Goal: Transaction & Acquisition: Purchase product/service

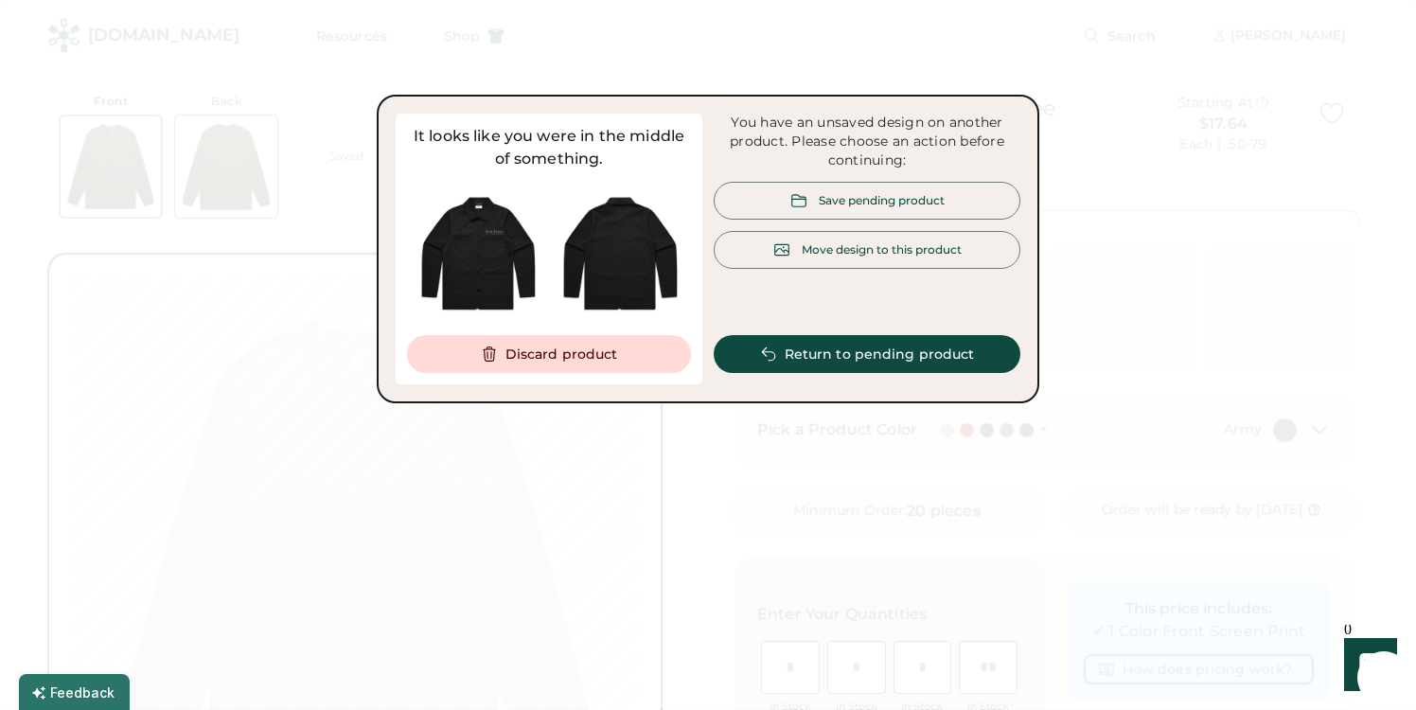
click at [897, 250] on div "Move design to this product" at bounding box center [882, 249] width 160 height 16
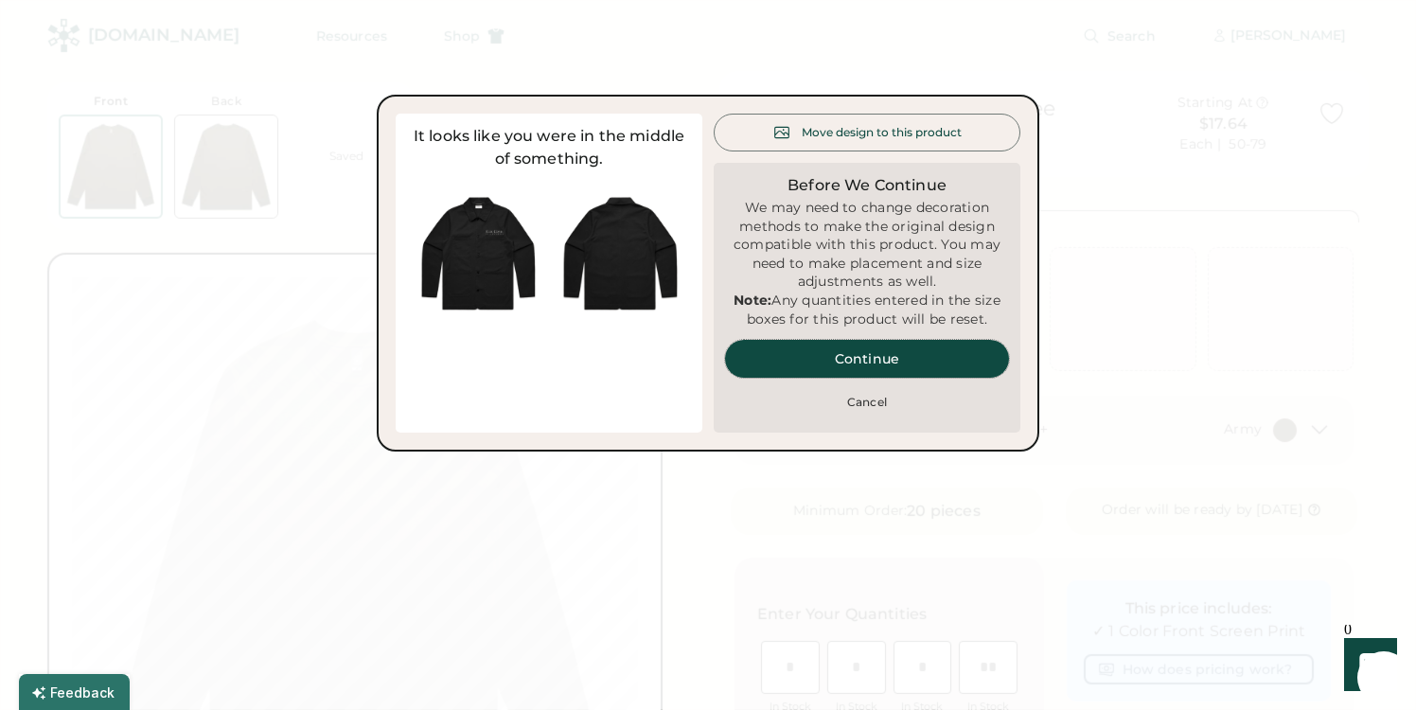
click at [886, 374] on button "Continue" at bounding box center [867, 359] width 284 height 38
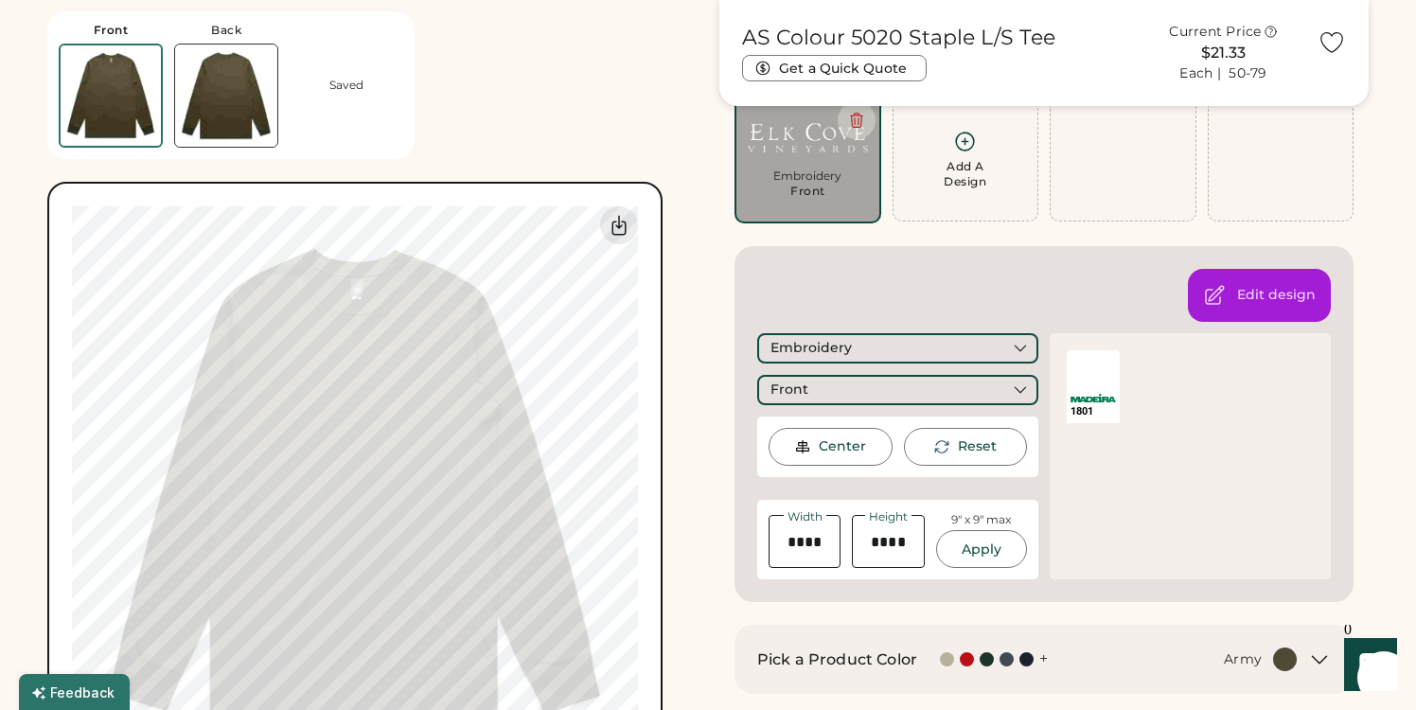
scroll to position [151, 0]
click at [257, 90] on img at bounding box center [226, 95] width 102 height 102
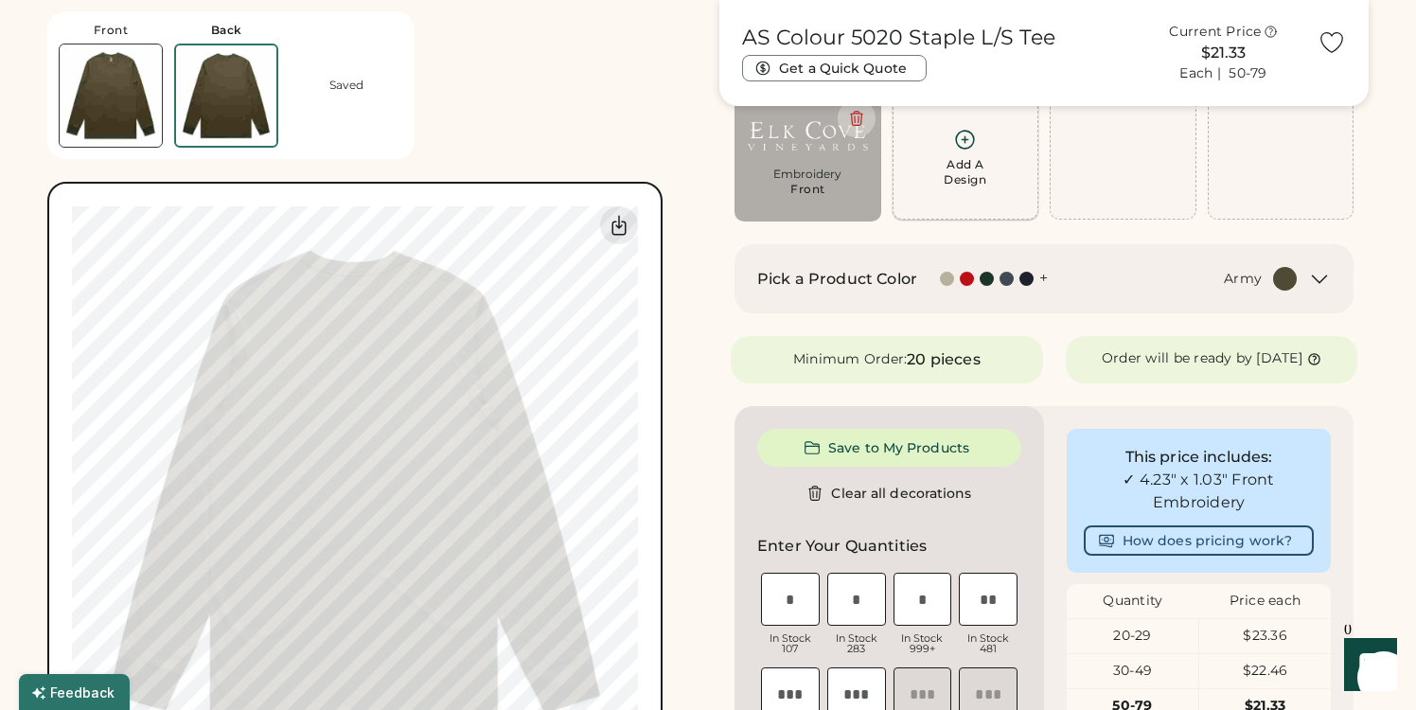
click at [969, 147] on icon at bounding box center [965, 140] width 18 height 18
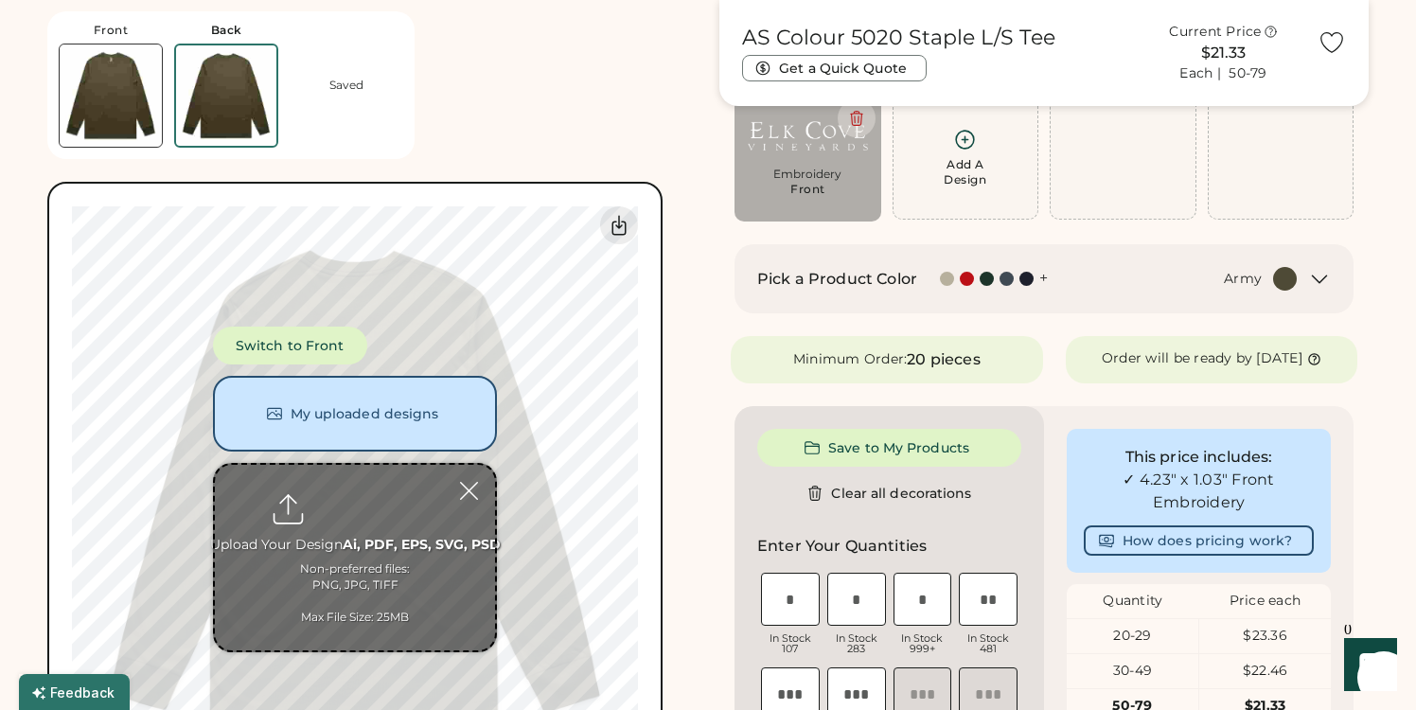
click at [383, 548] on input "file" at bounding box center [355, 558] width 280 height 186
type input "**********"
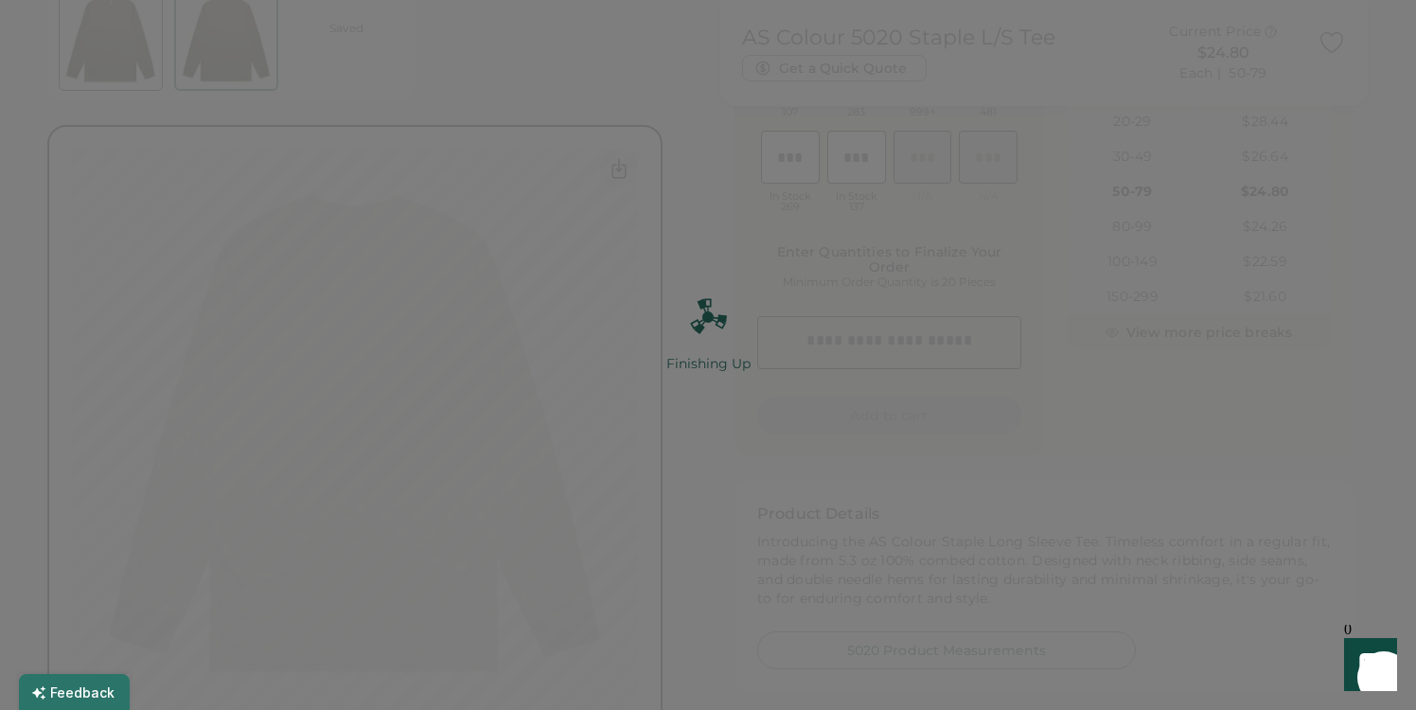
scroll to position [687, 0]
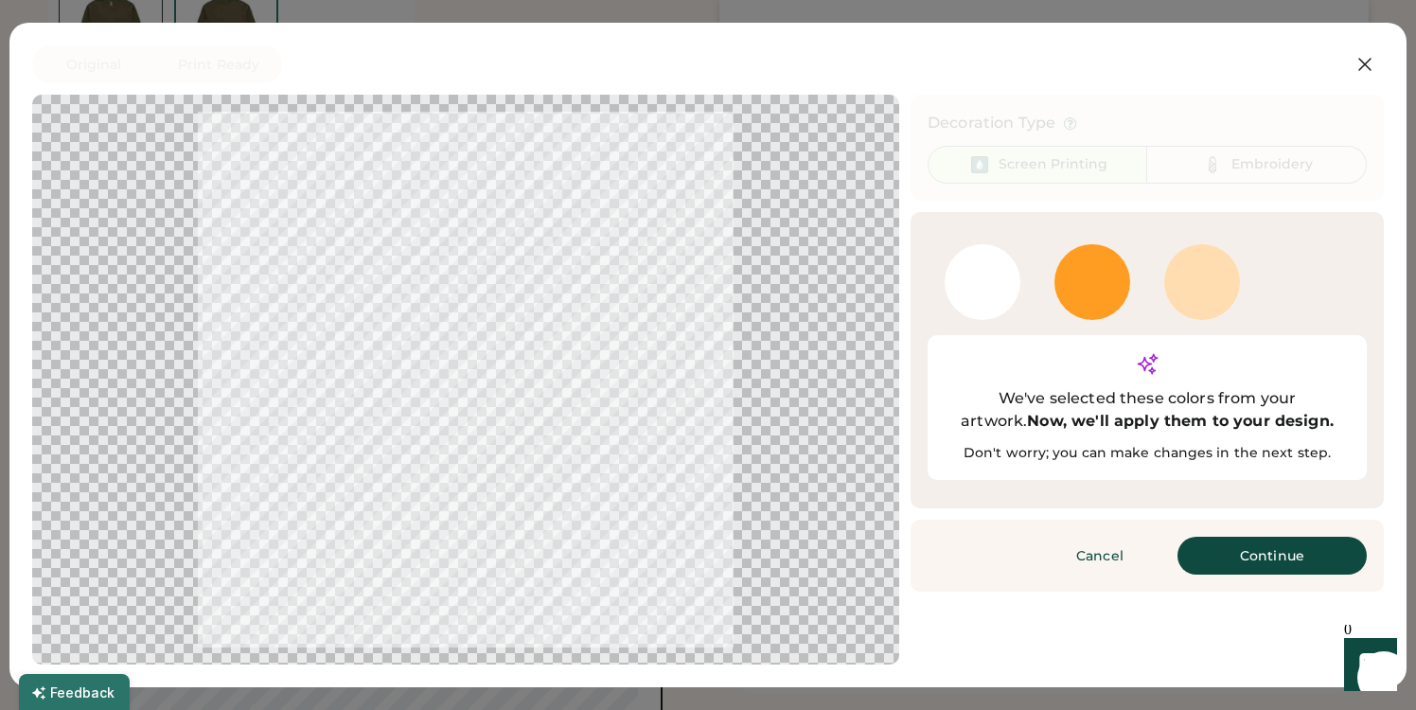
click at [1073, 274] on div at bounding box center [1092, 282] width 76 height 76
click at [1117, 290] on div at bounding box center [1092, 282] width 76 height 76
click at [1118, 282] on div at bounding box center [1092, 282] width 76 height 76
click at [1100, 259] on div at bounding box center [1092, 282] width 76 height 76
click at [1270, 537] on button "Continue" at bounding box center [1271, 556] width 189 height 38
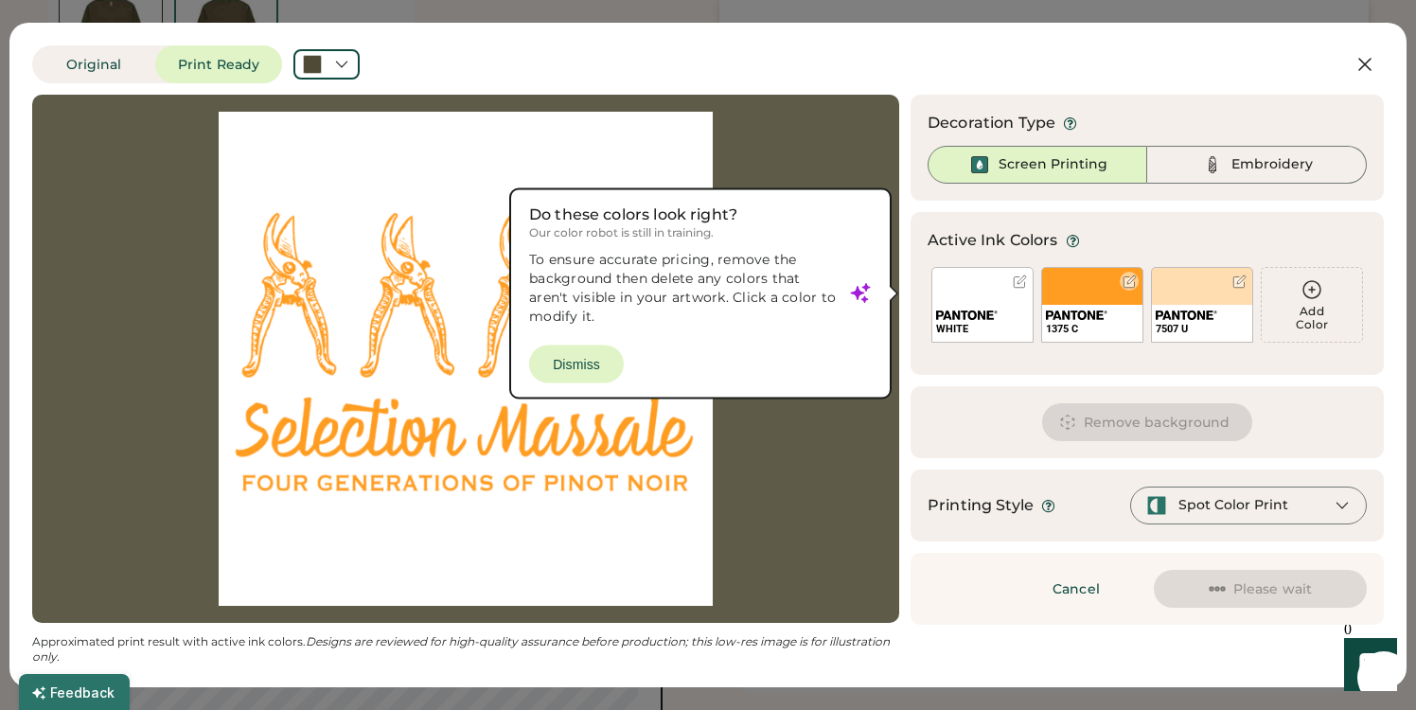
click at [1104, 279] on div "1375 C" at bounding box center [1092, 305] width 102 height 76
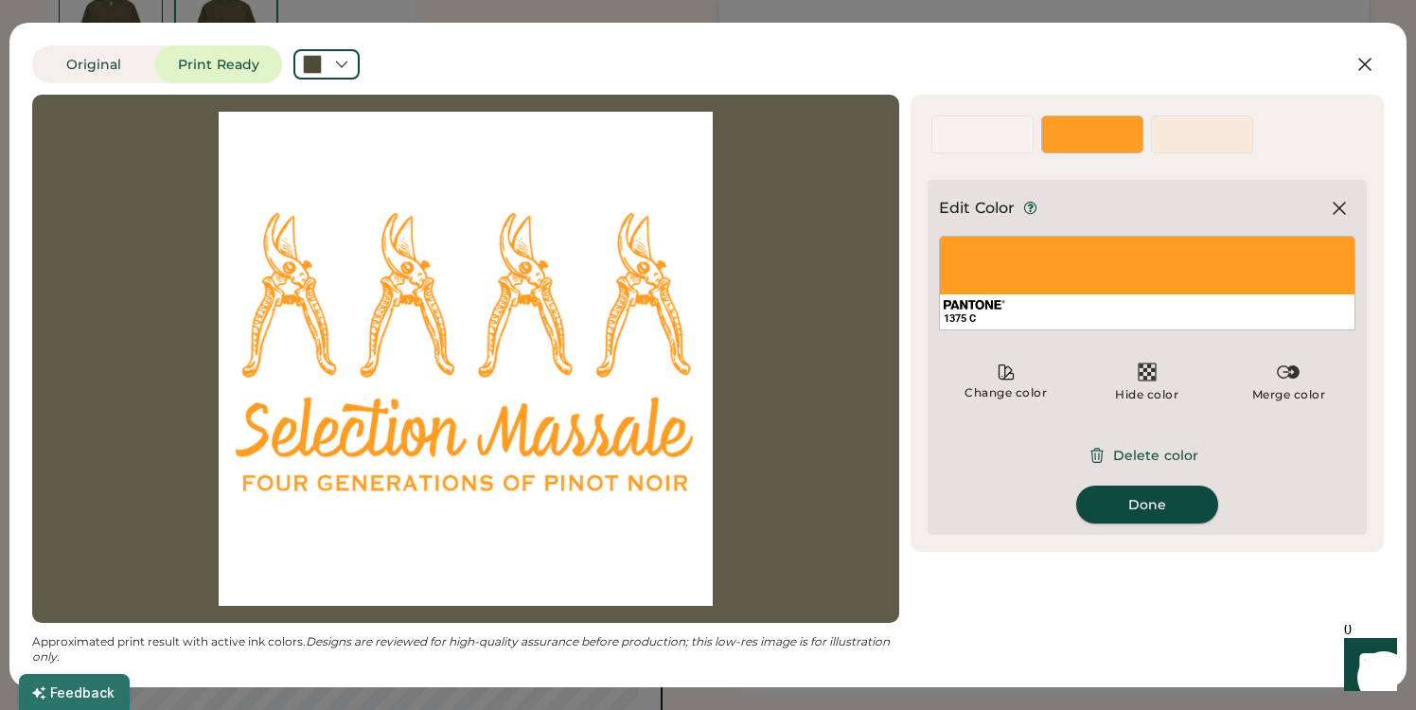
click at [1164, 510] on button "Done" at bounding box center [1147, 505] width 142 height 38
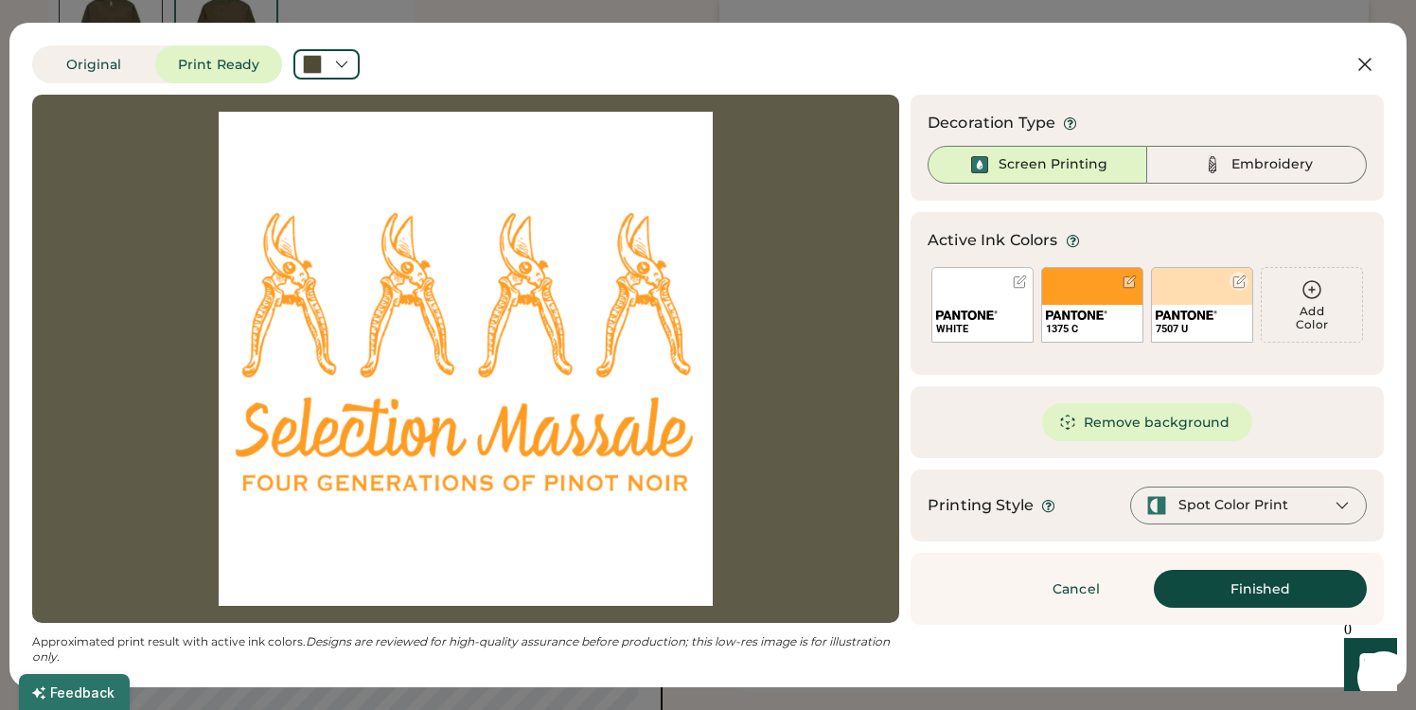
click at [1235, 282] on div at bounding box center [1239, 281] width 14 height 14
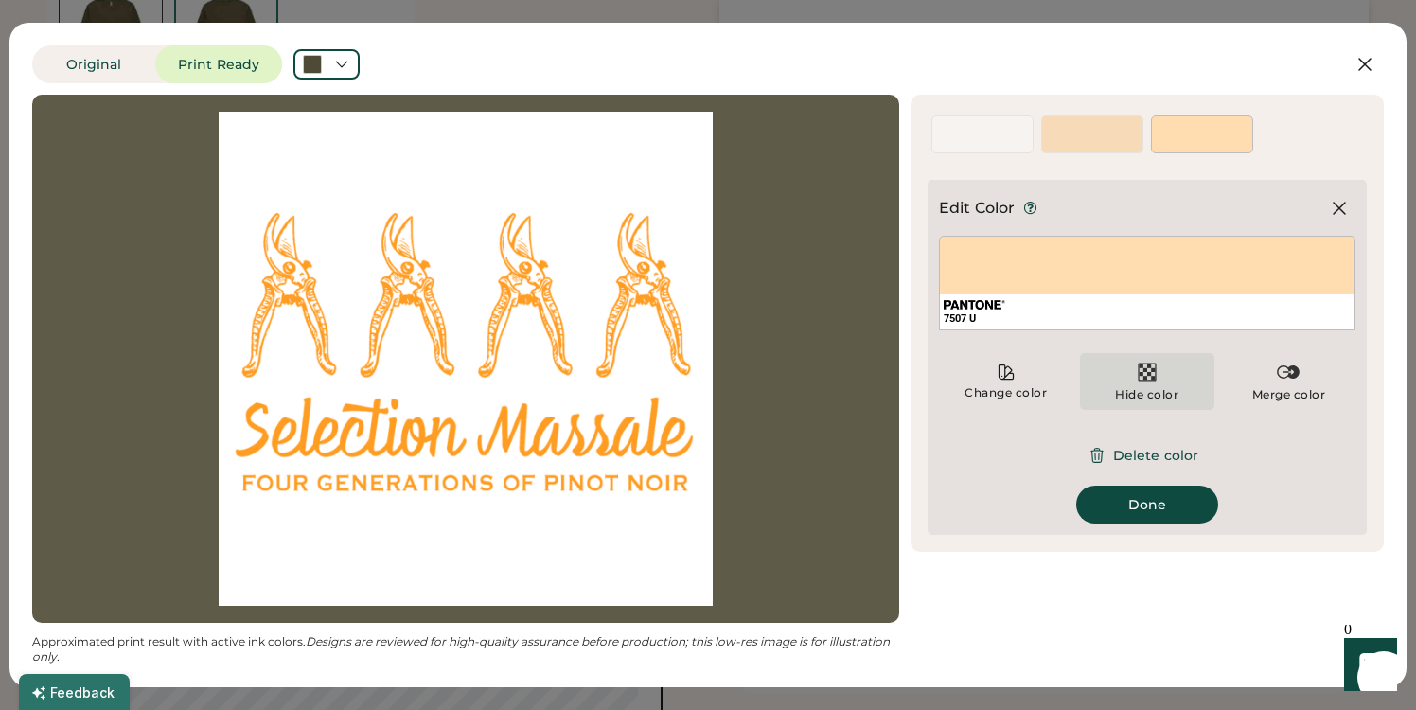
click at [1156, 372] on img at bounding box center [1147, 372] width 23 height 23
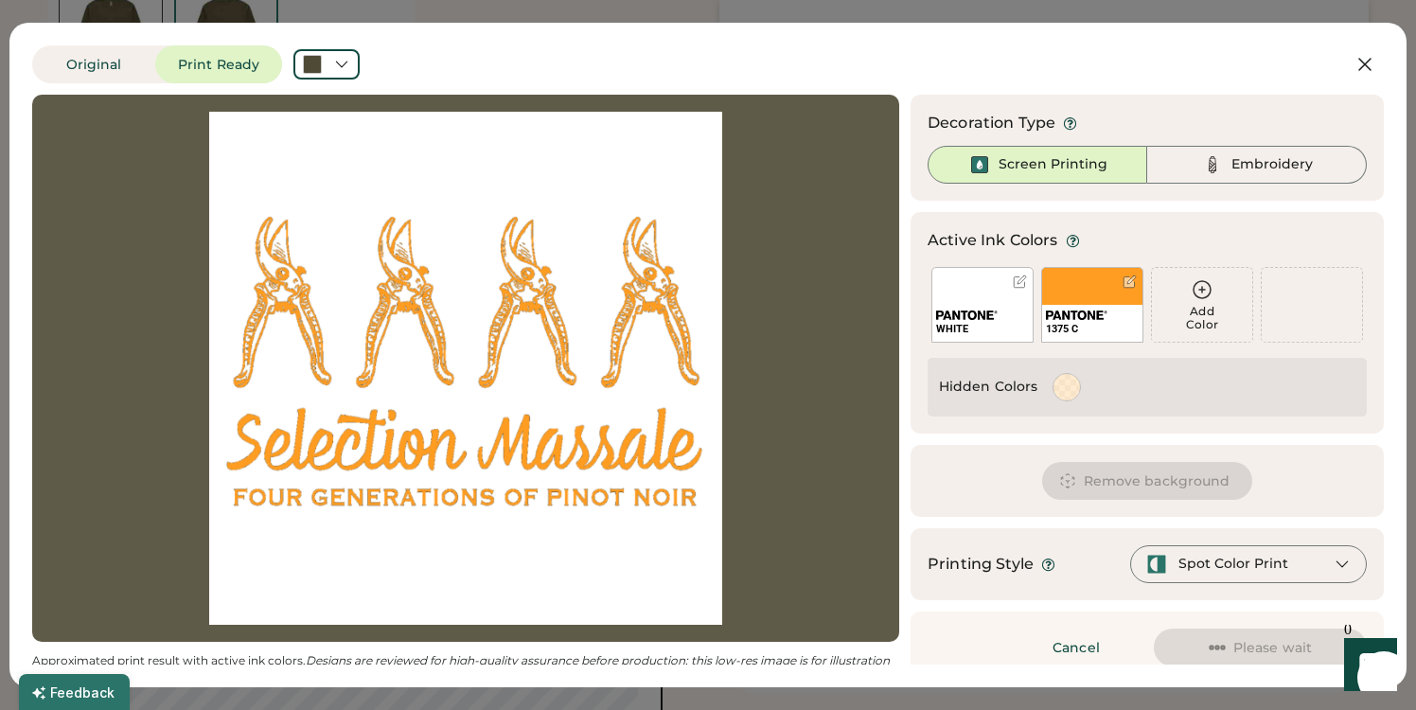
click at [1019, 279] on div at bounding box center [1020, 281] width 14 height 14
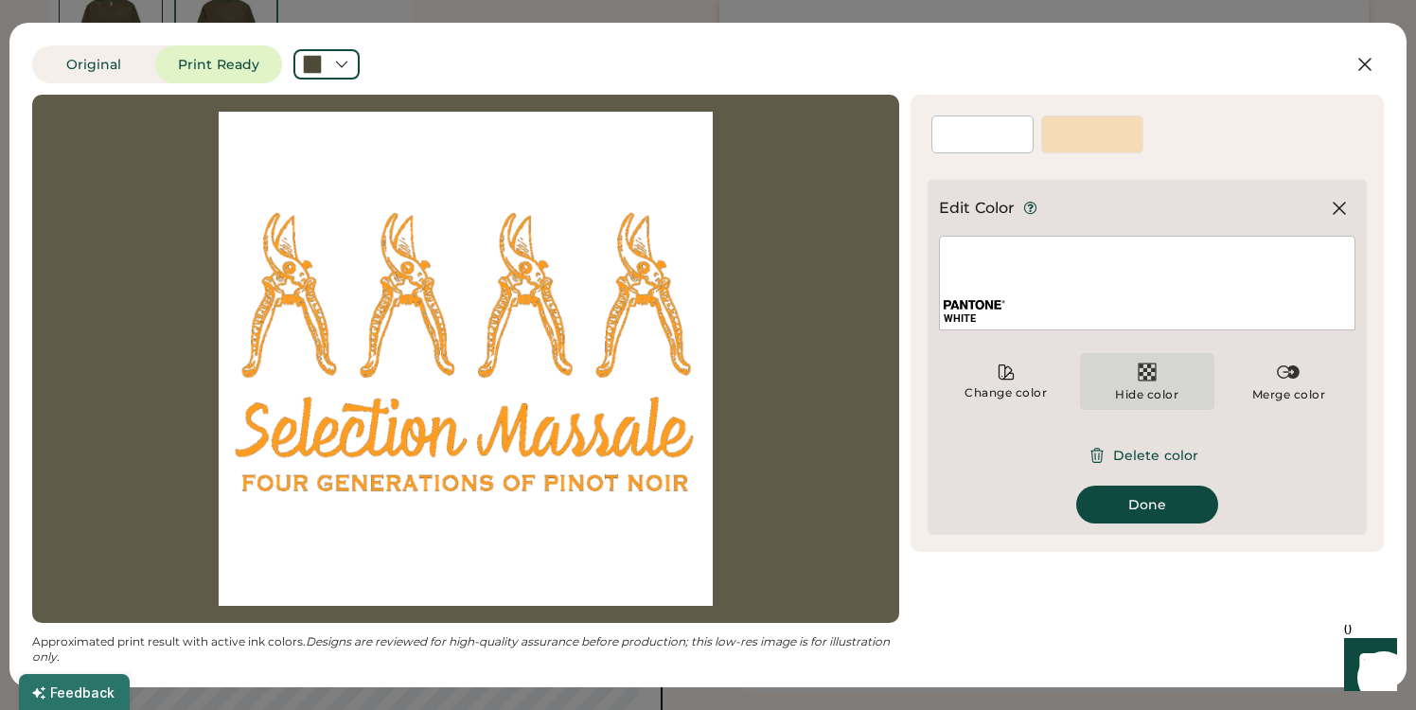
click at [1139, 370] on img at bounding box center [1147, 372] width 23 height 23
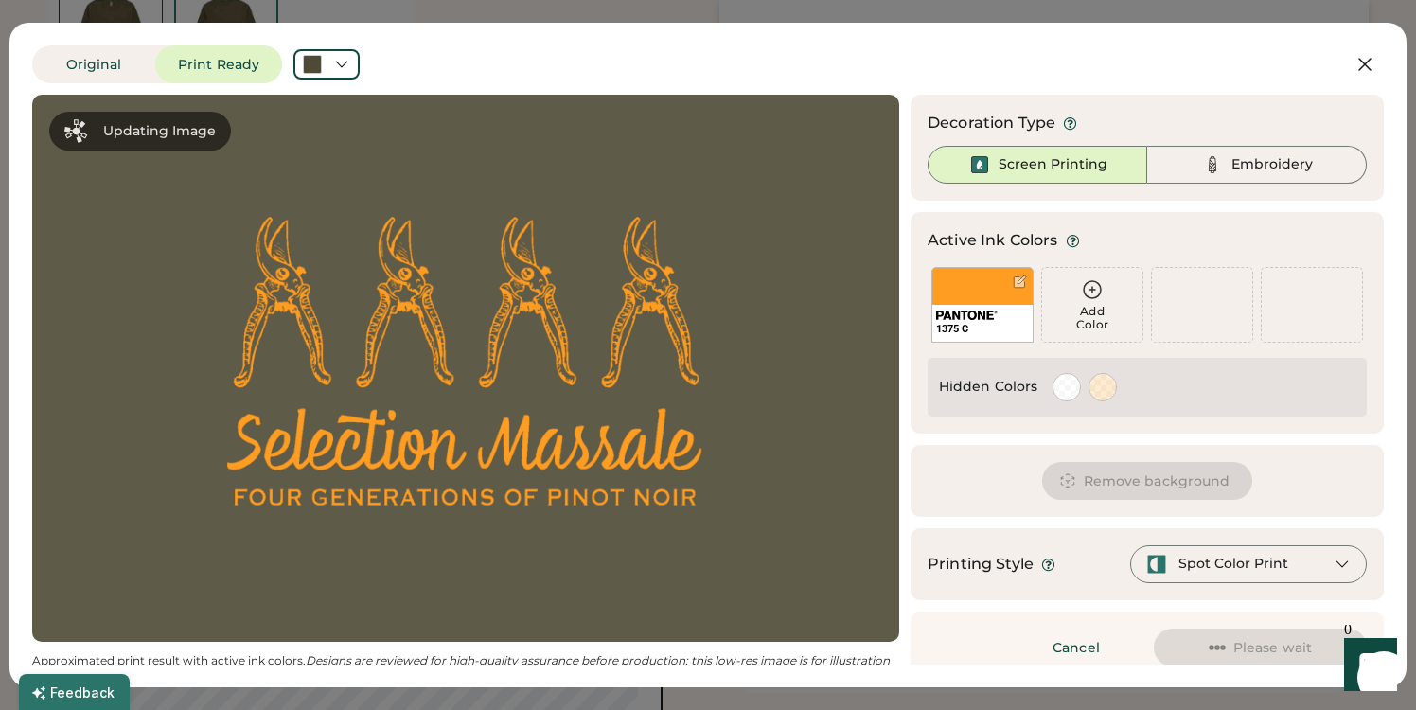
scroll to position [19, 0]
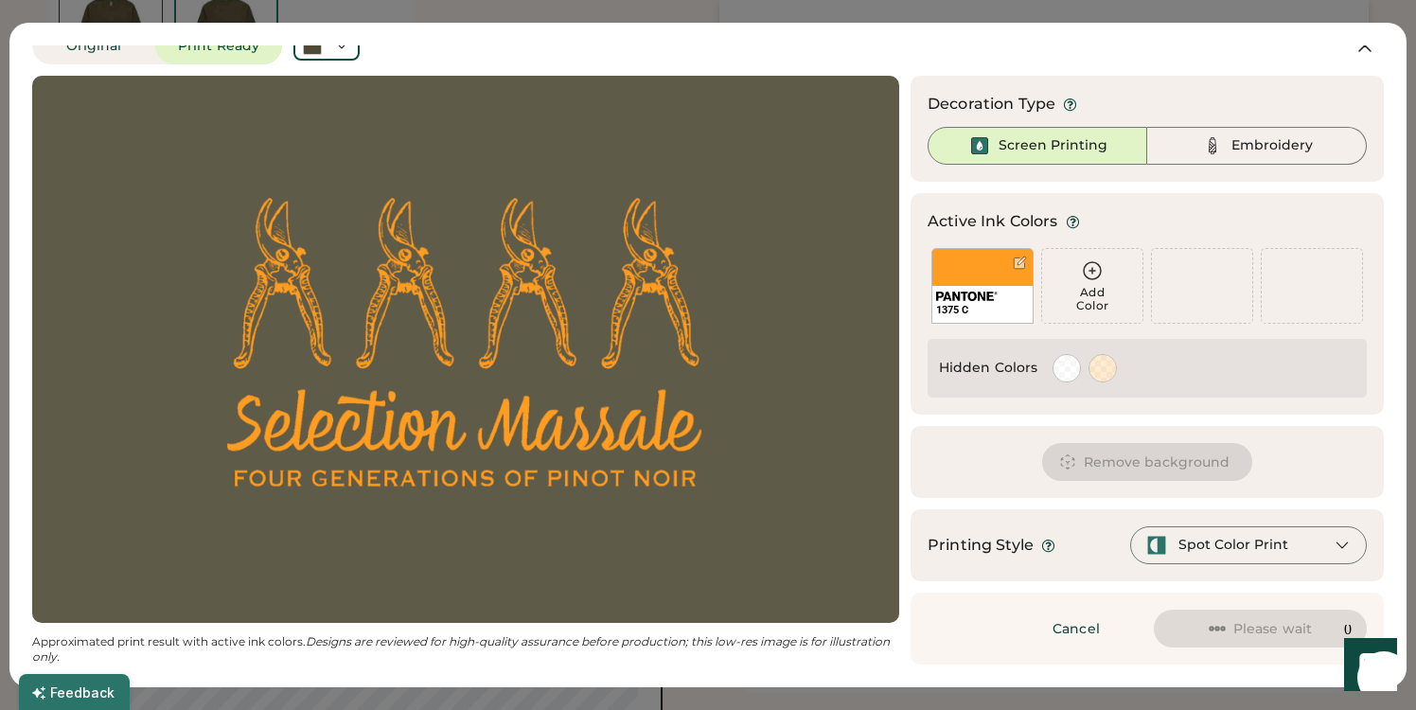
click at [1225, 550] on div "Spot Color Print" at bounding box center [1233, 545] width 110 height 19
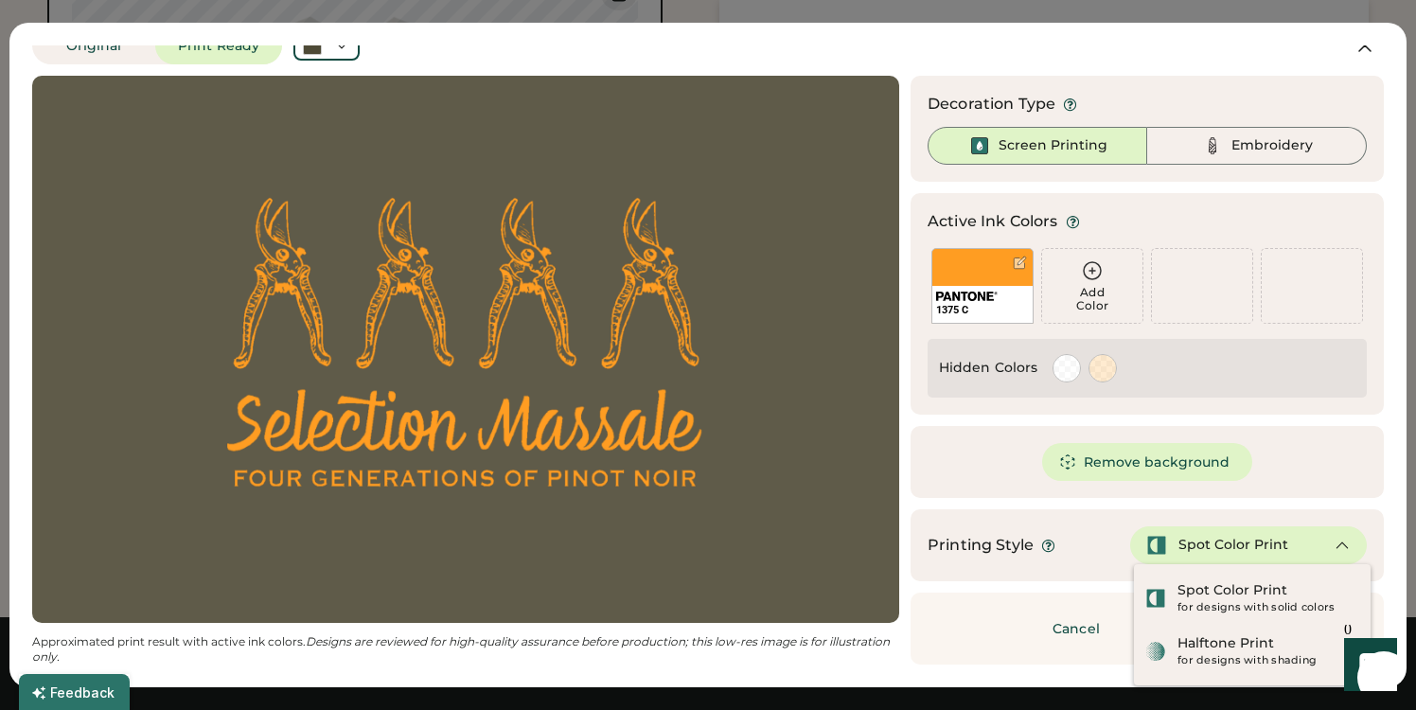
scroll to position [866, 0]
click at [1220, 592] on div "Spot Color Print" at bounding box center [1232, 590] width 110 height 19
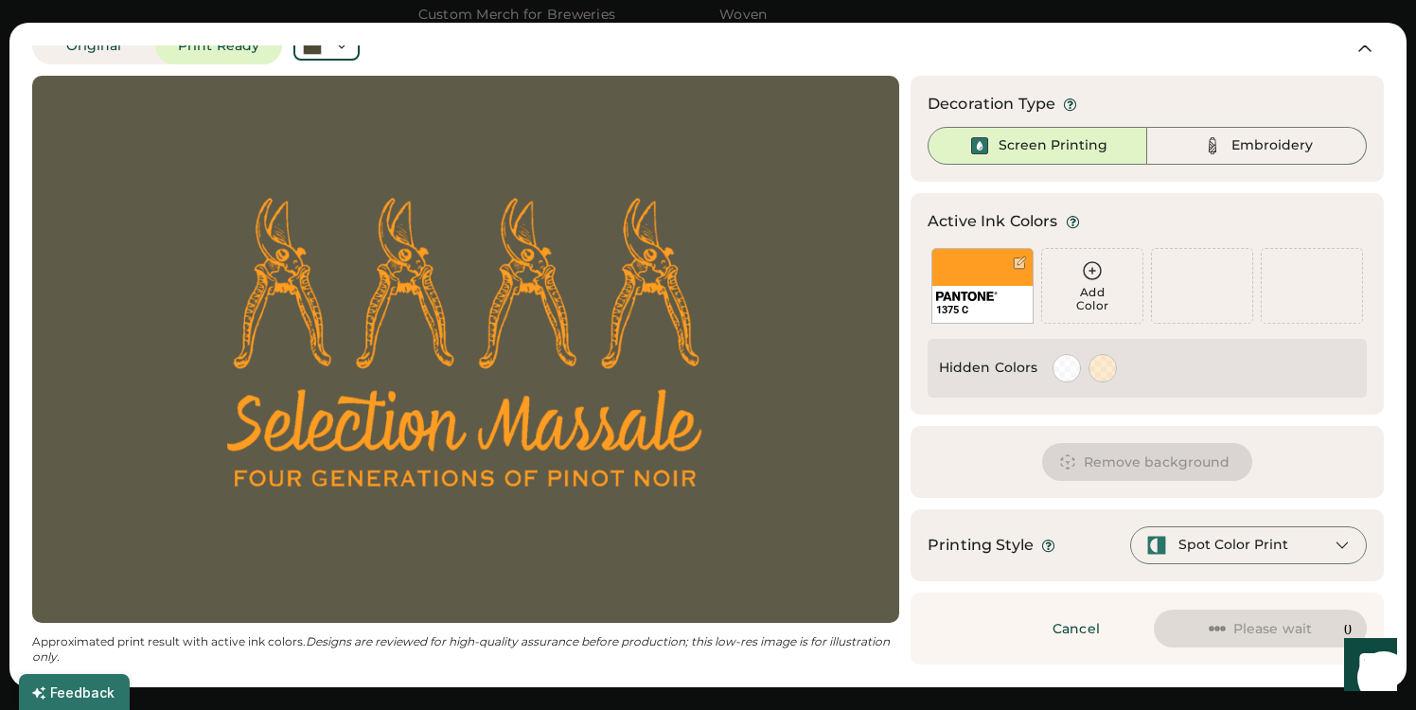
scroll to position [1721, 0]
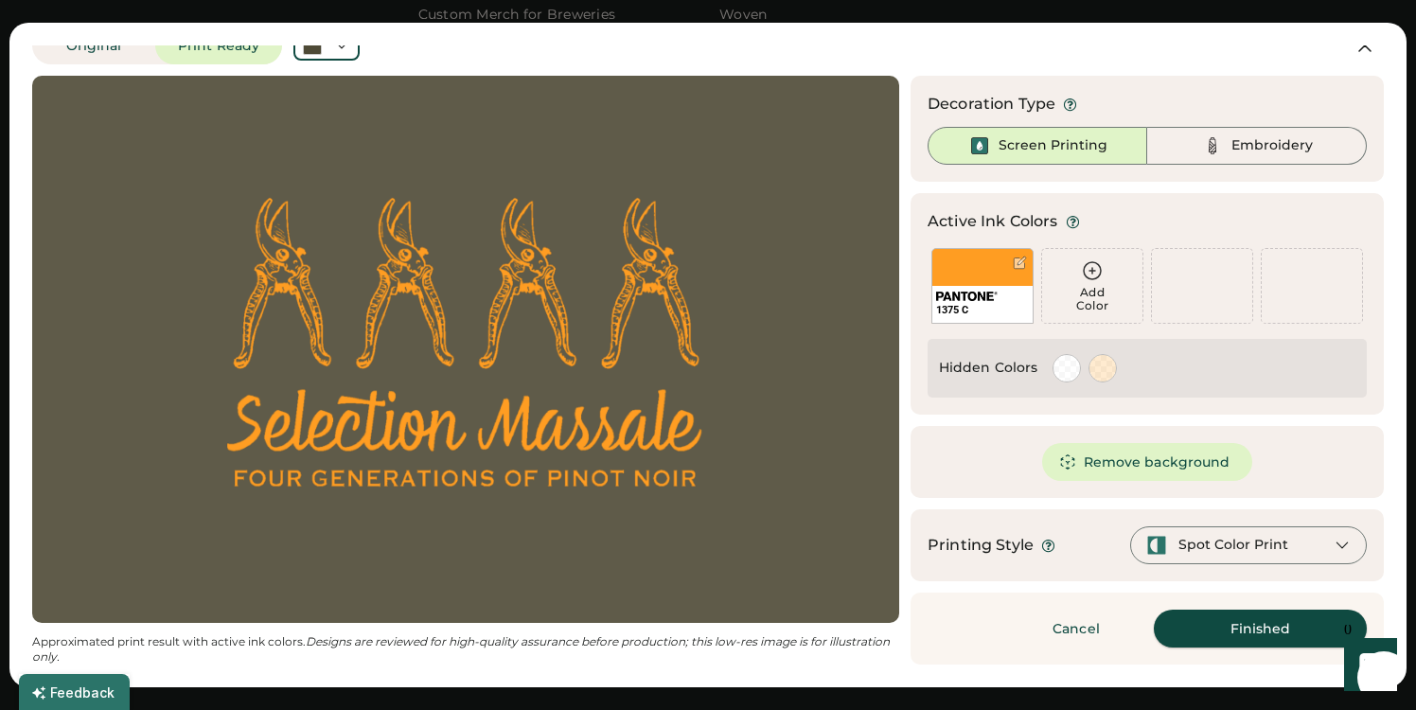
click at [1251, 628] on button "Finished" at bounding box center [1260, 629] width 213 height 38
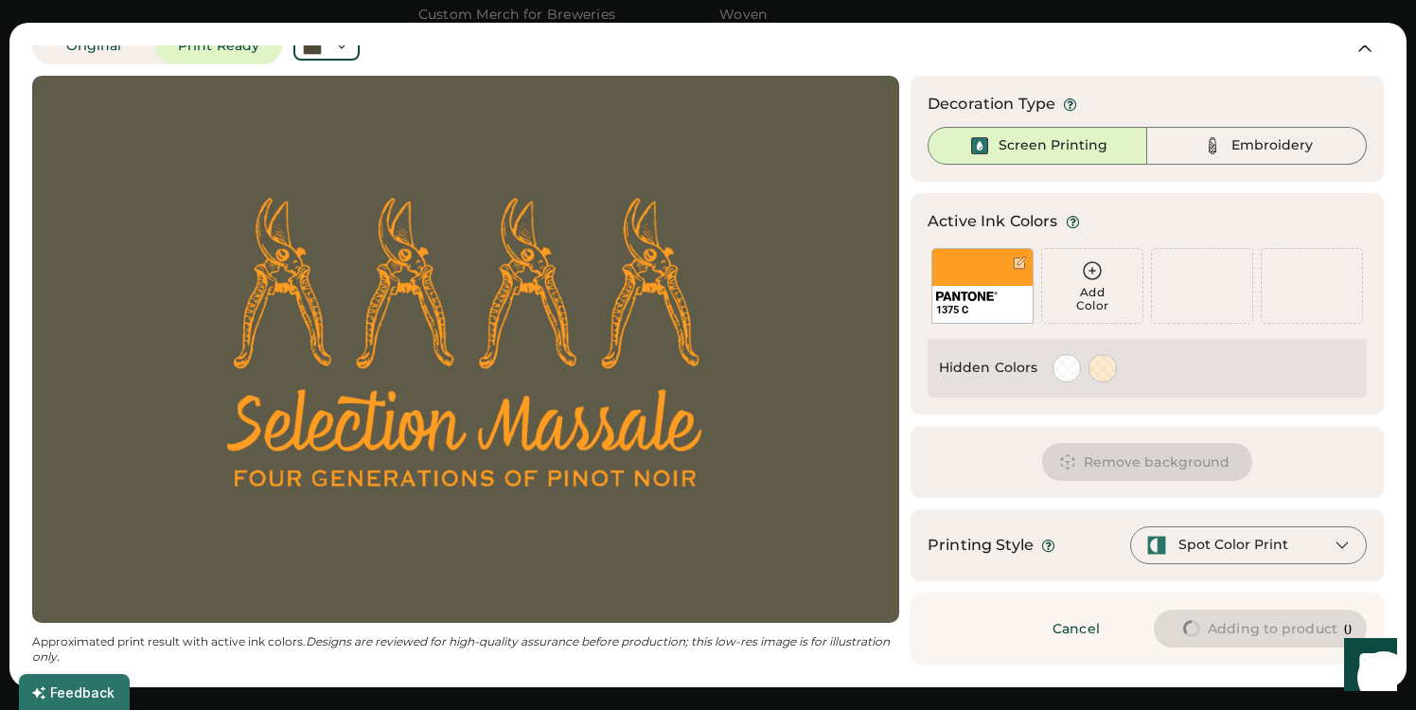
type input "****"
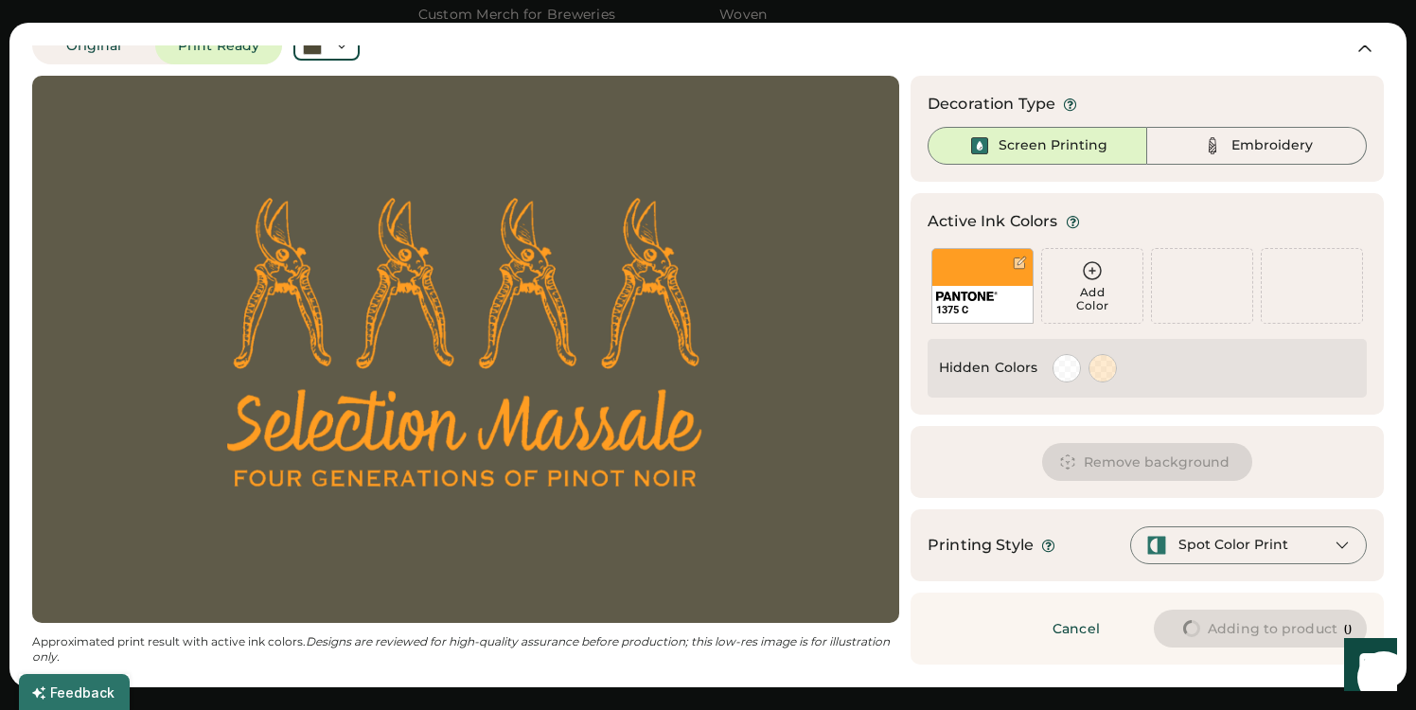
scroll to position [1721, 0]
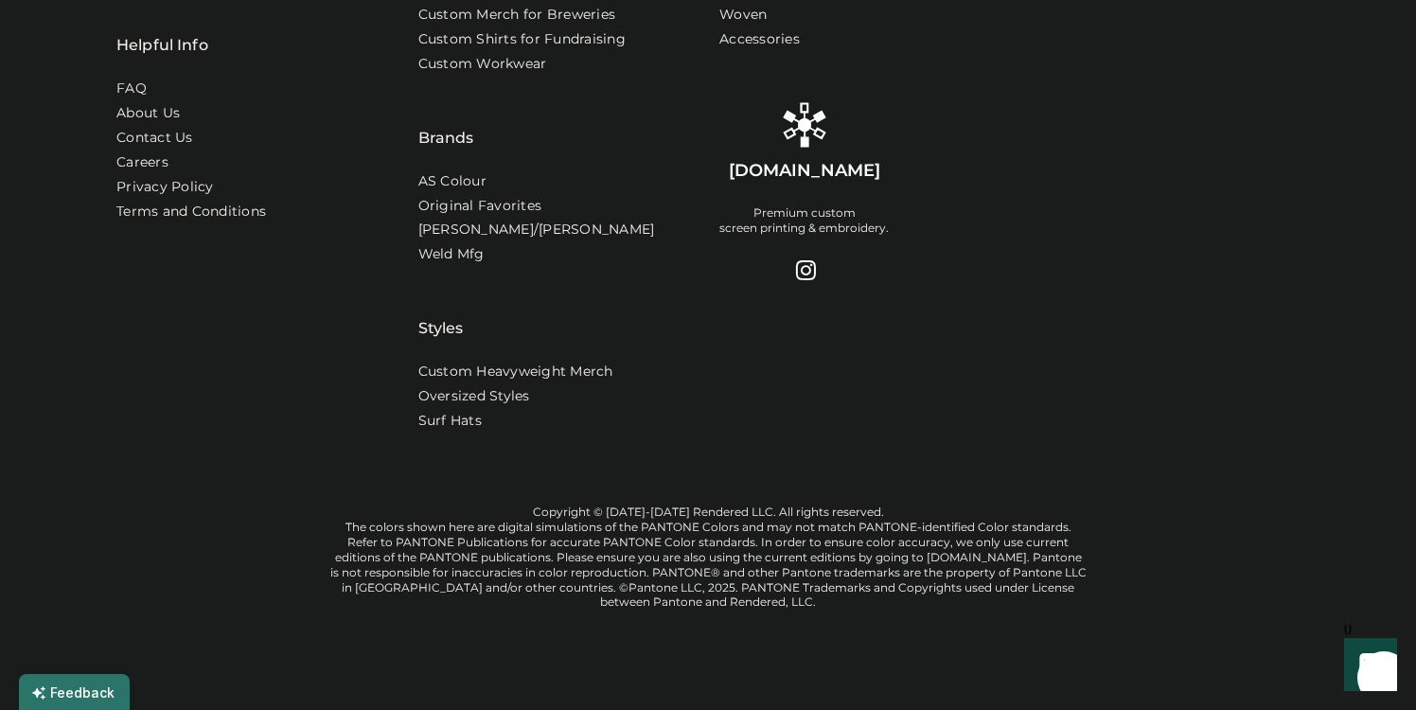
type input "****"
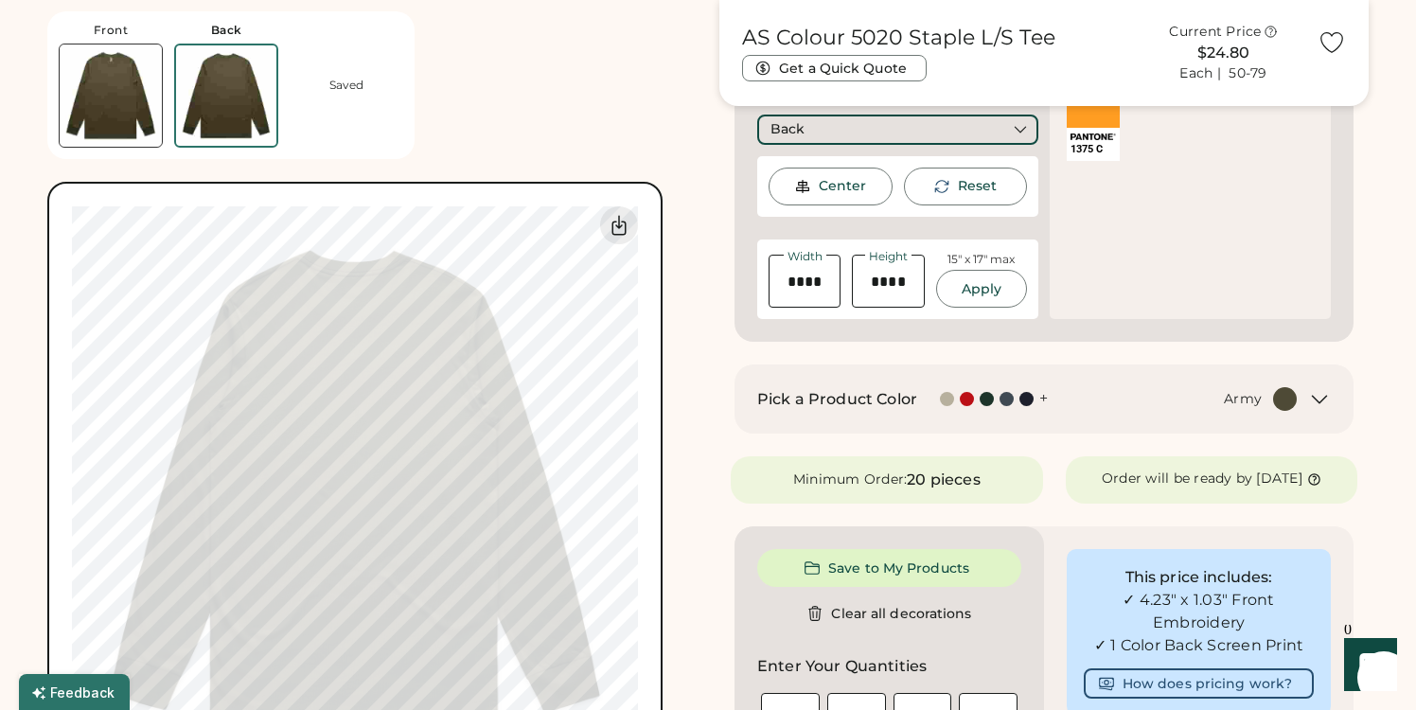
scroll to position [425, 0]
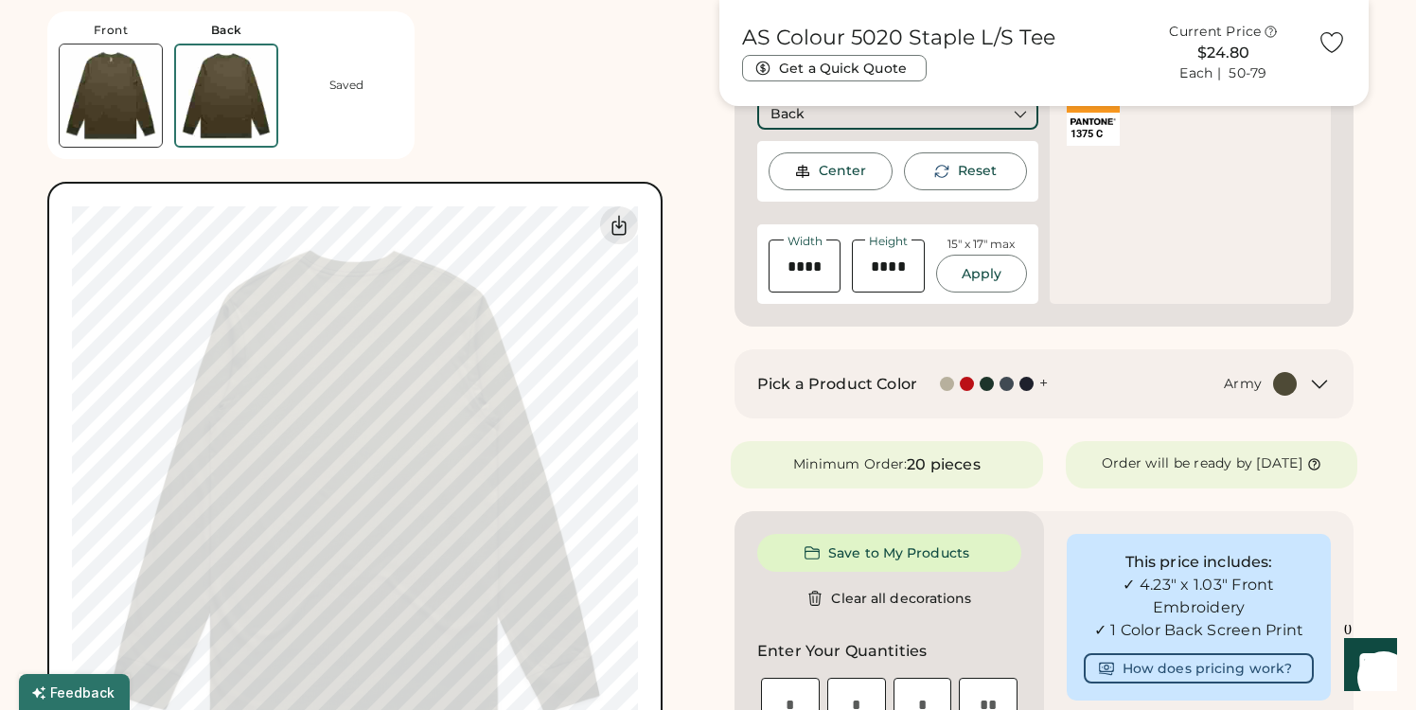
type input "*****"
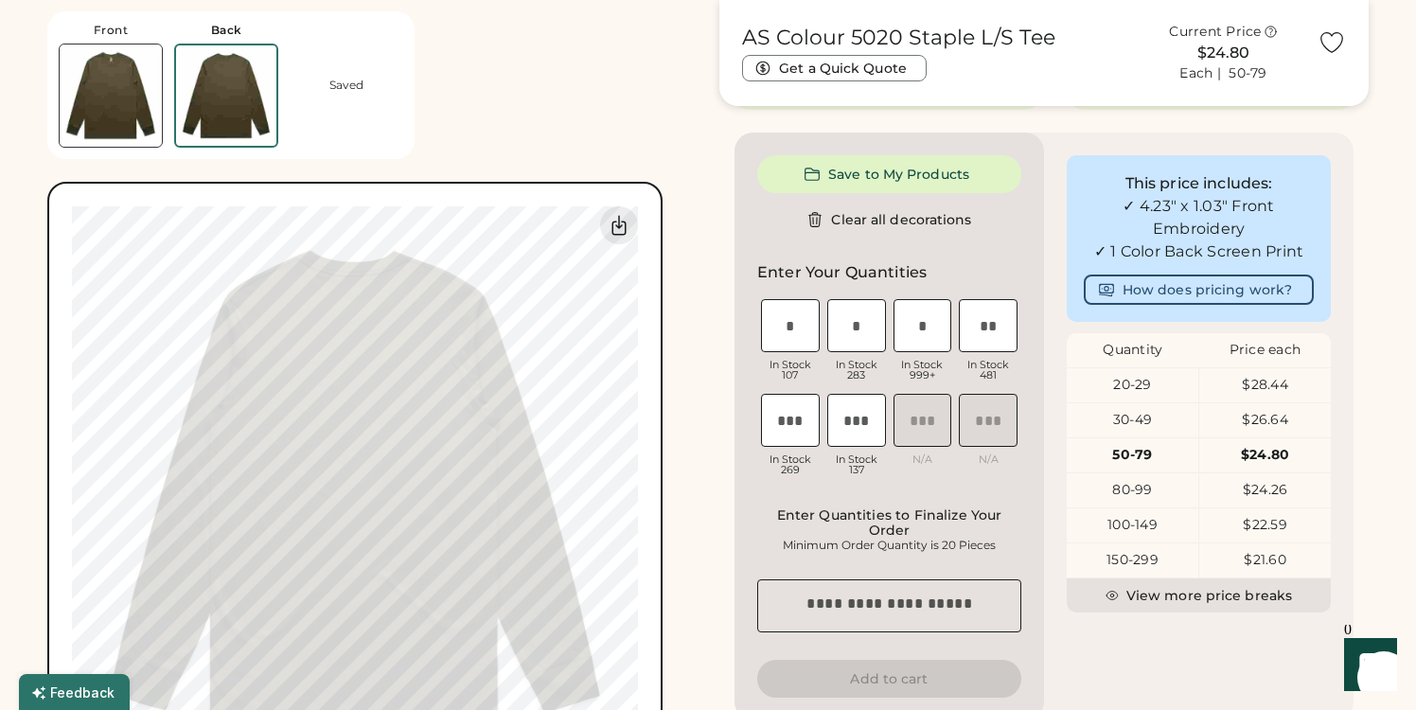
type input "*****"
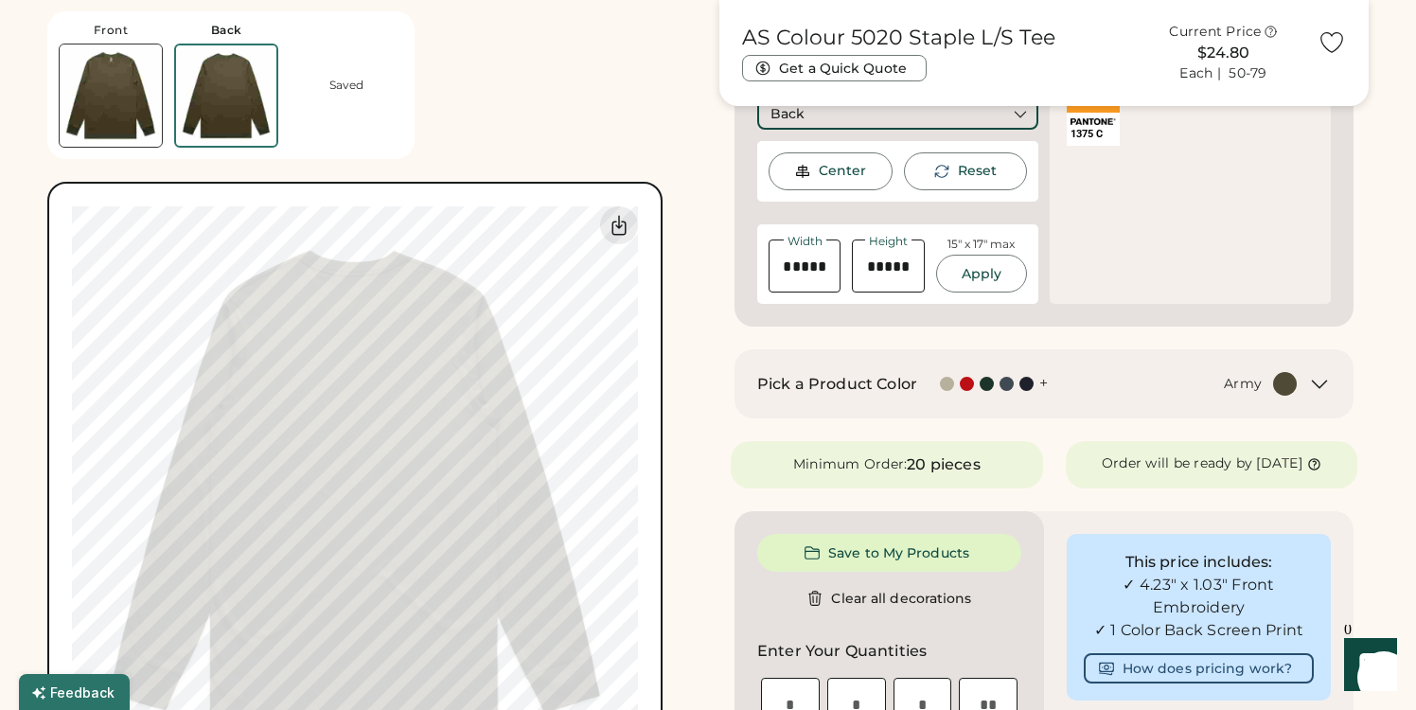
click at [113, 91] on img at bounding box center [111, 95] width 102 height 102
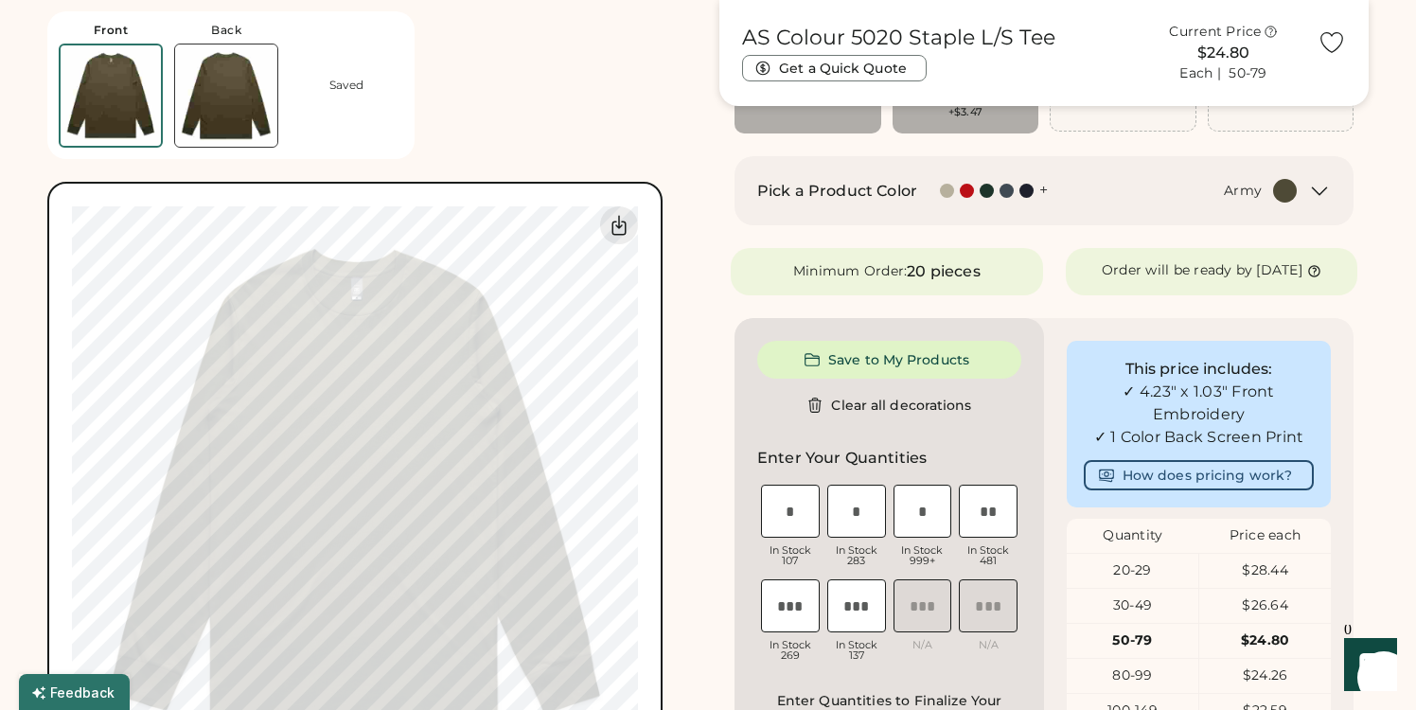
scroll to position [0, 0]
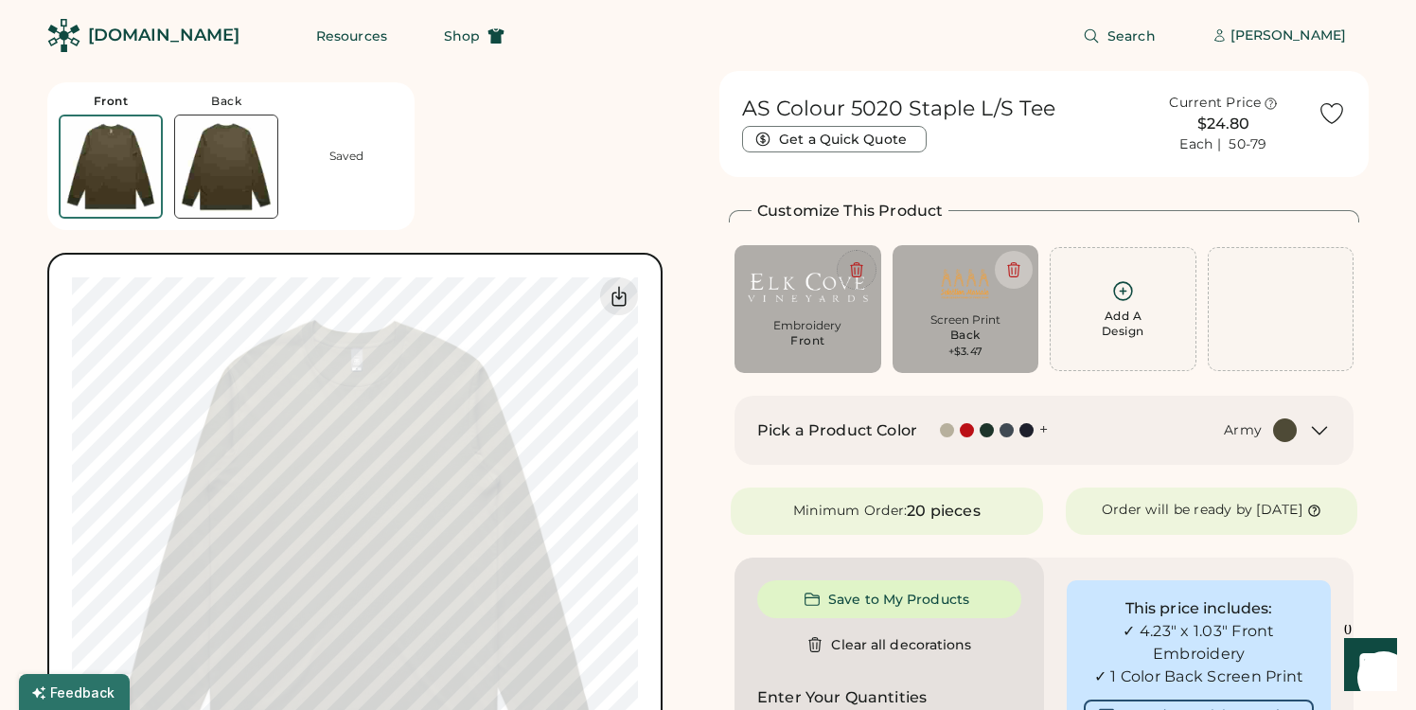
click at [849, 263] on icon at bounding box center [856, 269] width 17 height 17
type input "****"
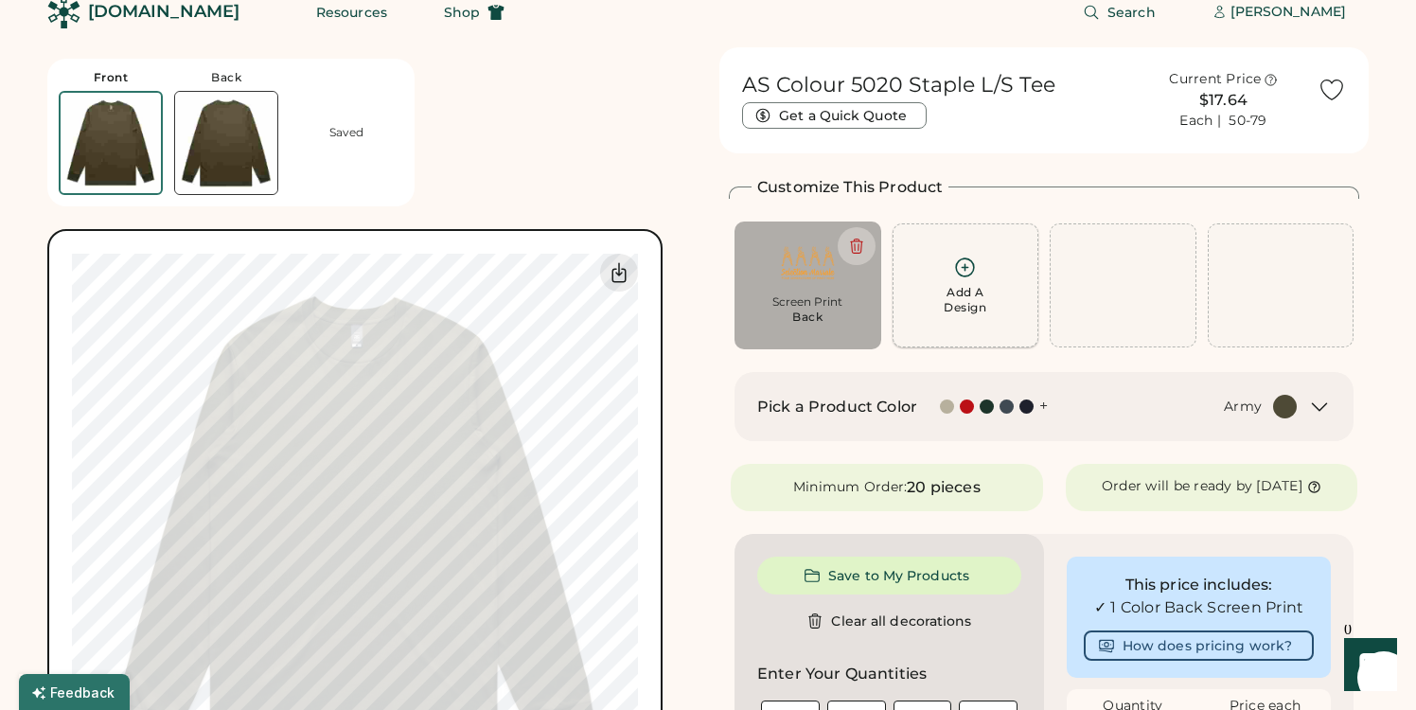
click at [957, 317] on div "Add A Design" at bounding box center [966, 285] width 147 height 124
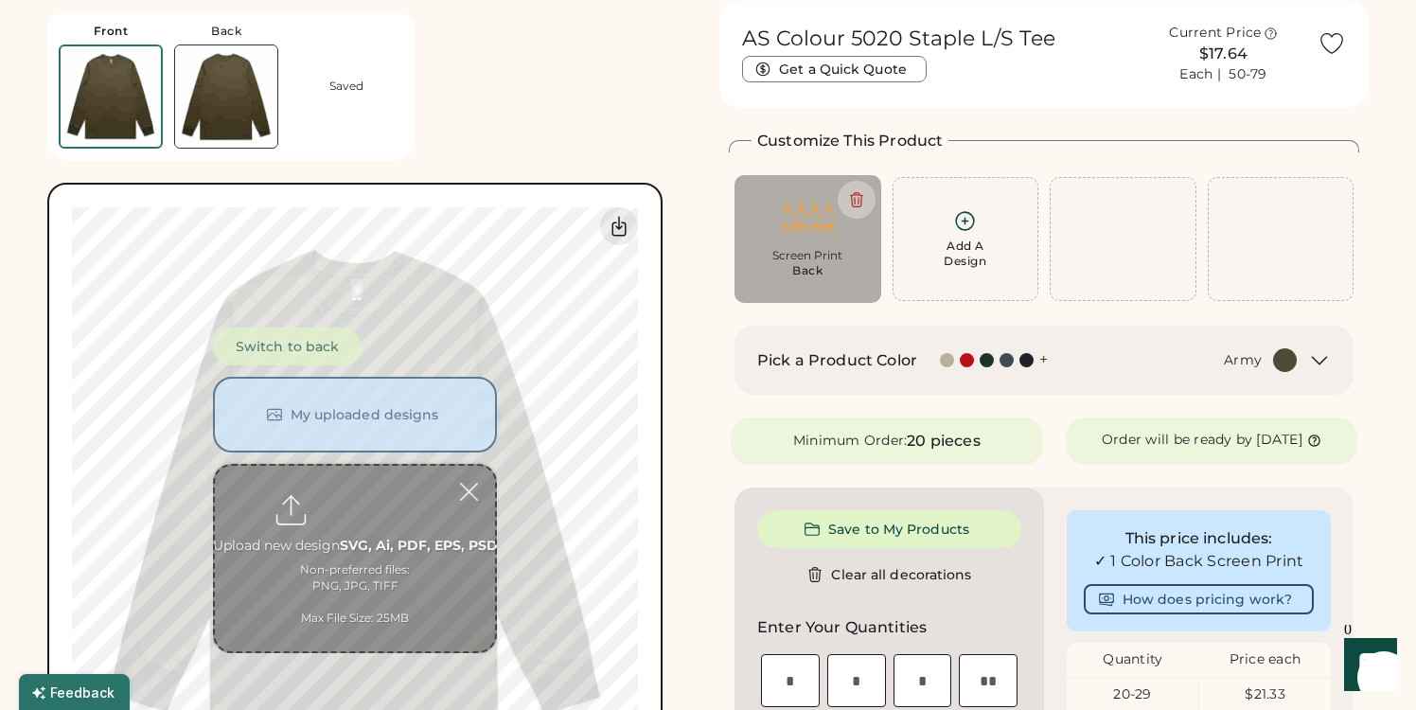
scroll to position [71, 0]
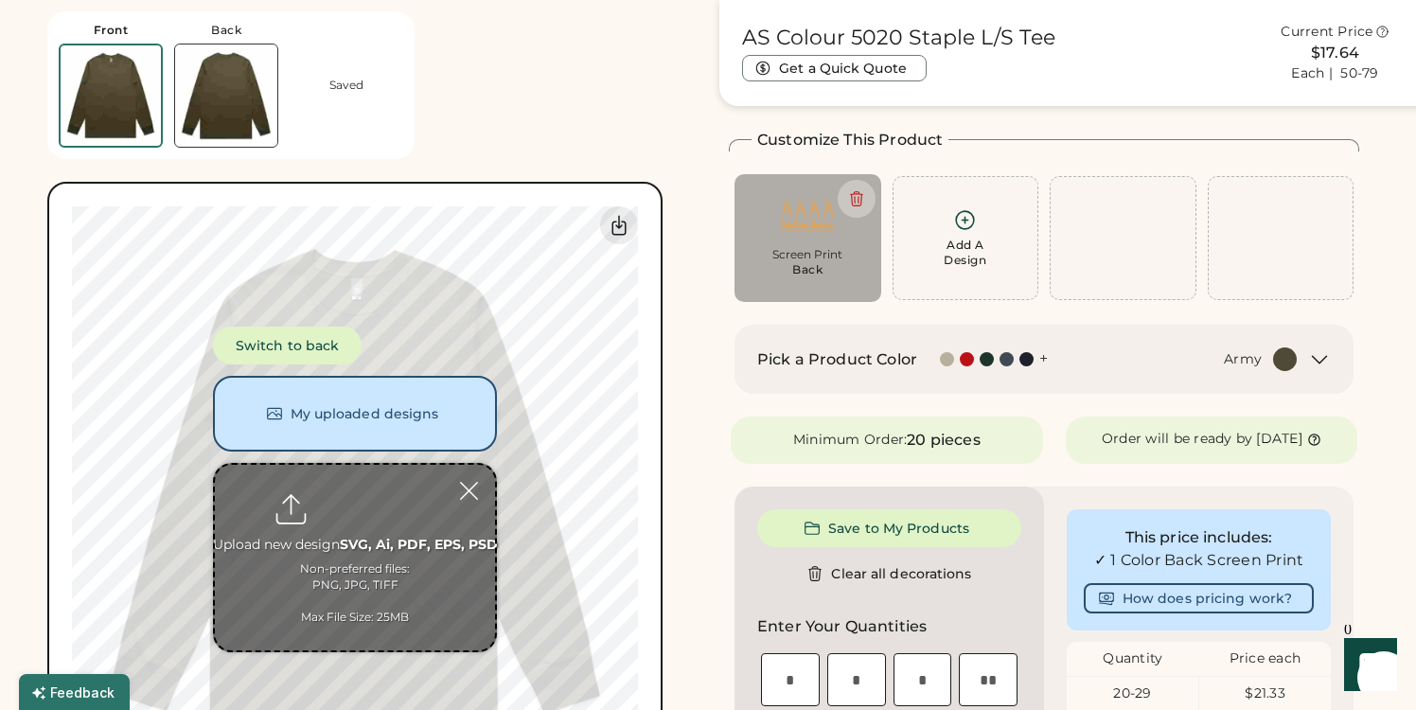
click at [353, 557] on input "file" at bounding box center [355, 558] width 280 height 186
click at [425, 421] on button "My uploaded designs" at bounding box center [355, 414] width 284 height 76
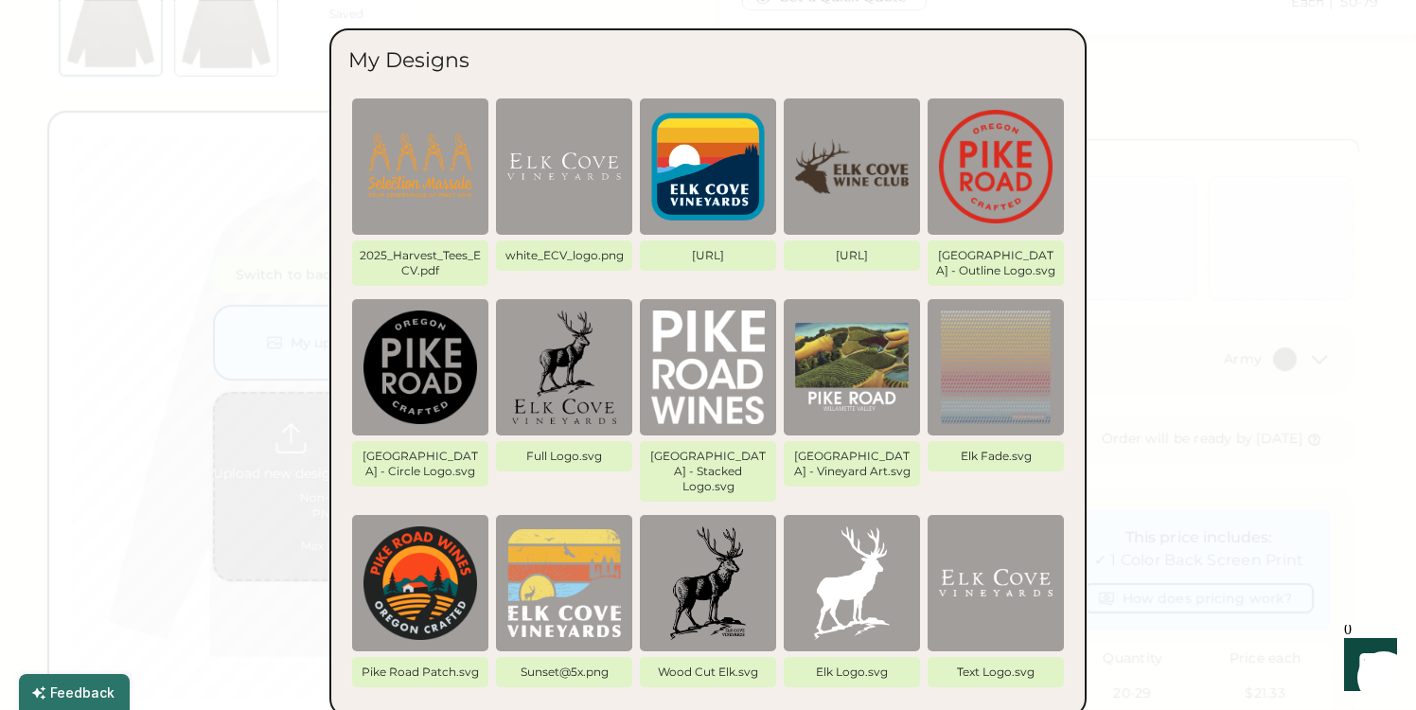
click at [1147, 156] on div at bounding box center [708, 355] width 1416 height 710
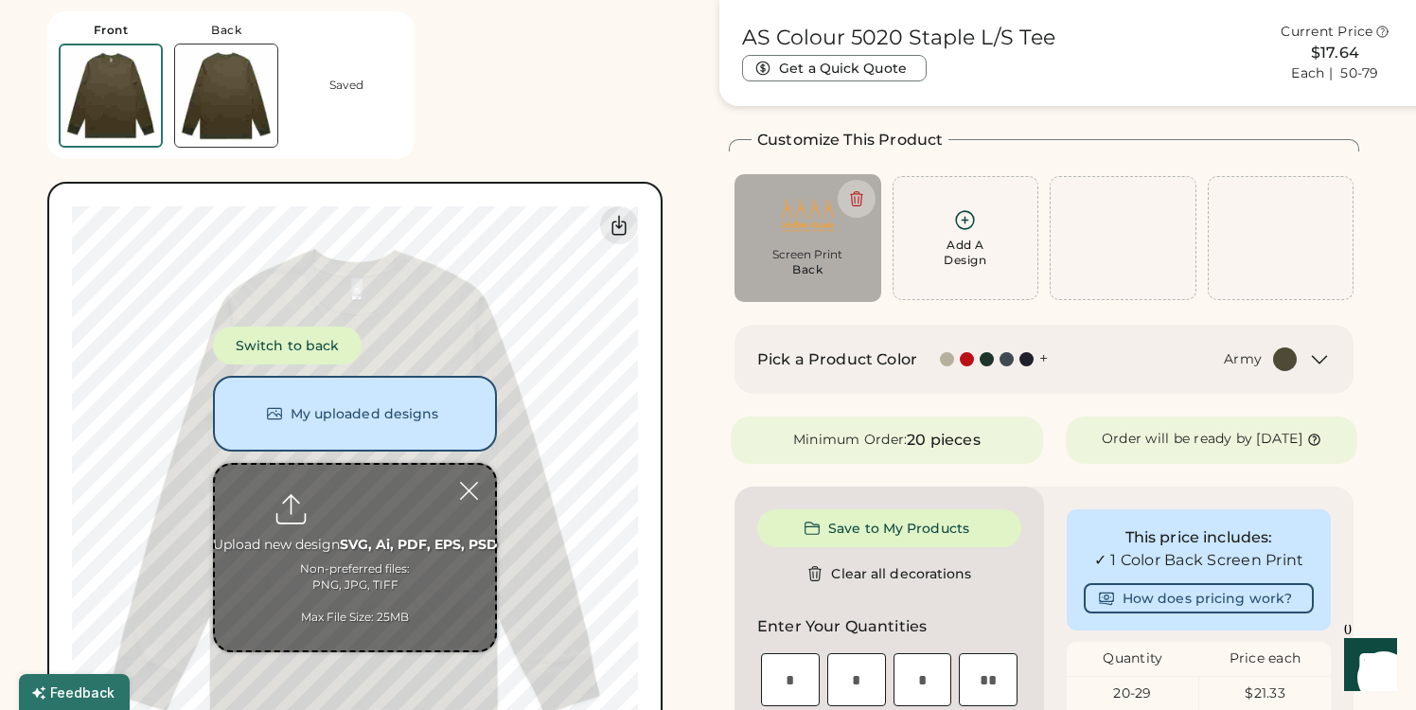
click at [351, 535] on input "file" at bounding box center [355, 558] width 280 height 186
type input "**********"
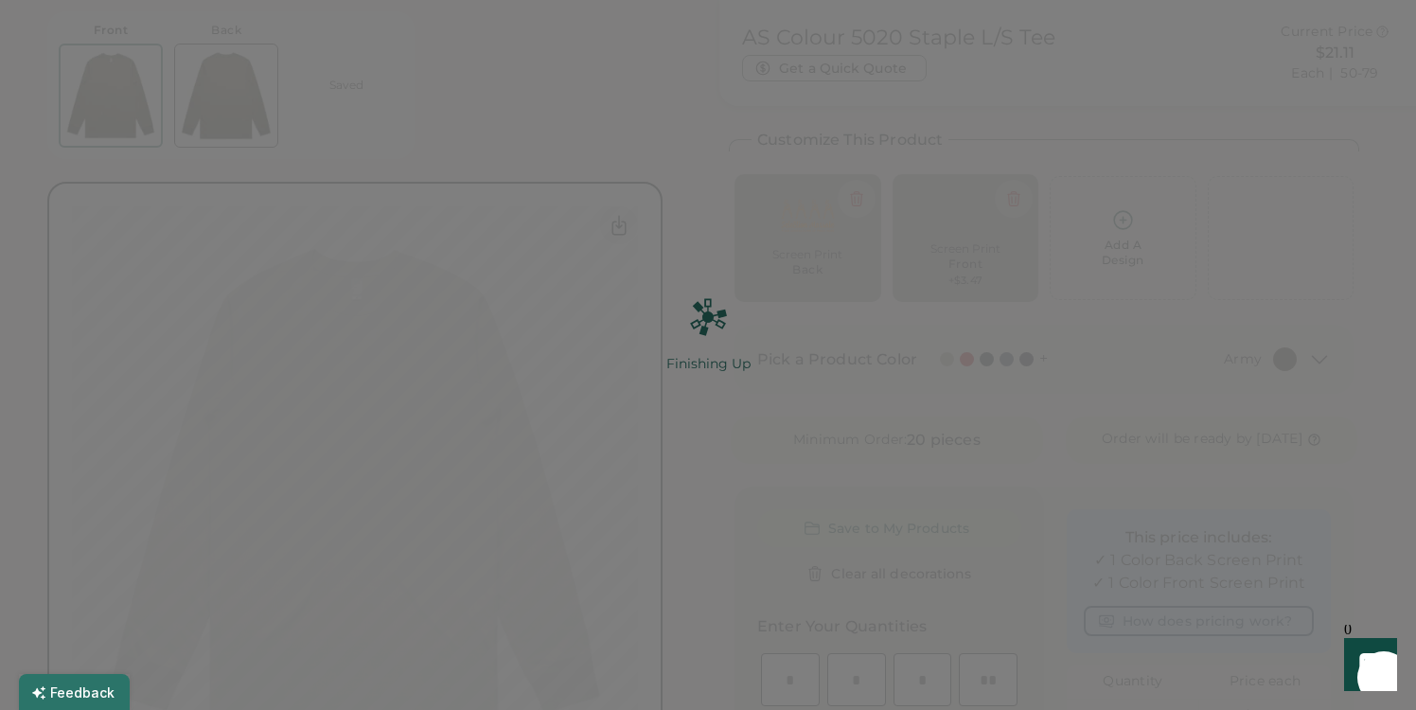
scroll to position [0, 0]
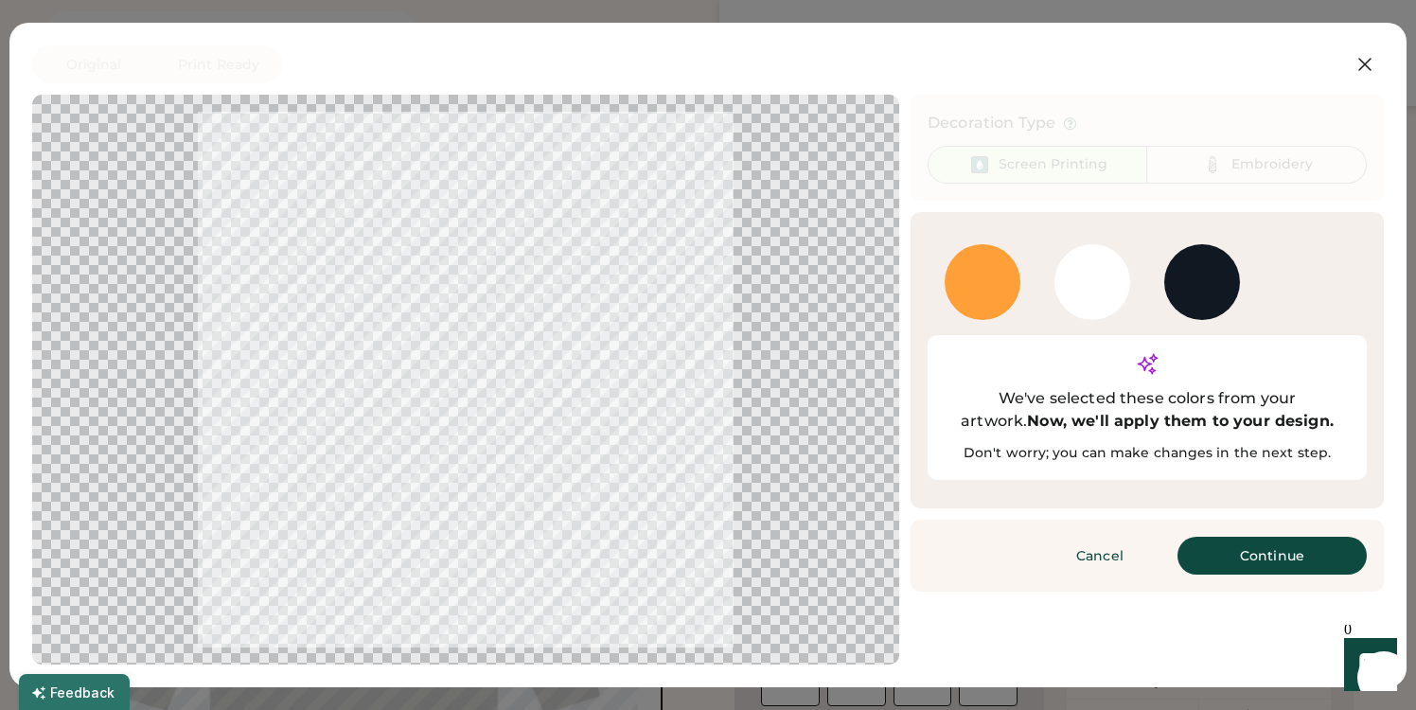
click at [983, 286] on div "137 U" at bounding box center [983, 282] width 76 height 76
click at [1090, 287] on div "WHITE" at bounding box center [1092, 282] width 76 height 76
click at [1193, 290] on div "BLACK 6 C" at bounding box center [1202, 282] width 76 height 76
click at [1251, 539] on div "Cancel Finished Continue" at bounding box center [1146, 556] width 473 height 72
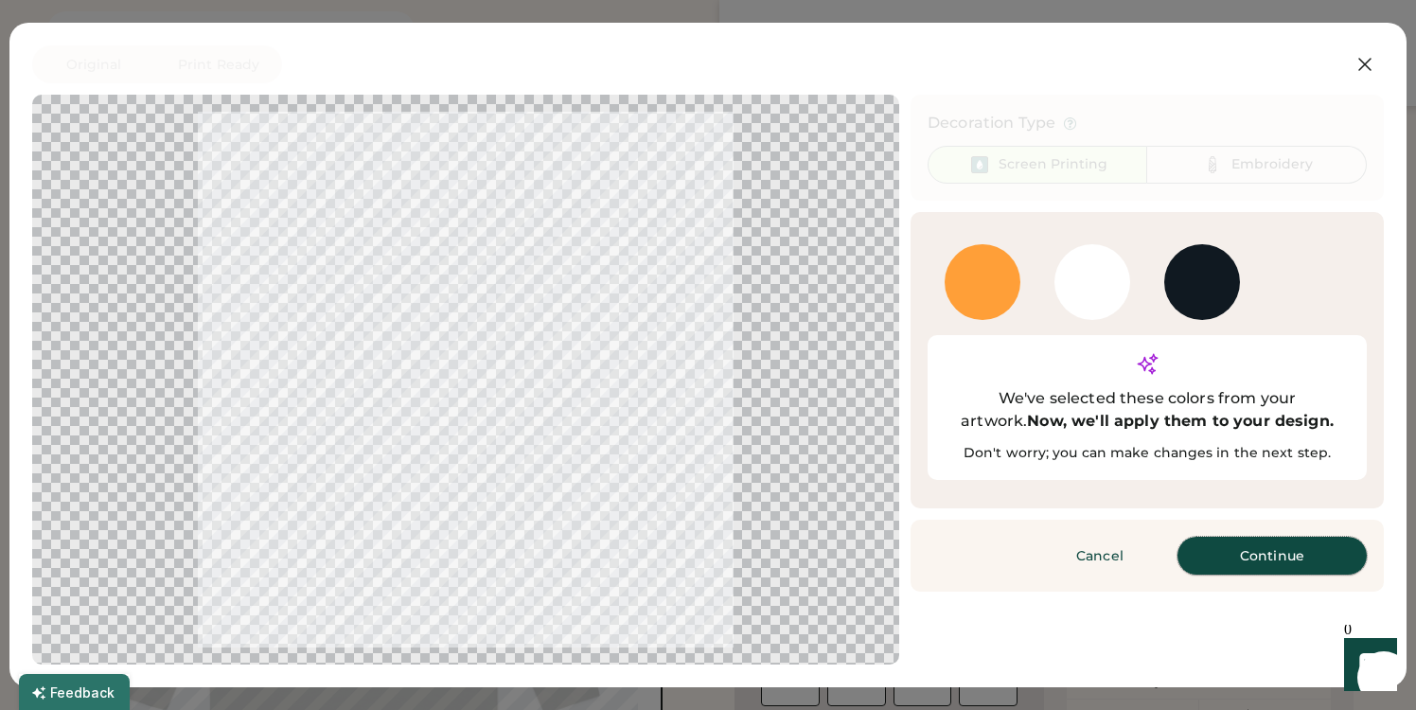
click at [1265, 537] on button "Continue" at bounding box center [1271, 556] width 189 height 38
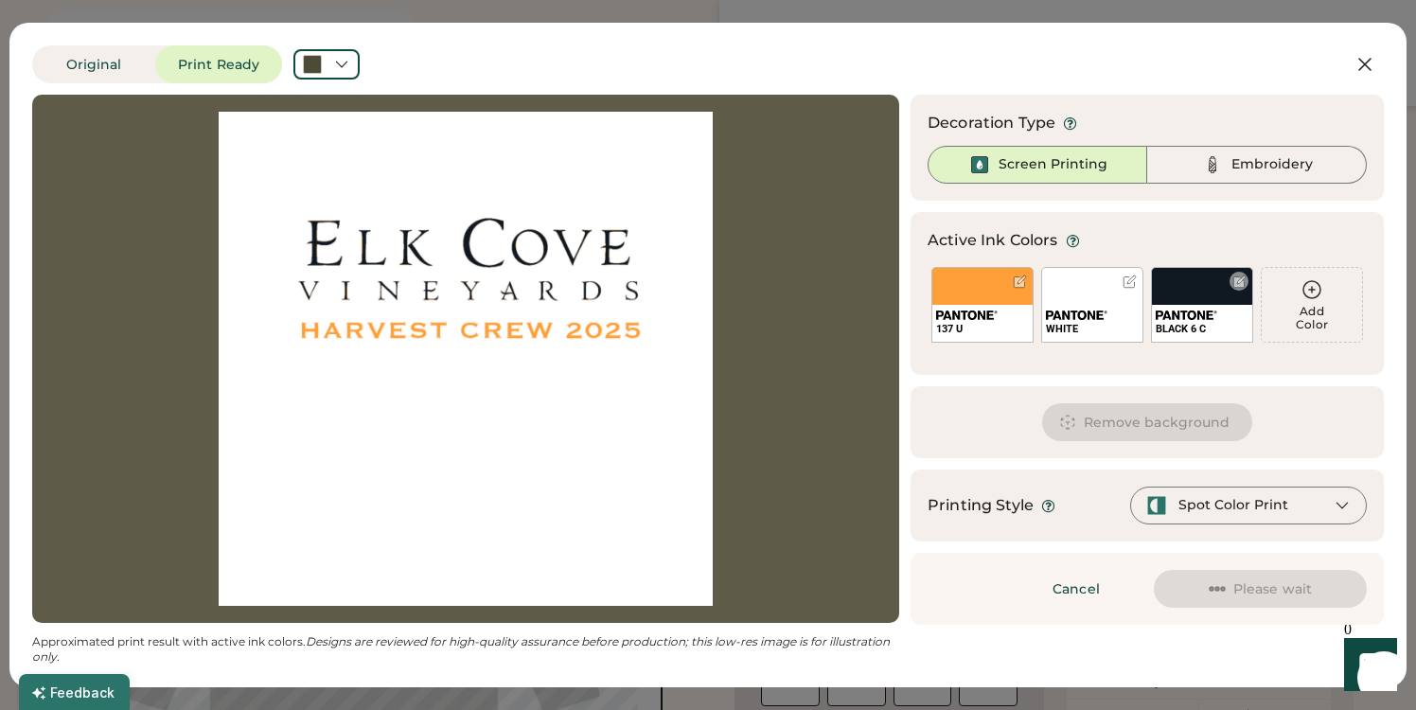
click at [1240, 282] on div at bounding box center [1239, 281] width 14 height 14
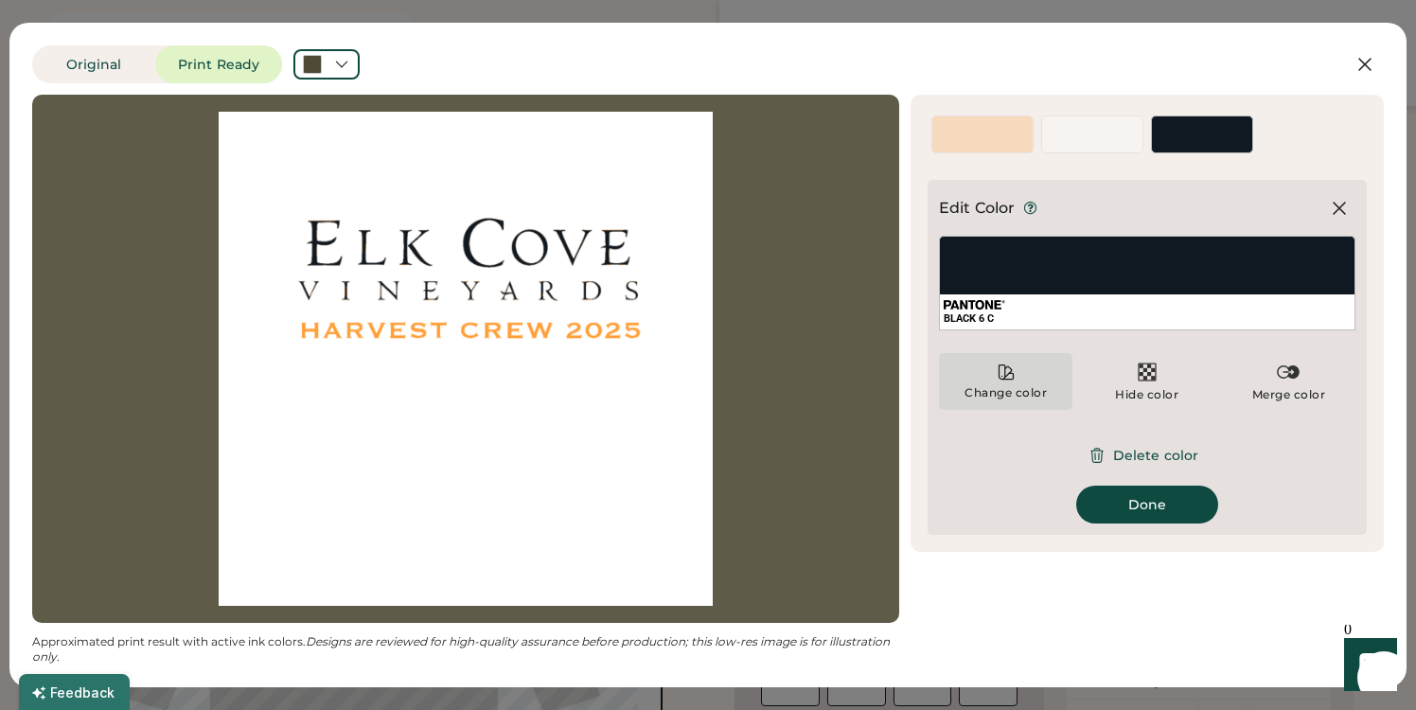
click at [1007, 380] on icon at bounding box center [1006, 372] width 14 height 14
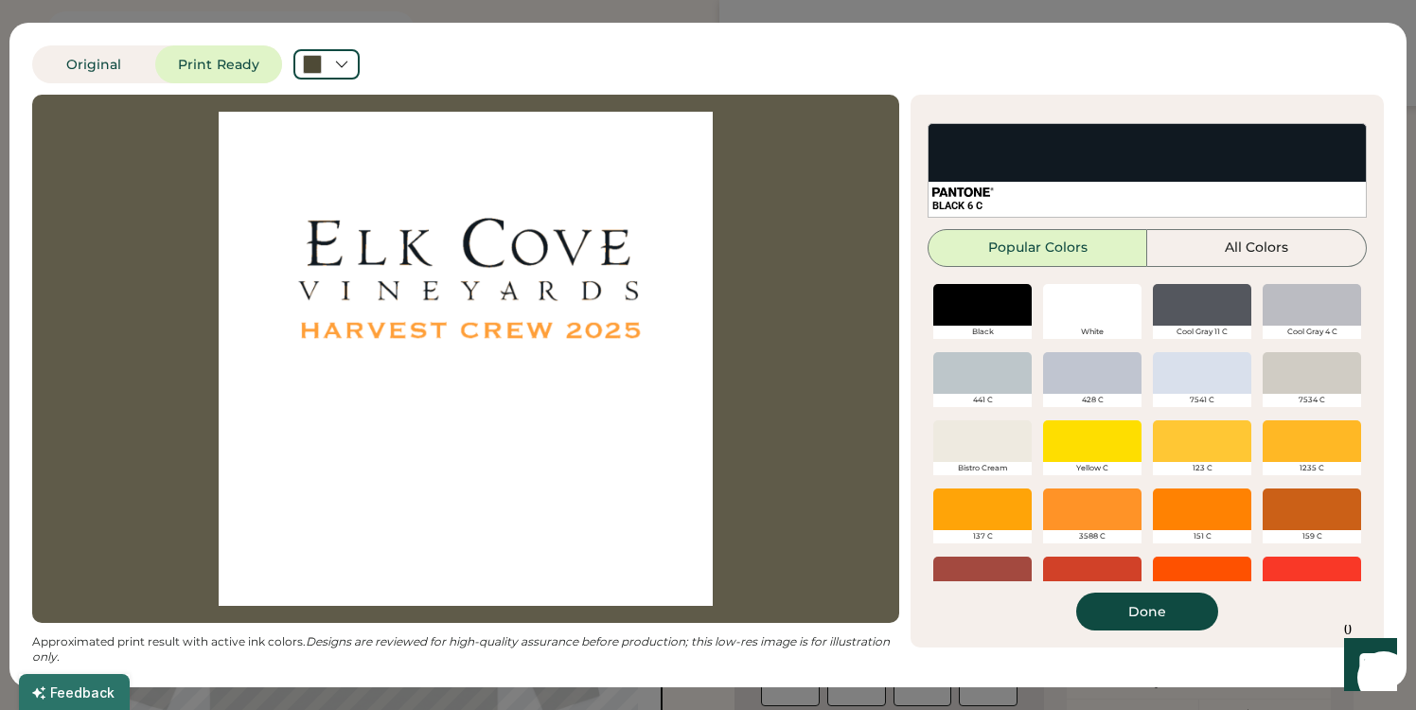
click at [1112, 508] on div at bounding box center [1092, 509] width 98 height 42
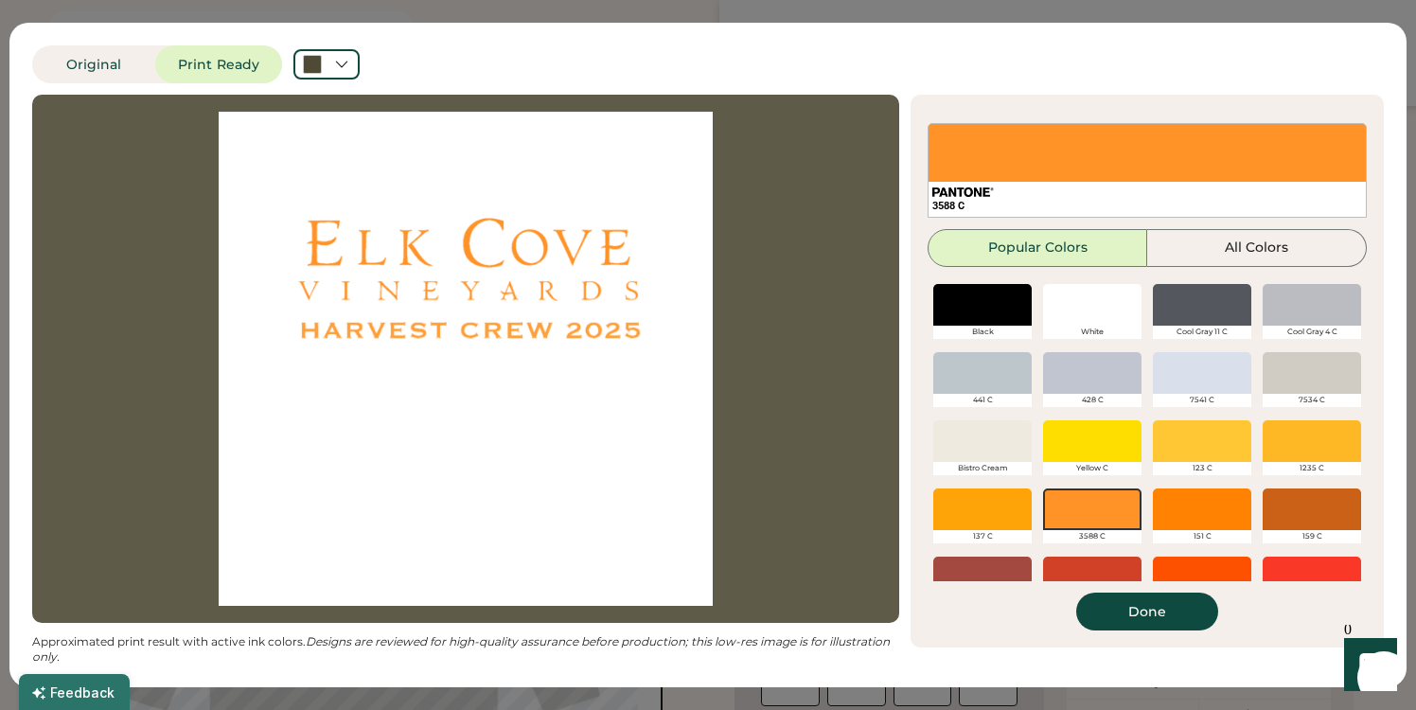
click at [1201, 509] on div at bounding box center [1202, 509] width 98 height 42
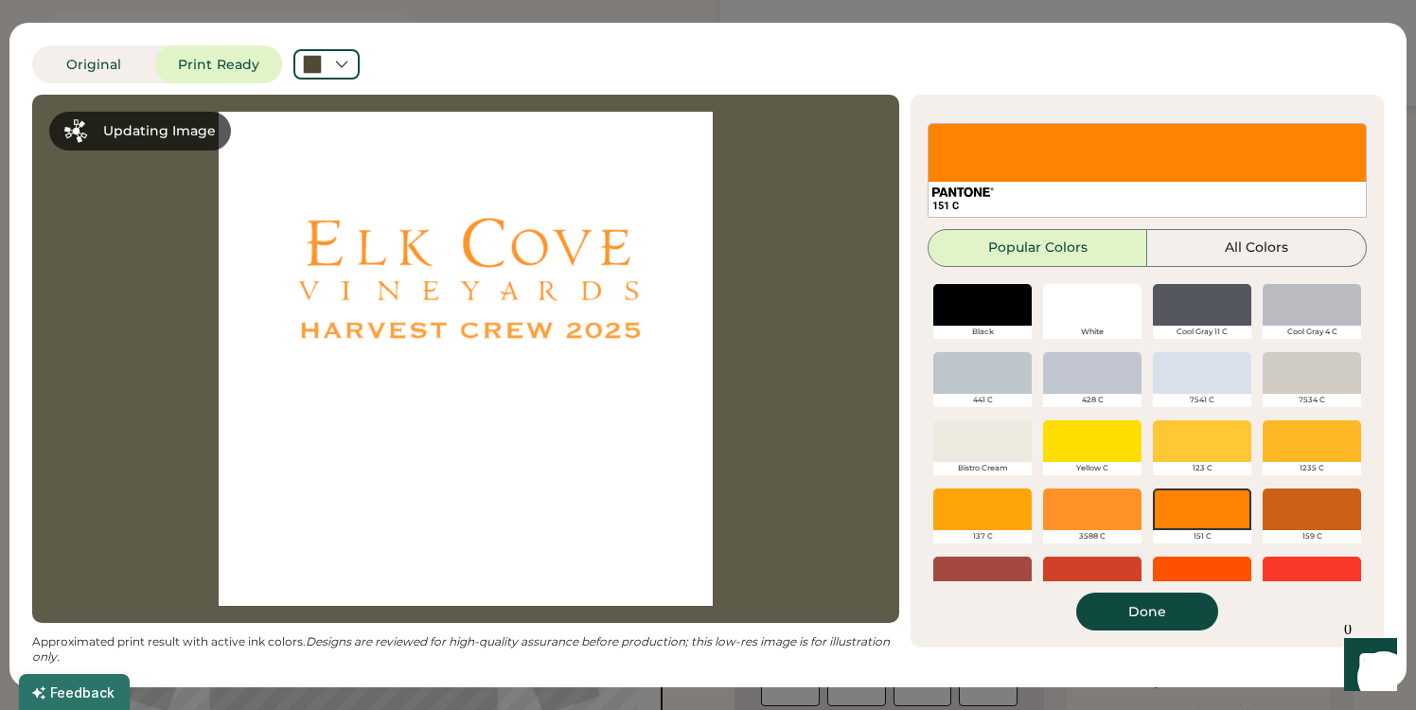
click at [1093, 507] on div at bounding box center [1092, 509] width 98 height 42
click at [981, 514] on div at bounding box center [982, 509] width 98 height 42
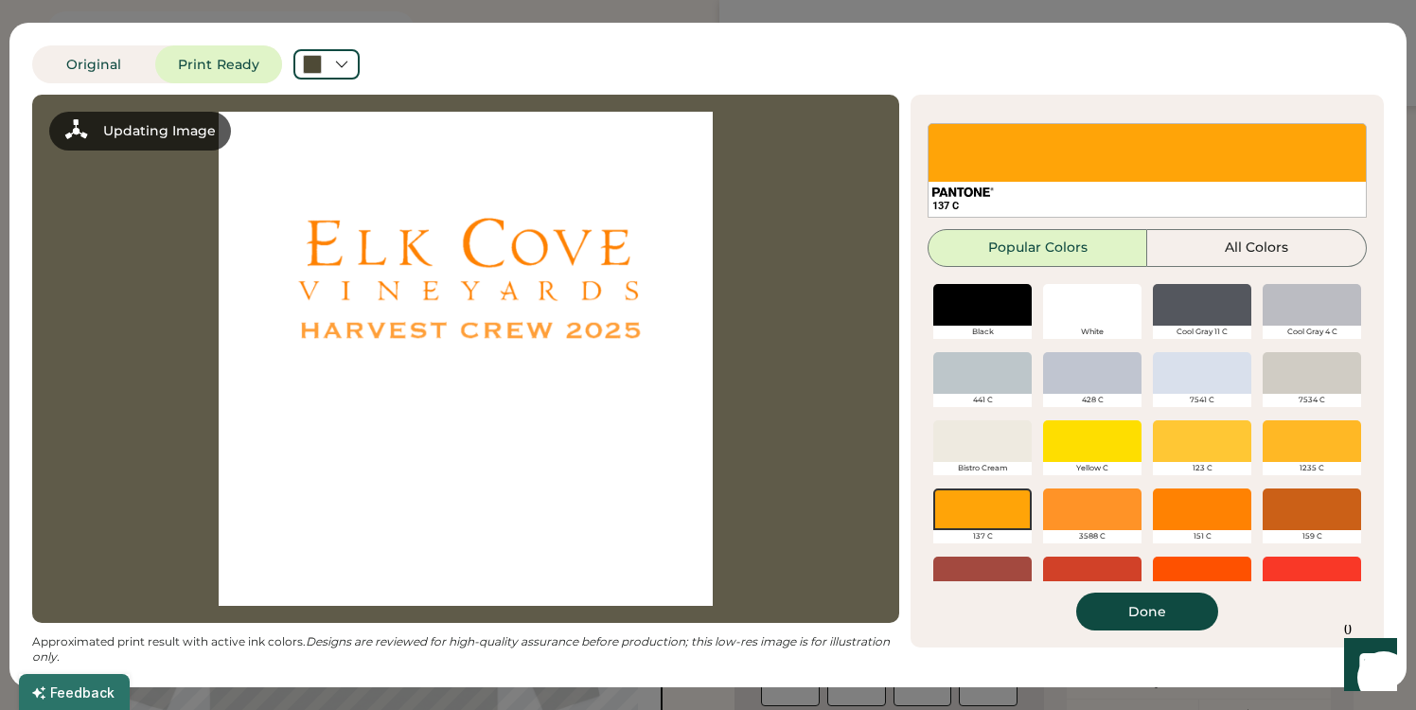
click at [1105, 507] on div at bounding box center [1092, 509] width 98 height 42
click at [1334, 438] on div at bounding box center [1312, 441] width 98 height 42
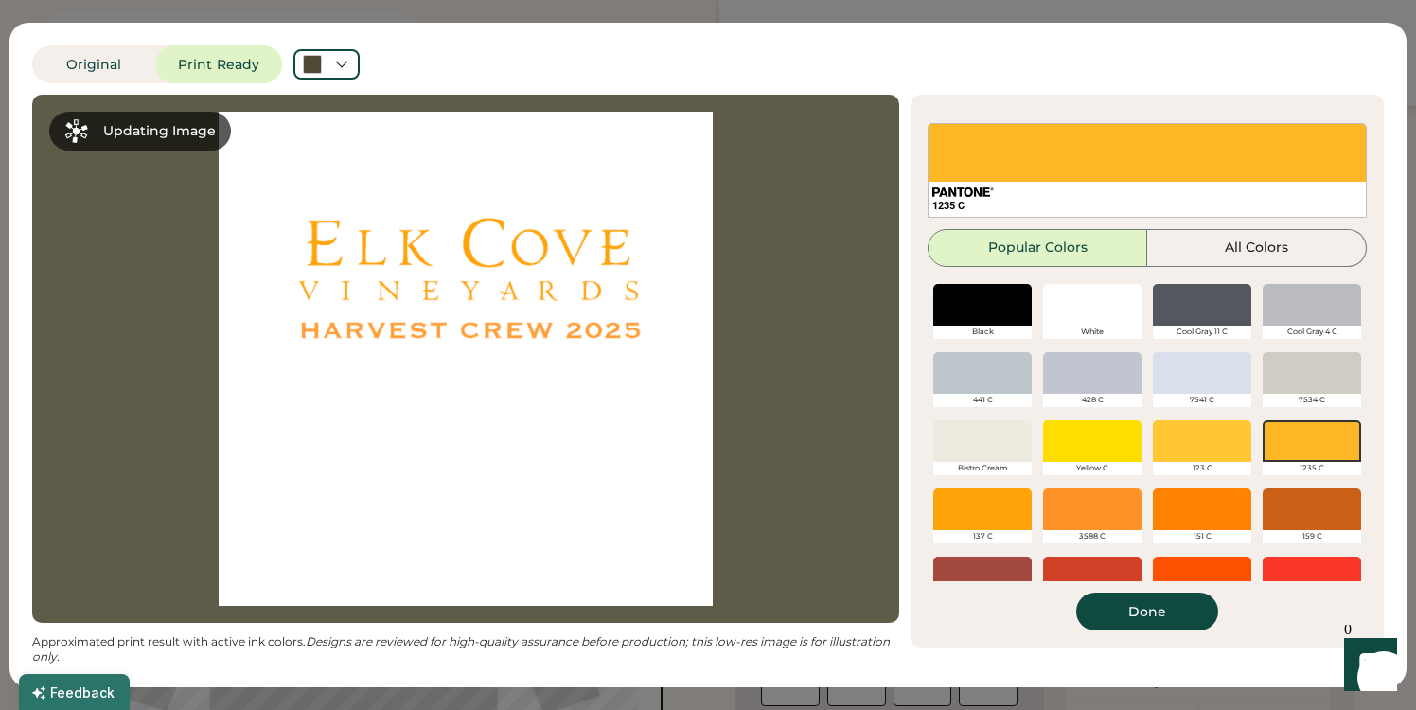
click at [982, 514] on div at bounding box center [982, 509] width 98 height 42
click at [1156, 606] on button "Done" at bounding box center [1147, 611] width 142 height 38
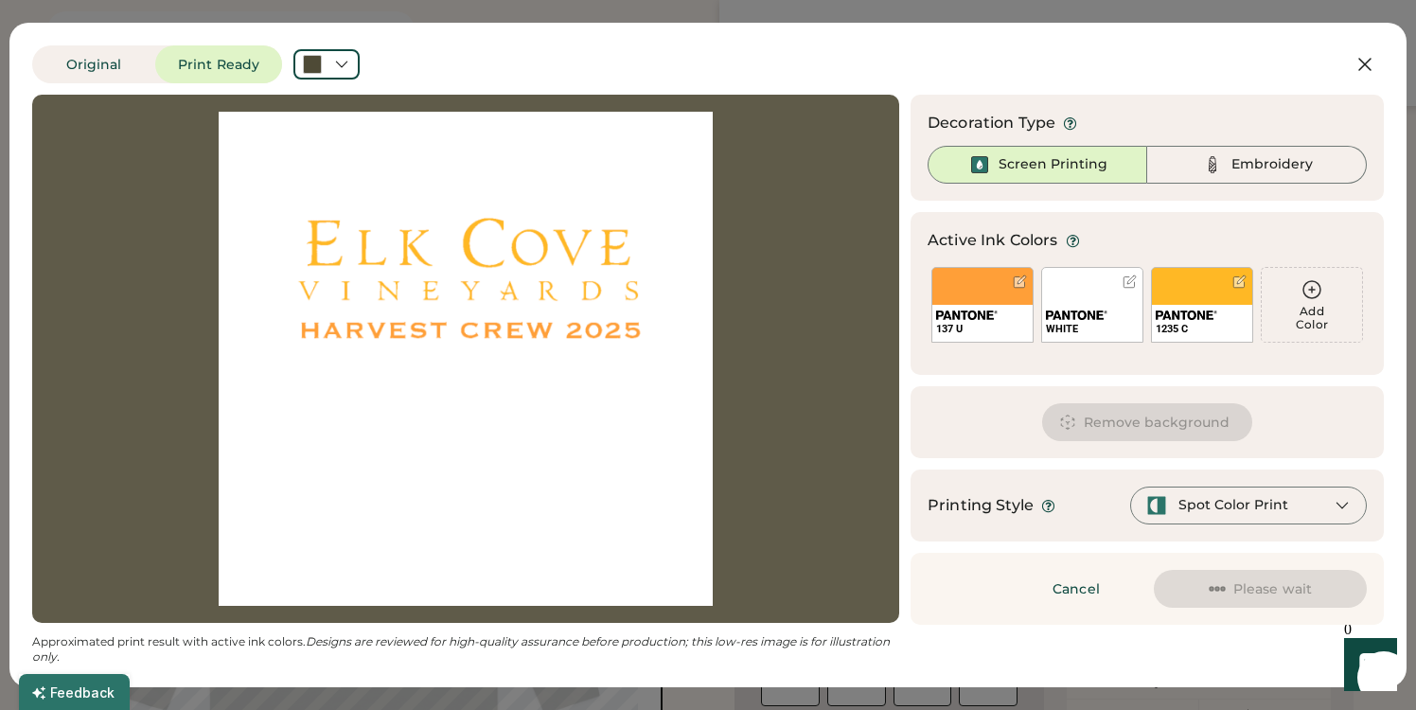
click at [1132, 281] on div at bounding box center [1129, 281] width 14 height 14
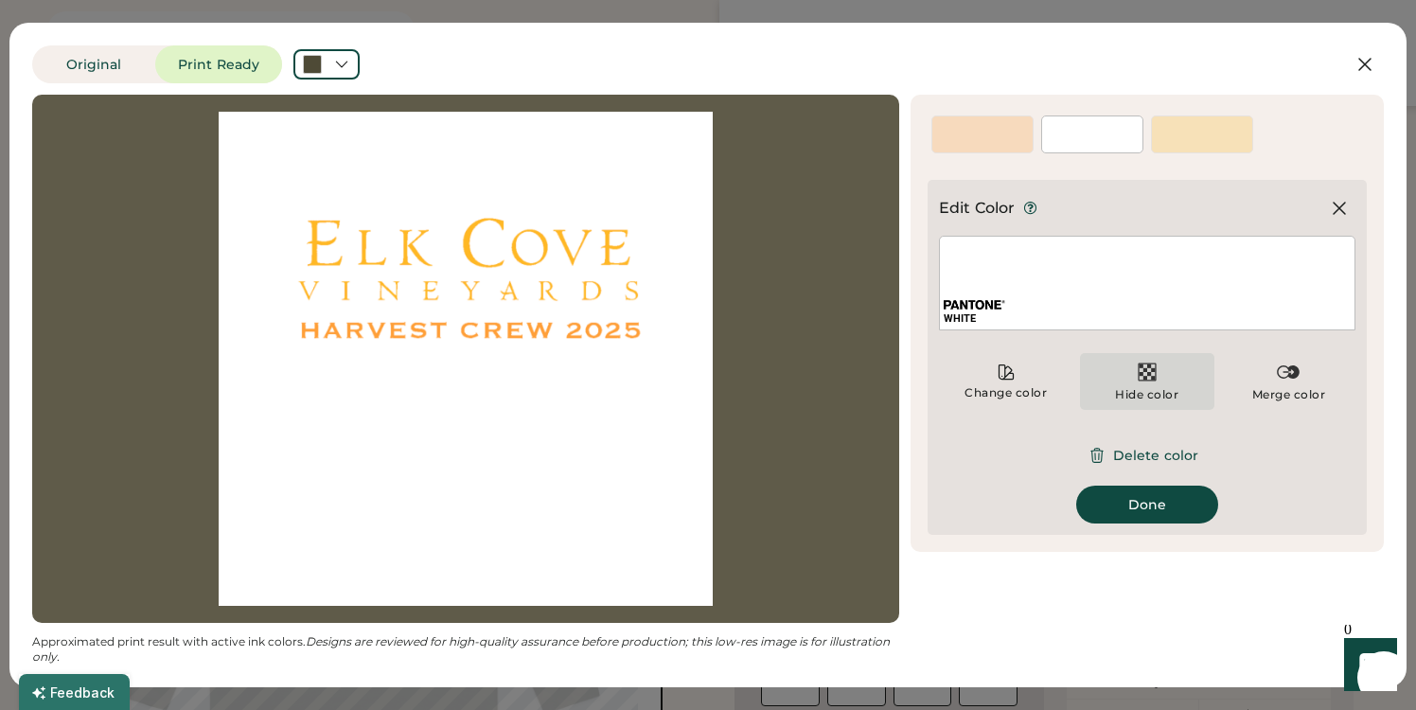
click at [1151, 368] on img at bounding box center [1147, 372] width 23 height 23
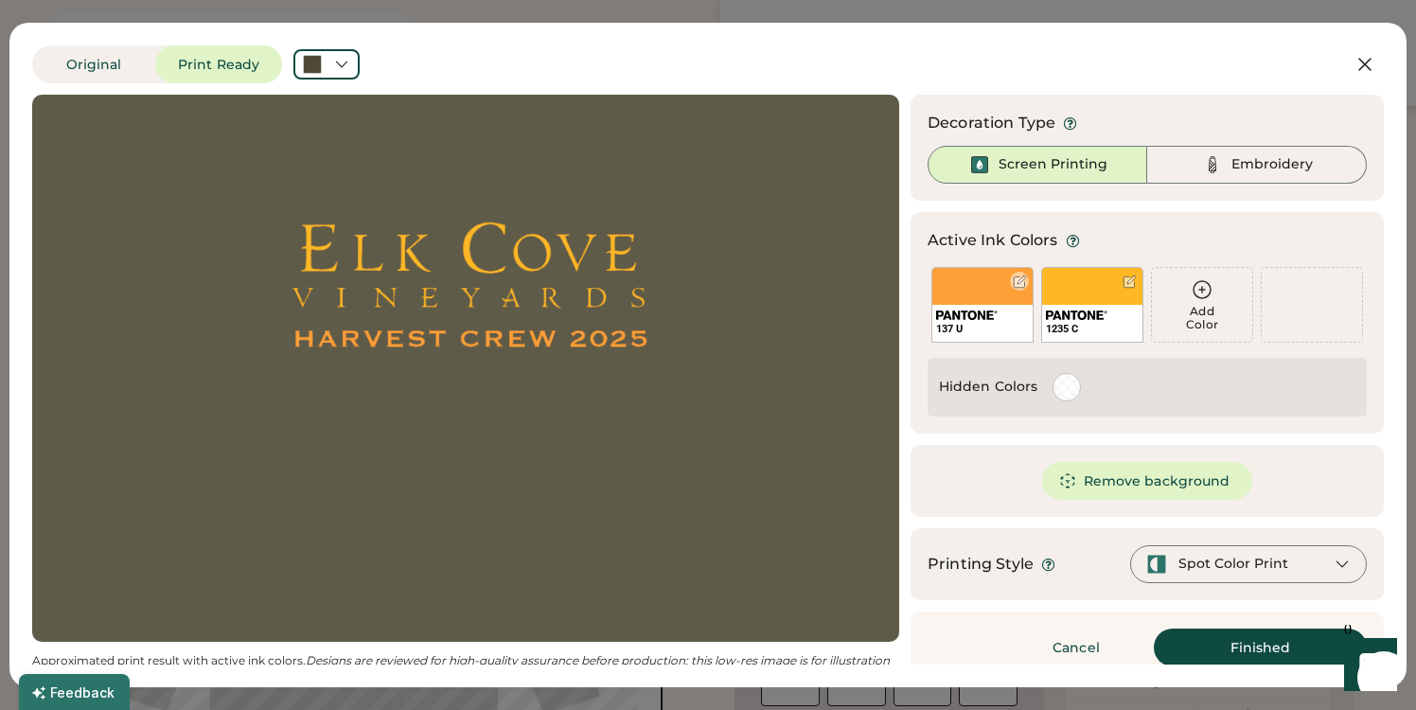
click at [1021, 282] on div at bounding box center [1020, 281] width 14 height 14
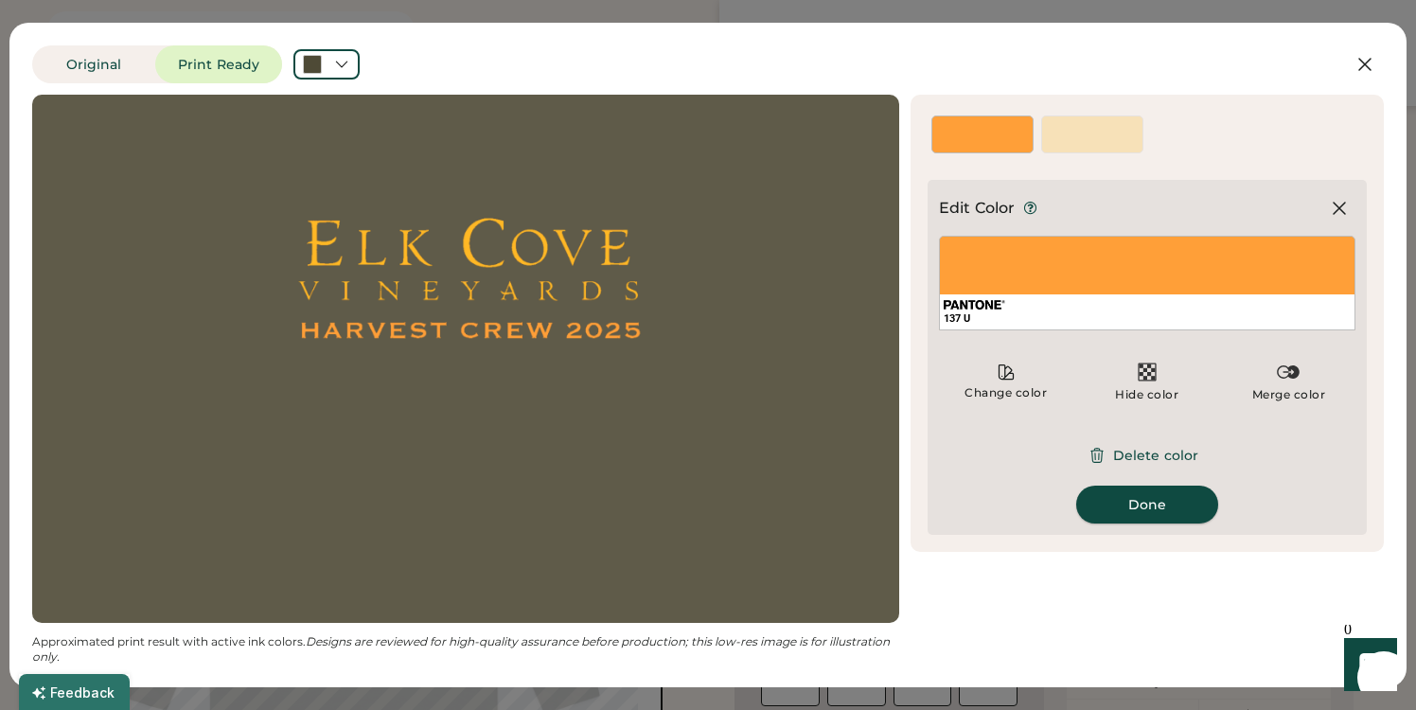
click at [1168, 513] on button "Done" at bounding box center [1147, 505] width 142 height 38
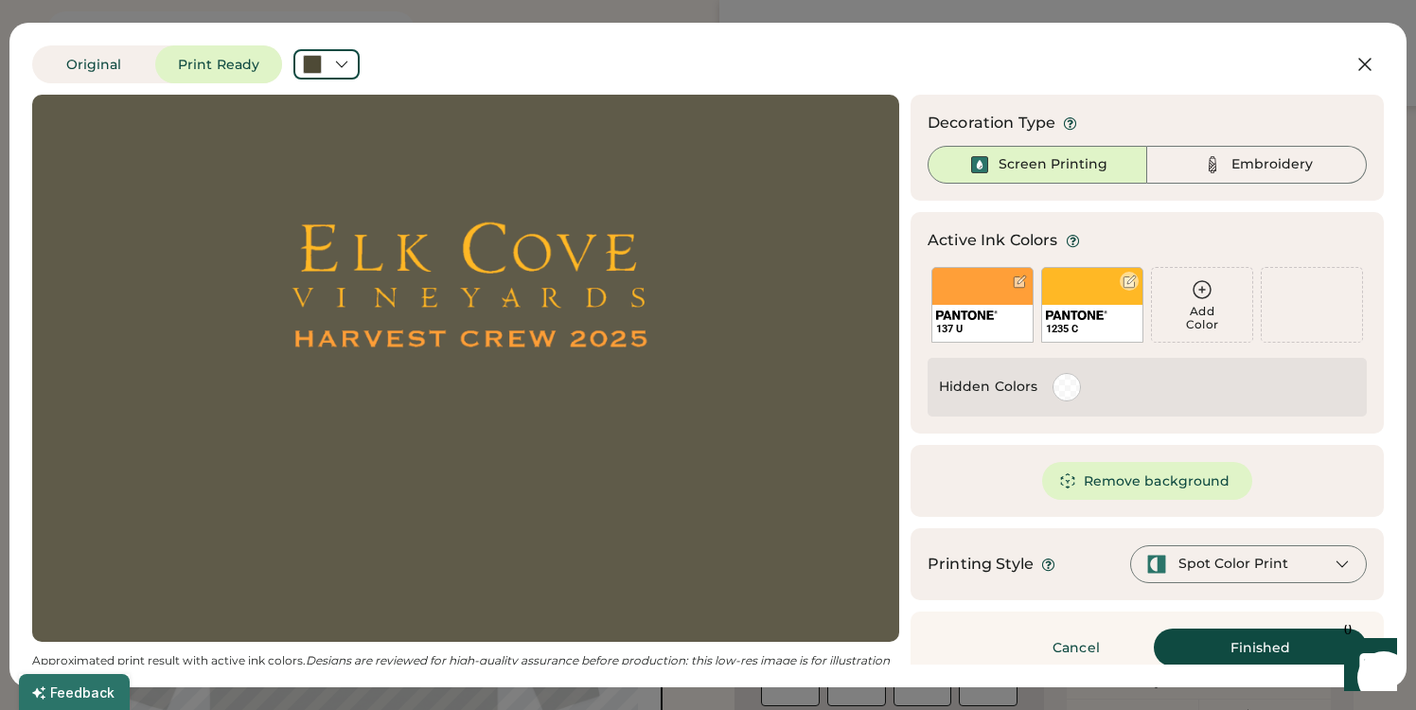
click at [1102, 280] on div "1235 C" at bounding box center [1092, 305] width 102 height 76
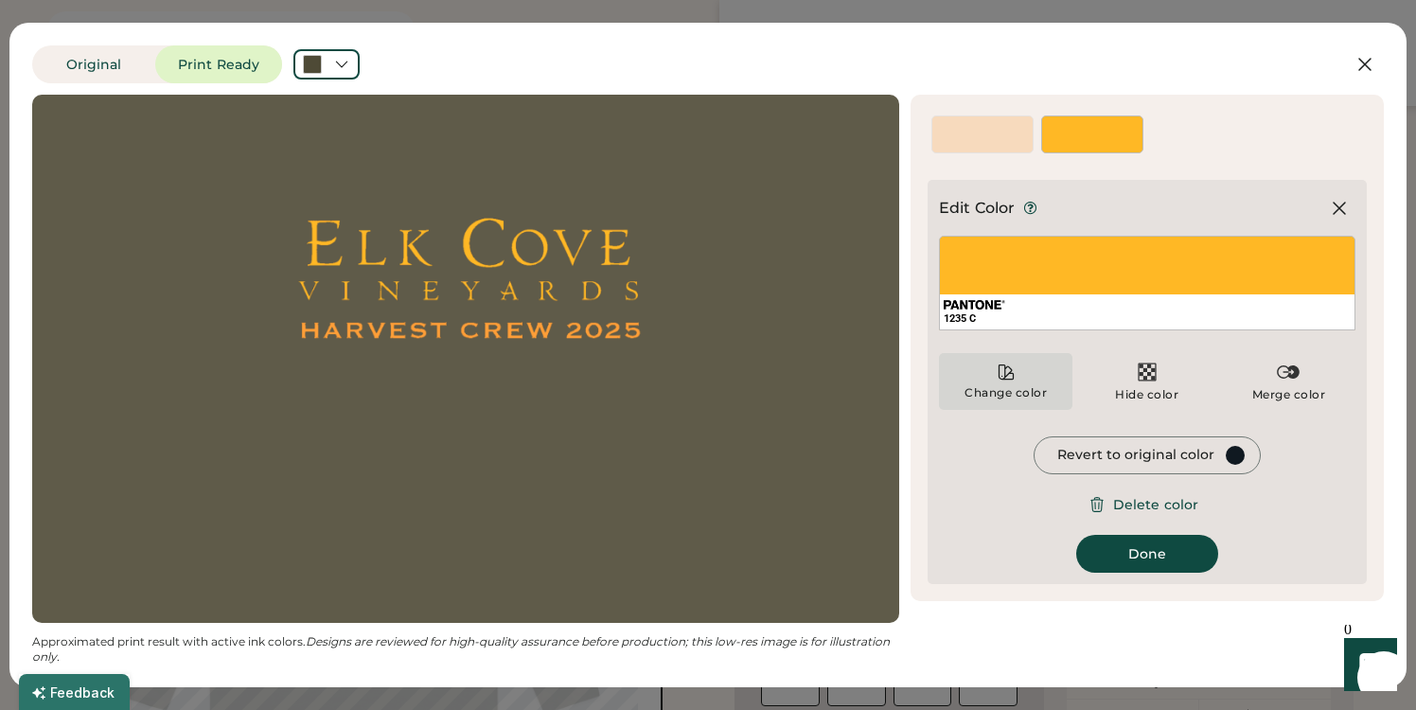
click at [1002, 371] on icon at bounding box center [1006, 371] width 19 height 19
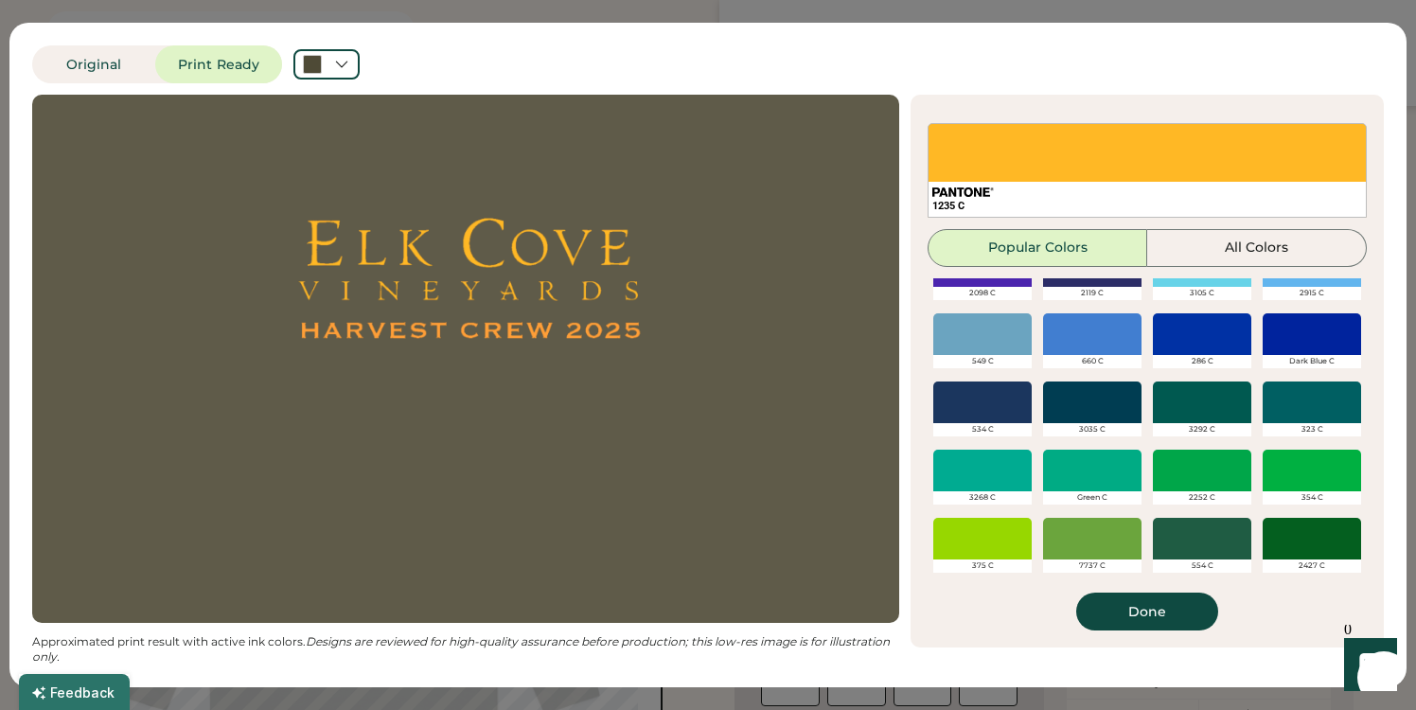
scroll to position [719, 0]
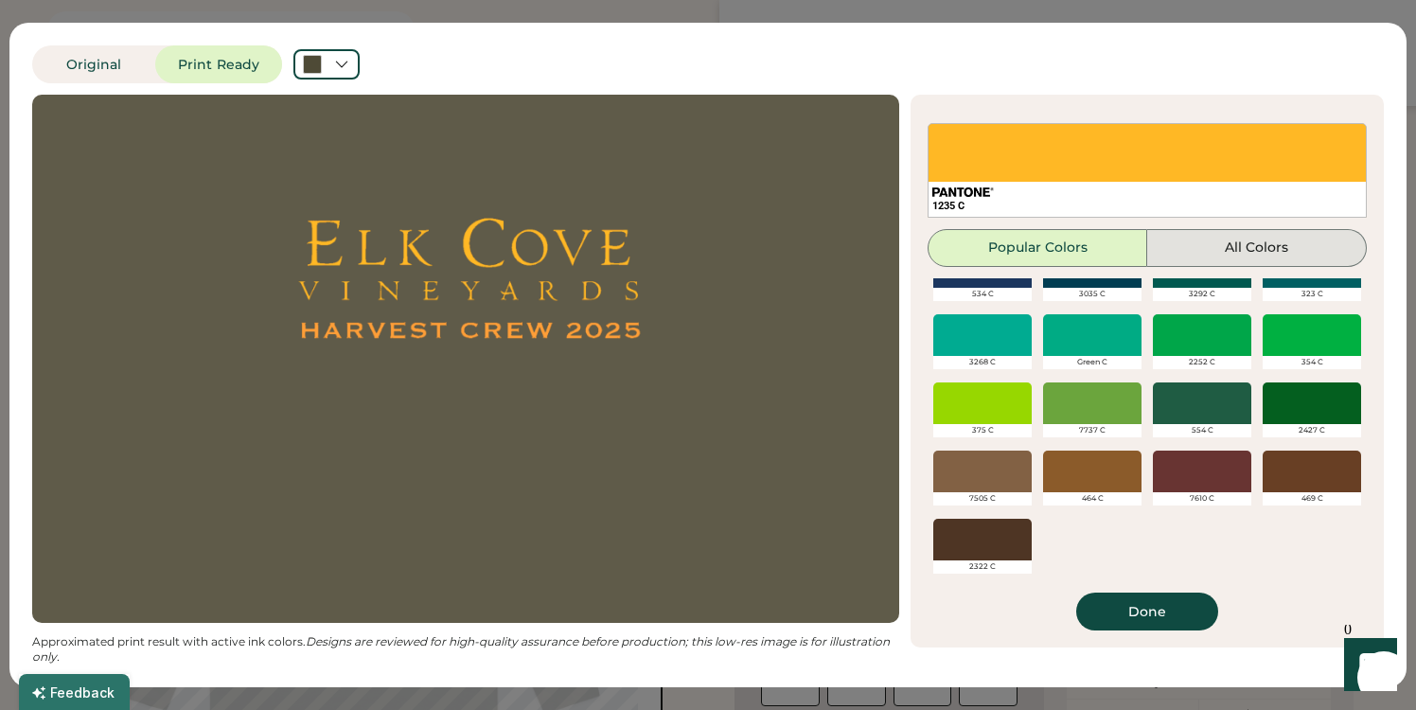
click at [1211, 250] on button "All Colors" at bounding box center [1257, 248] width 220 height 38
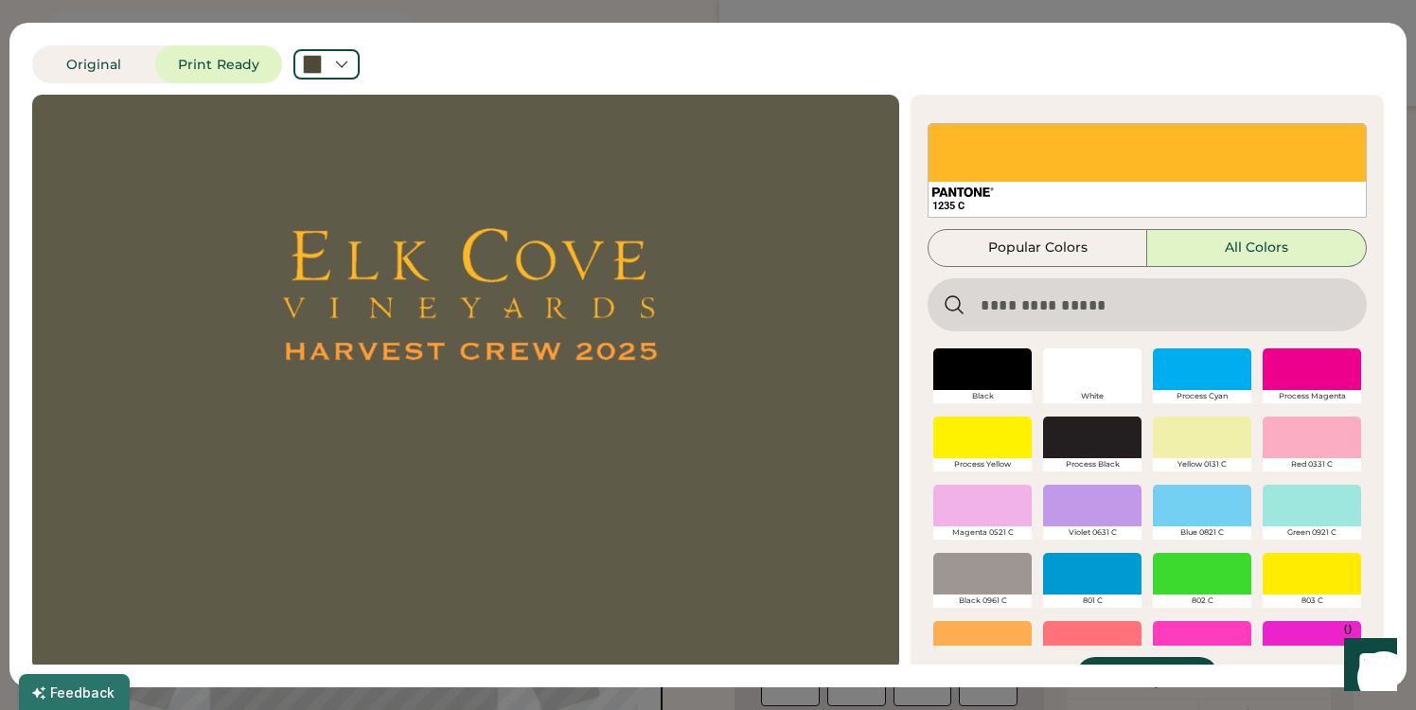
click at [1063, 309] on input "input" at bounding box center [1147, 304] width 439 height 53
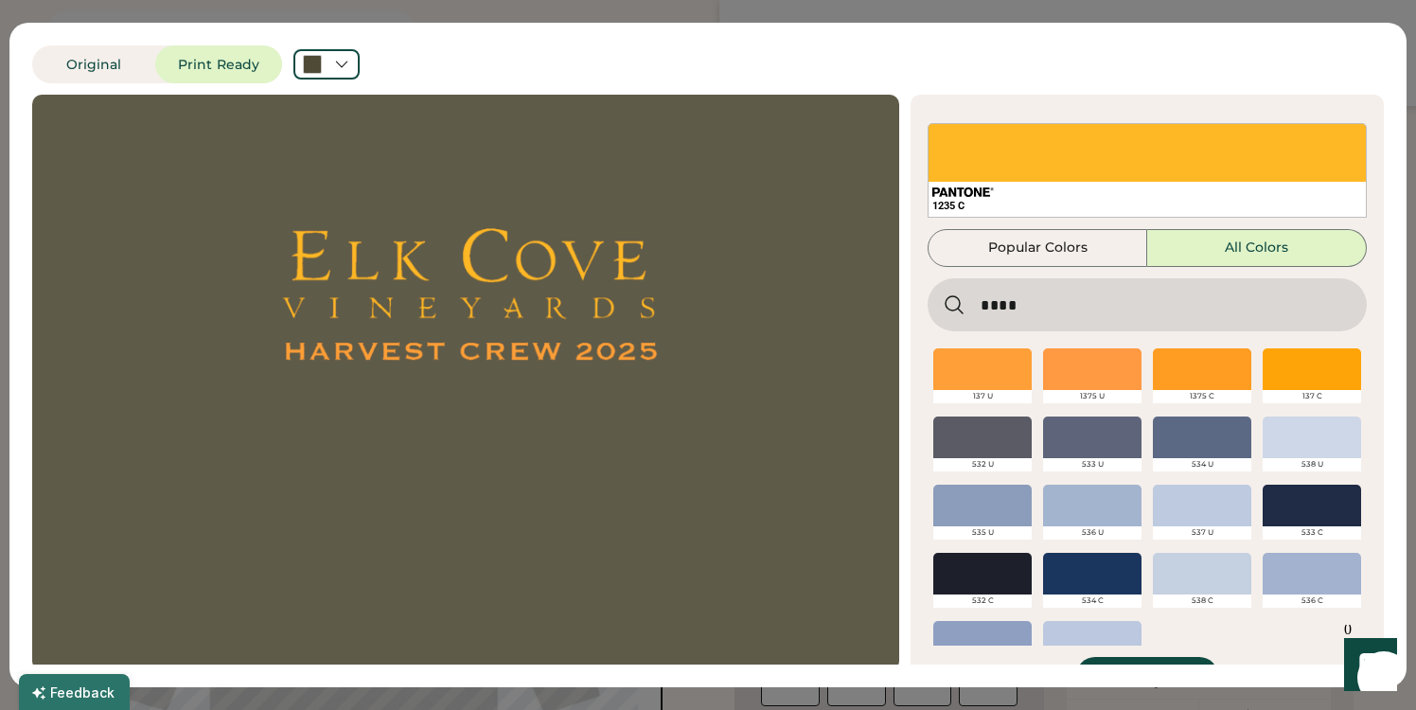
type input "****"
click at [994, 376] on div at bounding box center [982, 369] width 98 height 42
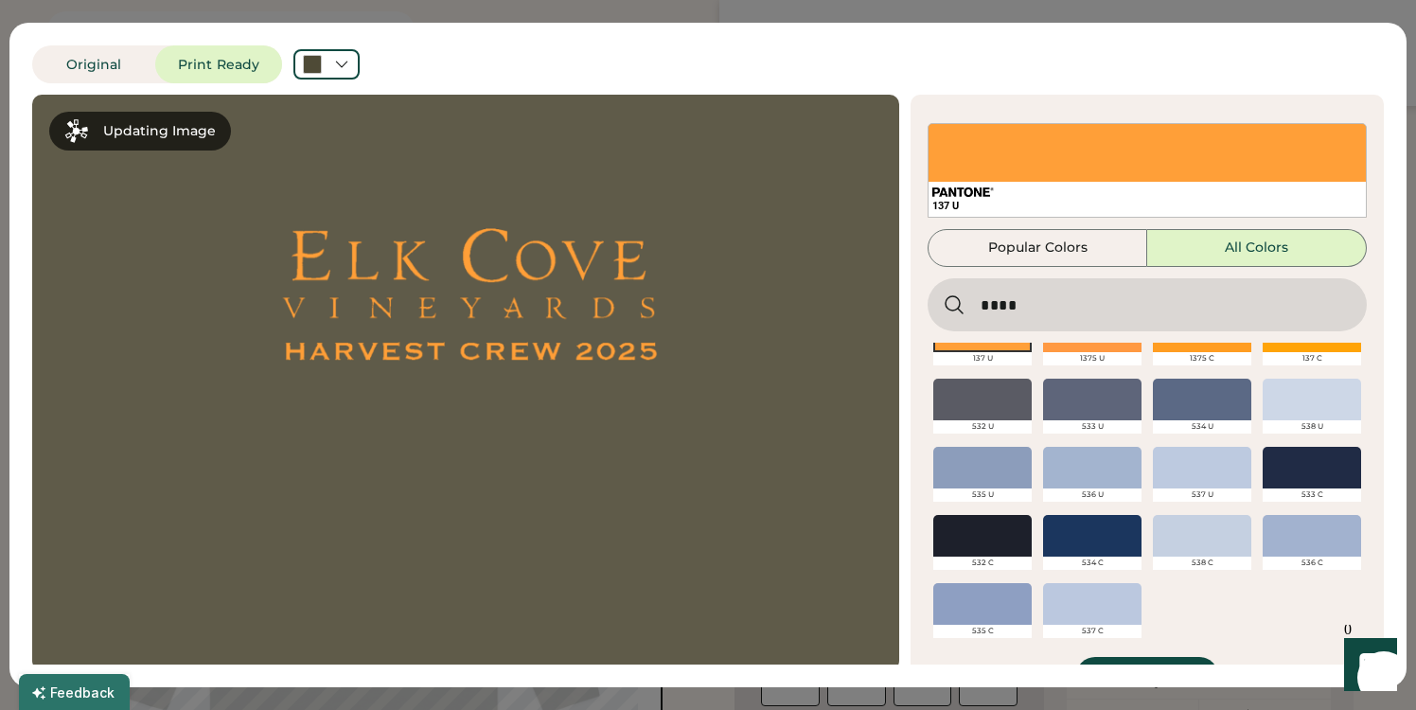
scroll to position [47, 0]
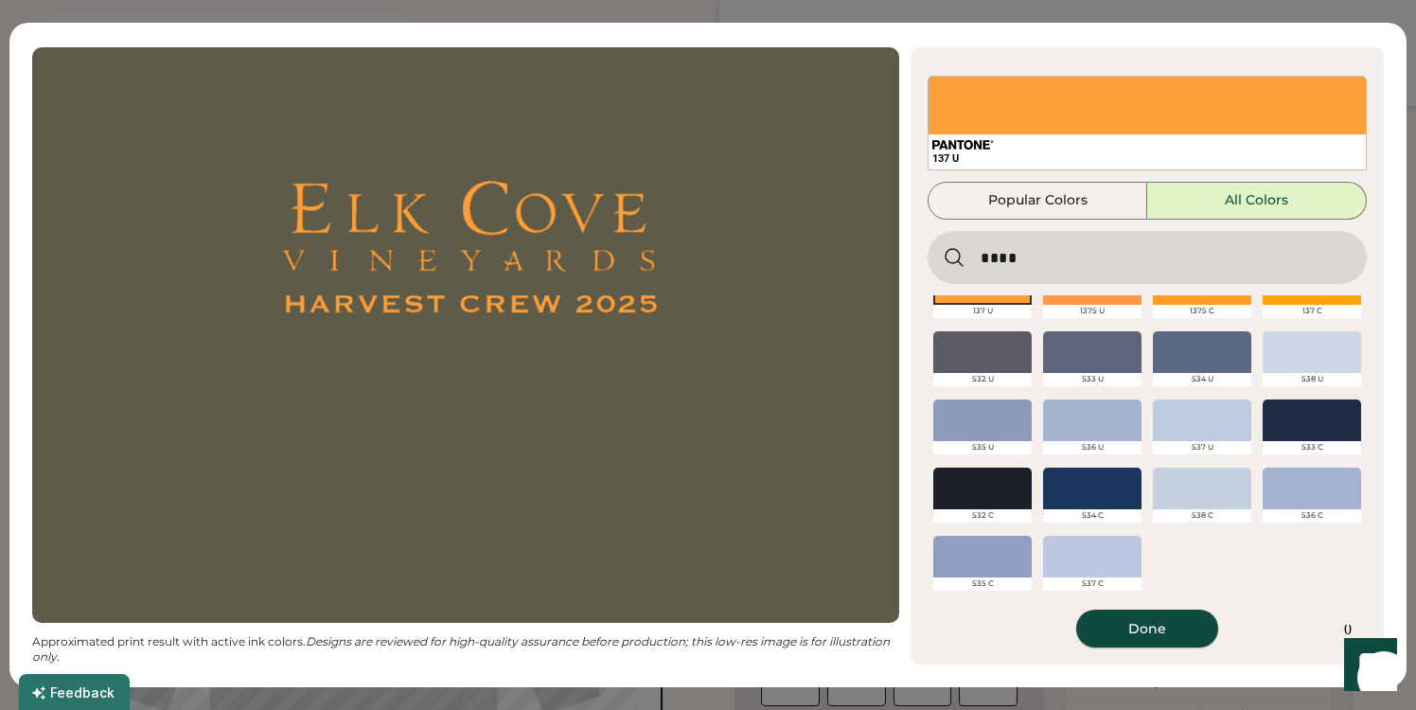
click at [1164, 630] on button "Done" at bounding box center [1147, 629] width 142 height 38
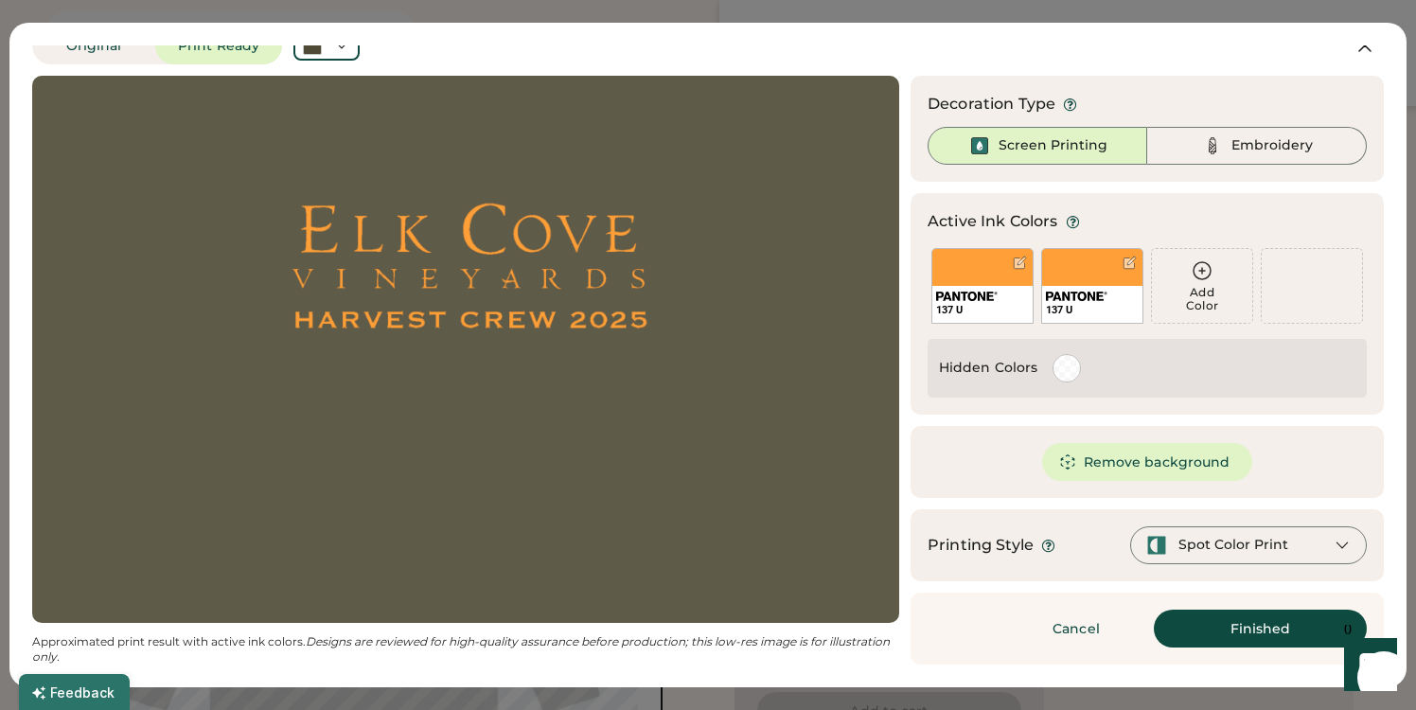
scroll to position [0, 0]
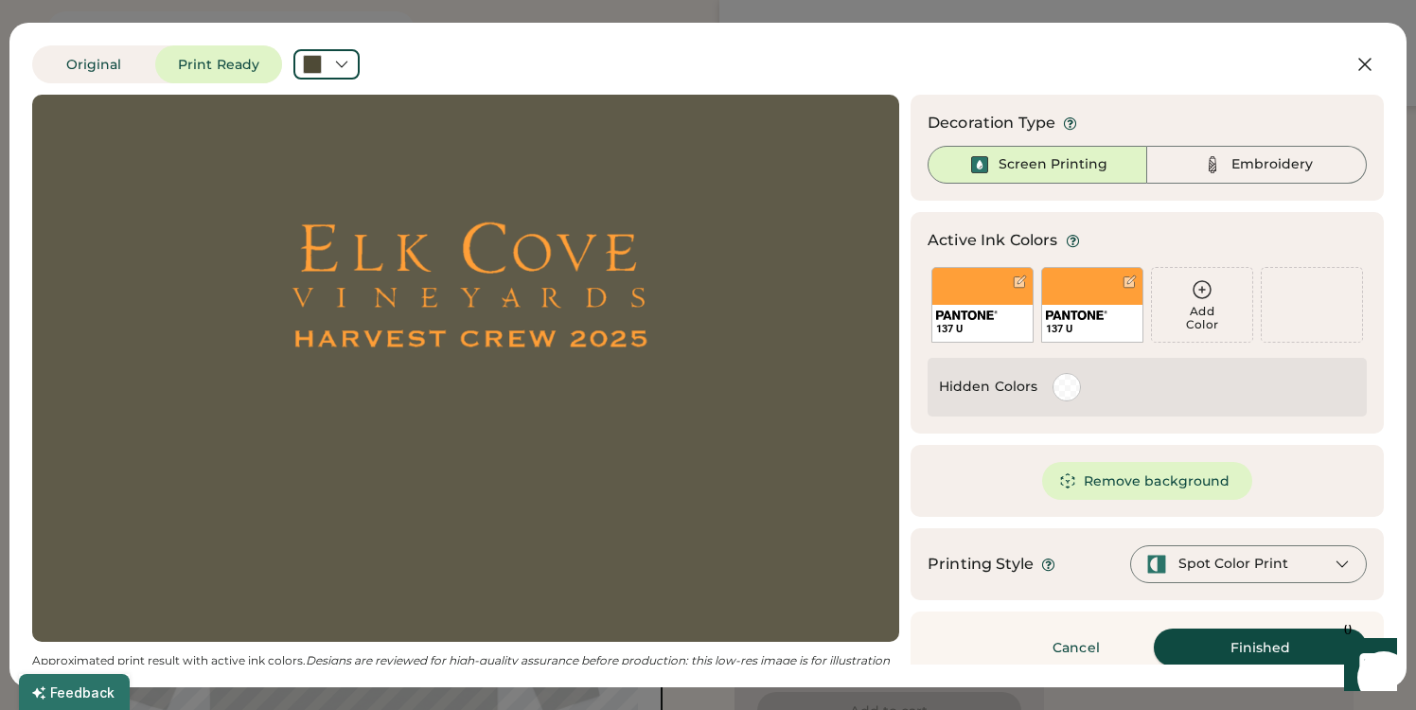
click at [1236, 645] on button "Finished" at bounding box center [1260, 647] width 213 height 38
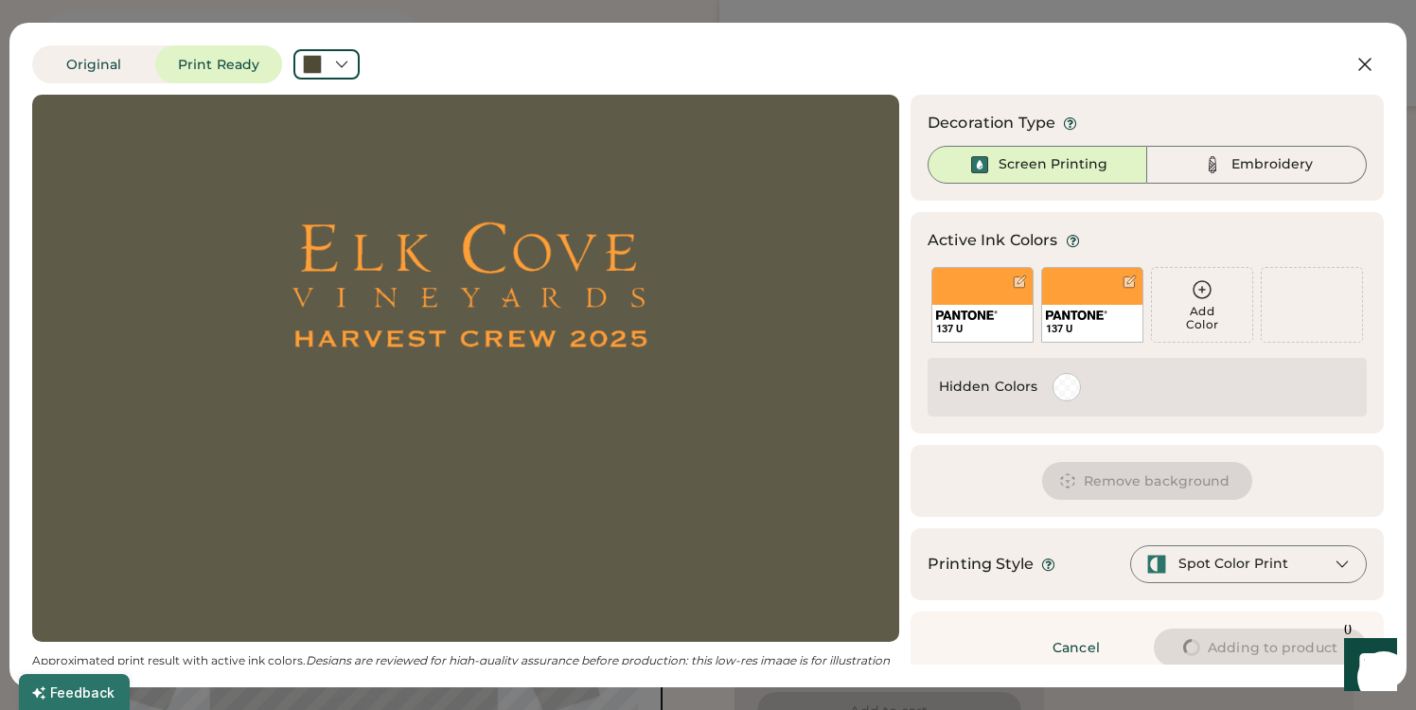
type input "****"
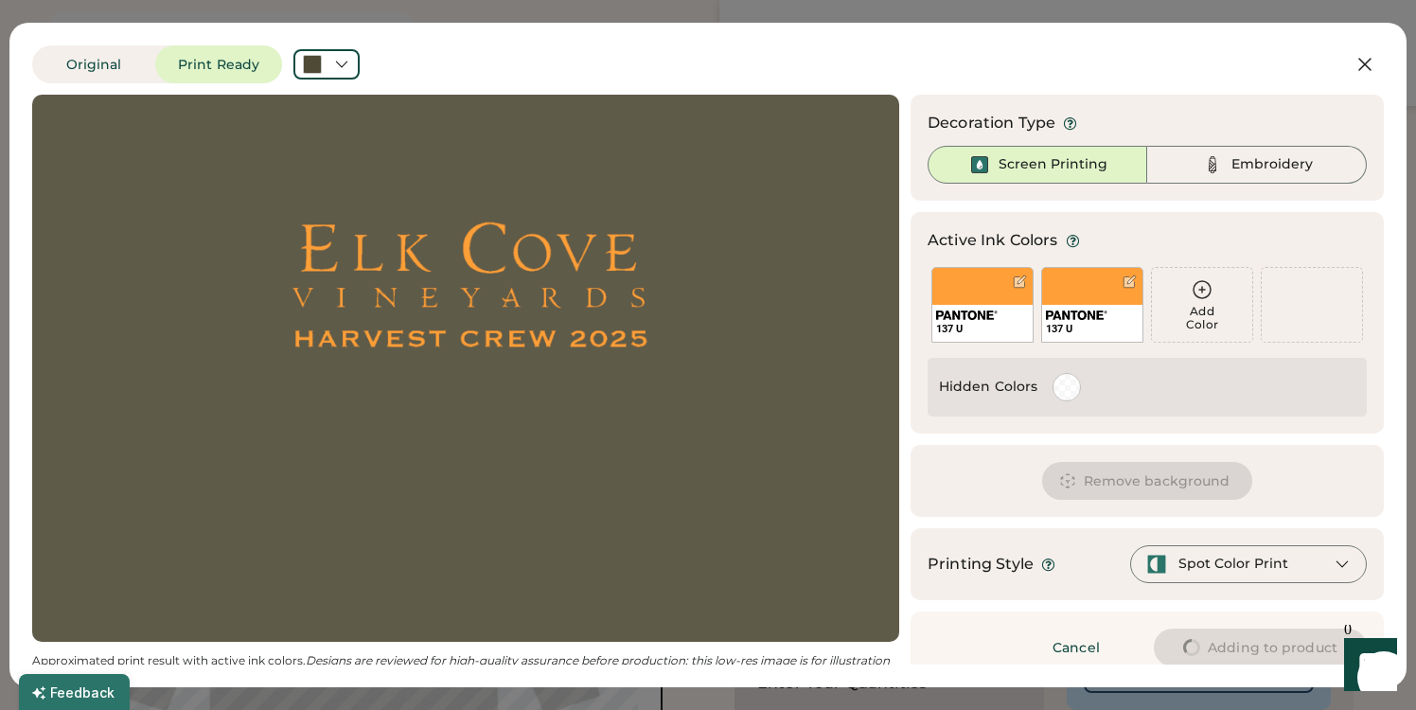
type input "****"
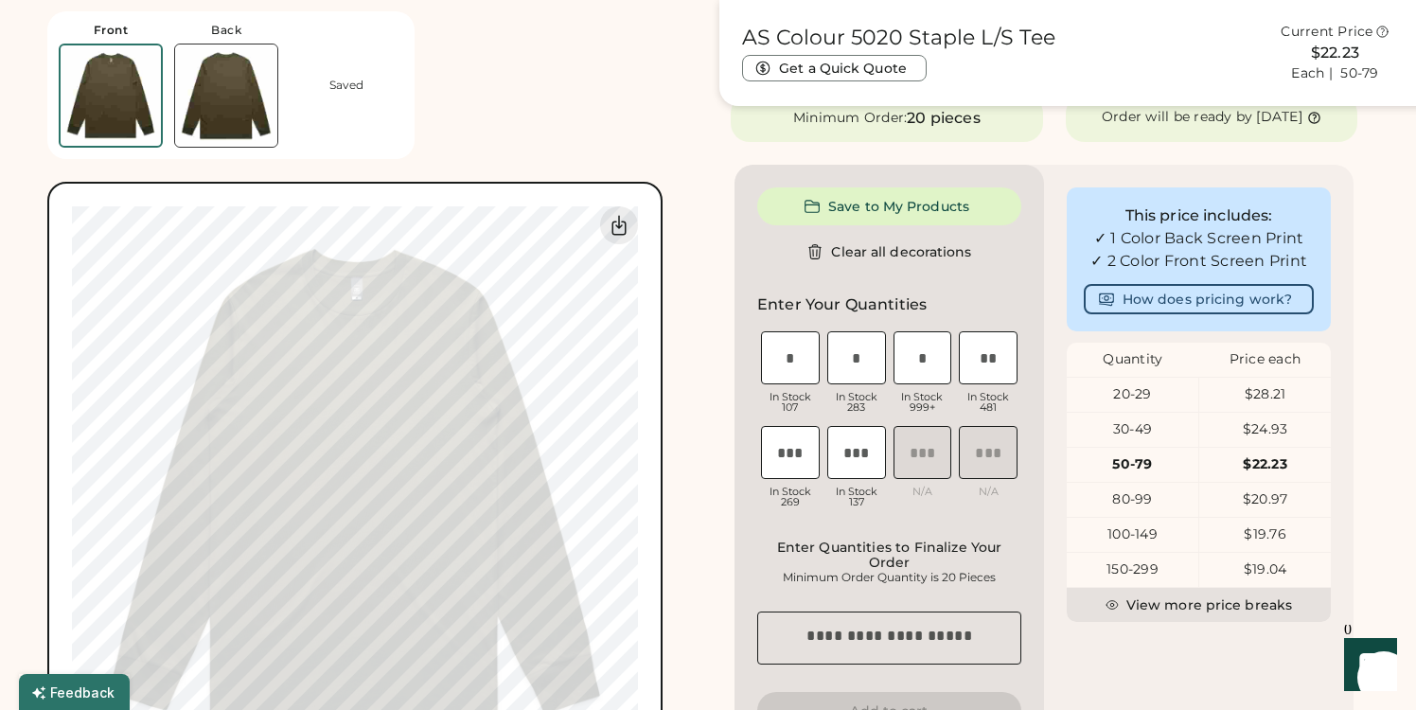
type input "****"
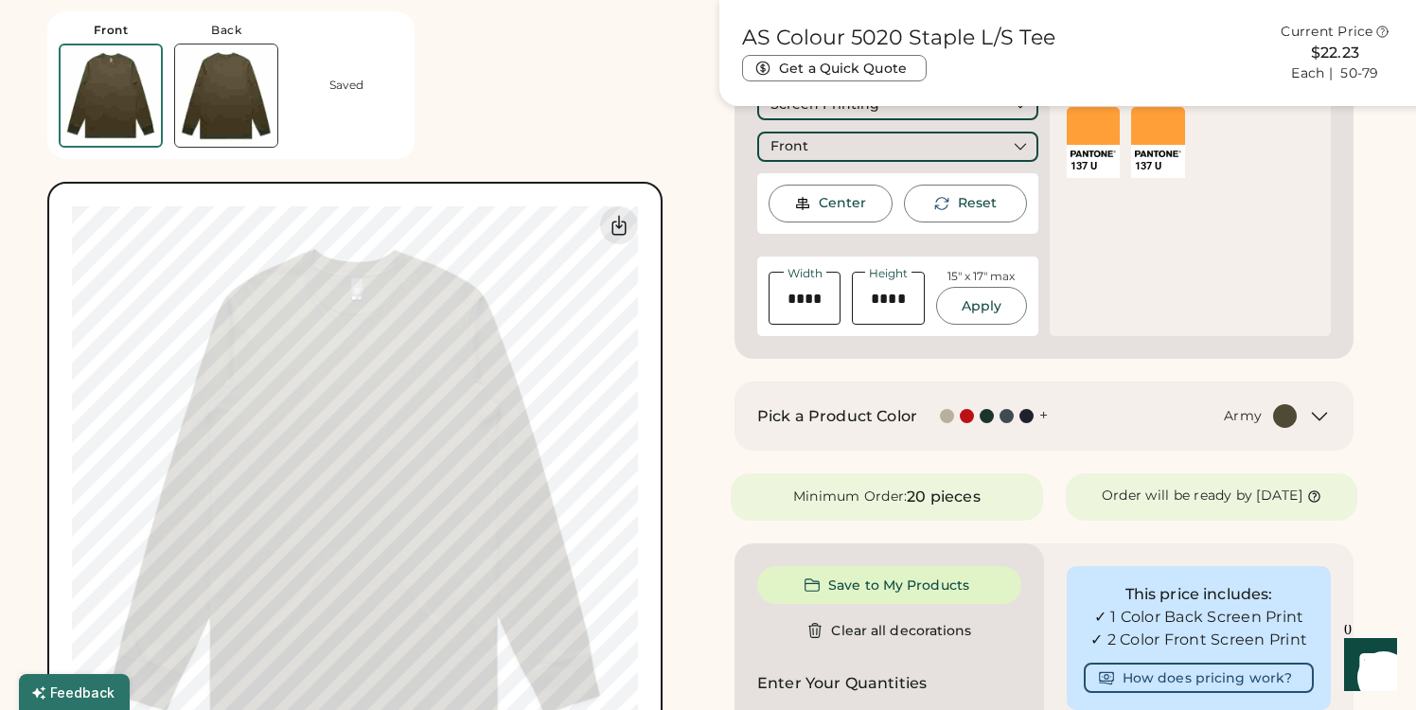
type input "****"
click at [521, 70] on div "Front Back Saved Switch to back My uploaded designs Upload new design SVG, Ai, …" at bounding box center [371, 398] width 649 height 797
click at [899, 75] on button "Get a Quick Quote" at bounding box center [834, 68] width 185 height 27
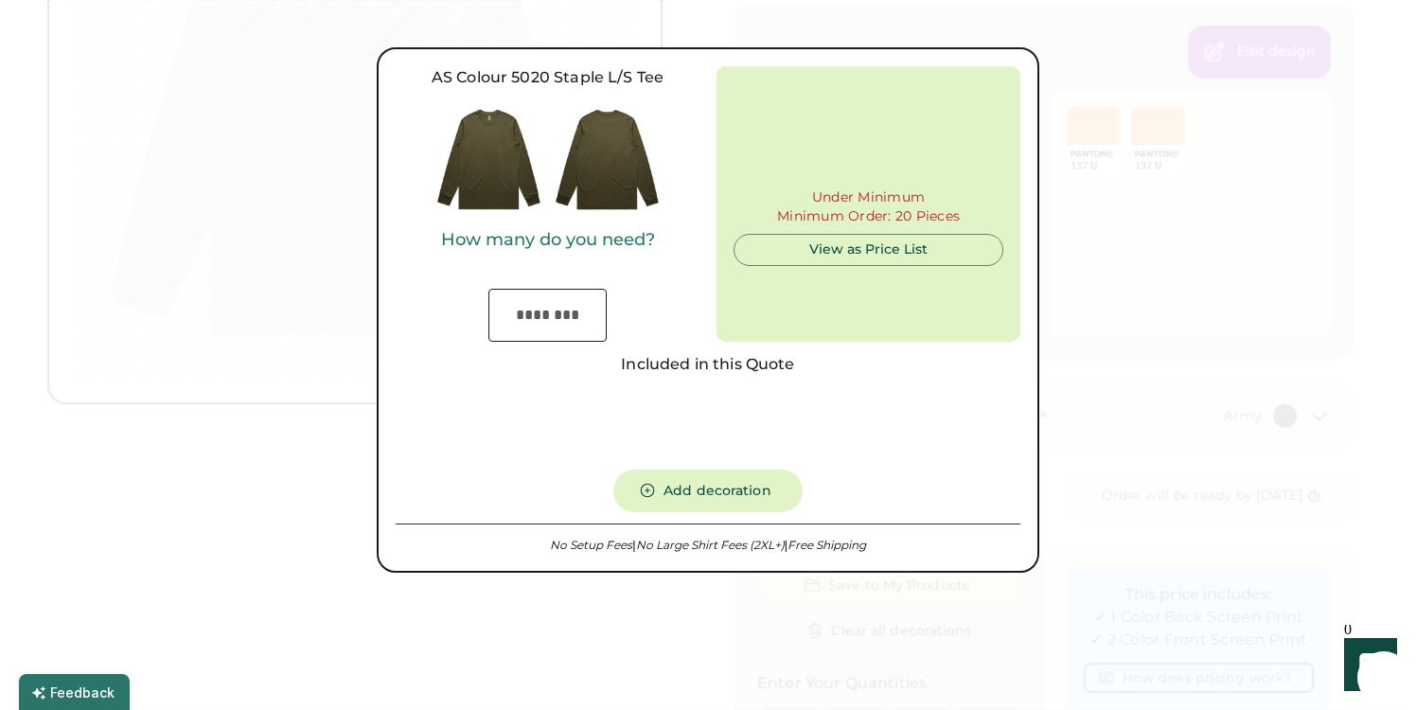
type input "***"
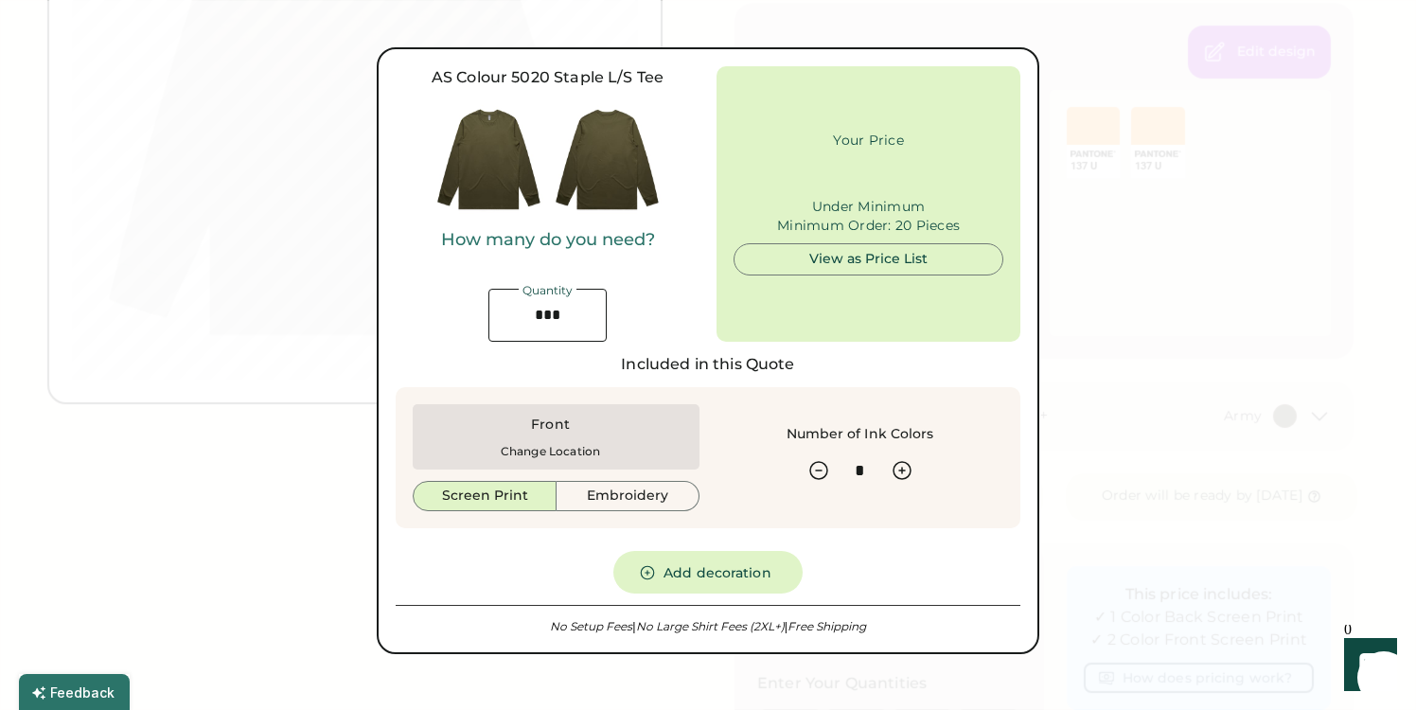
type input "******"
drag, startPoint x: 572, startPoint y: 316, endPoint x: 470, endPoint y: 303, distance: 102.1
click at [470, 303] on div "How many do you need? Quantity" at bounding box center [548, 286] width 304 height 112
type input "*"
type input "******"
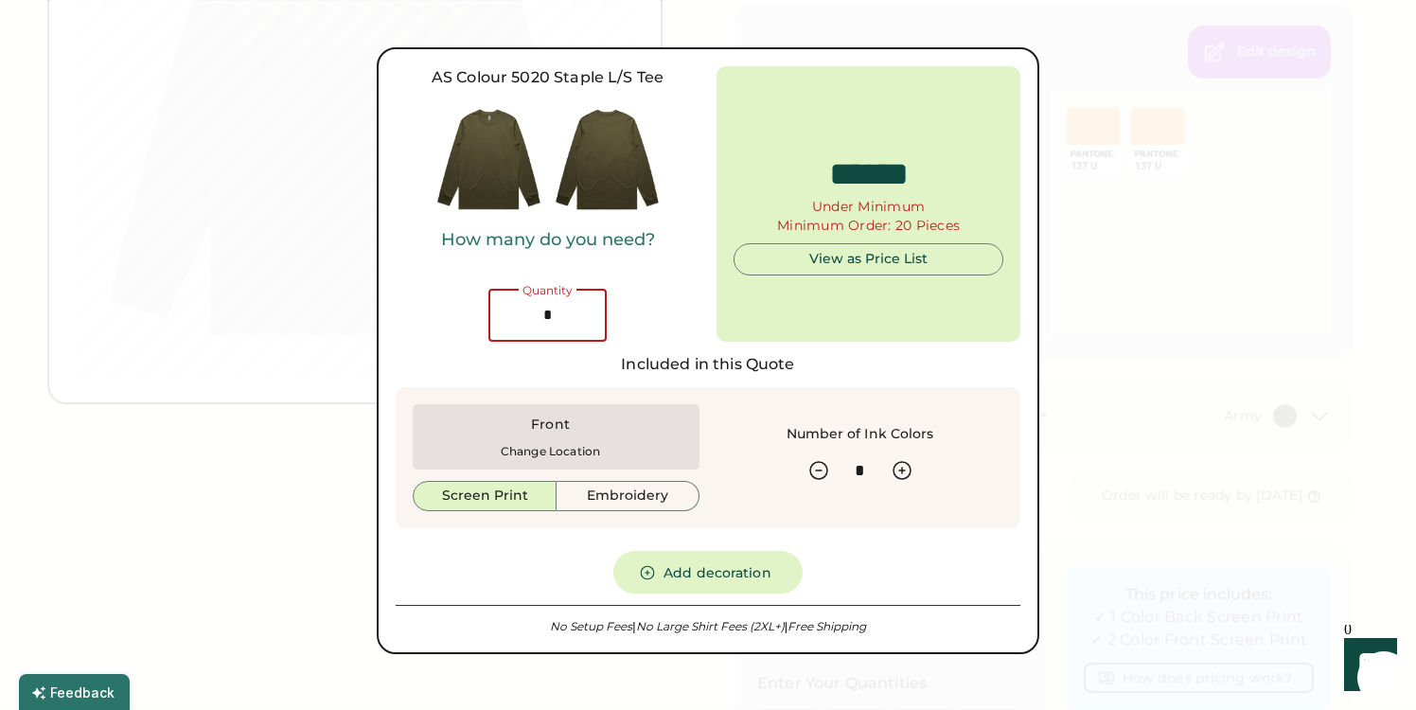
type input "**"
type input "******"
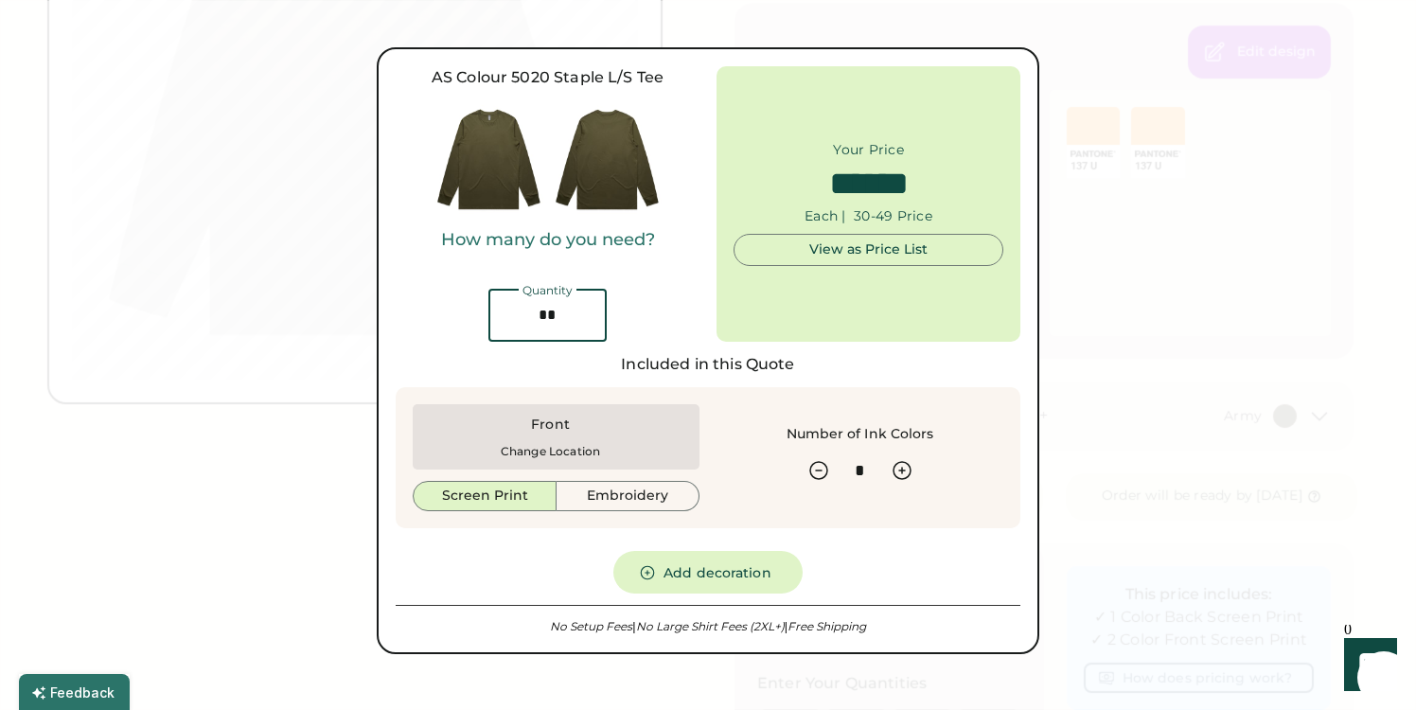
type input "**"
click at [509, 494] on button "Screen Print" at bounding box center [485, 496] width 144 height 30
click at [742, 588] on button "Add decoration" at bounding box center [707, 572] width 189 height 43
click at [735, 578] on button "Add decoration" at bounding box center [707, 572] width 189 height 43
type input "******"
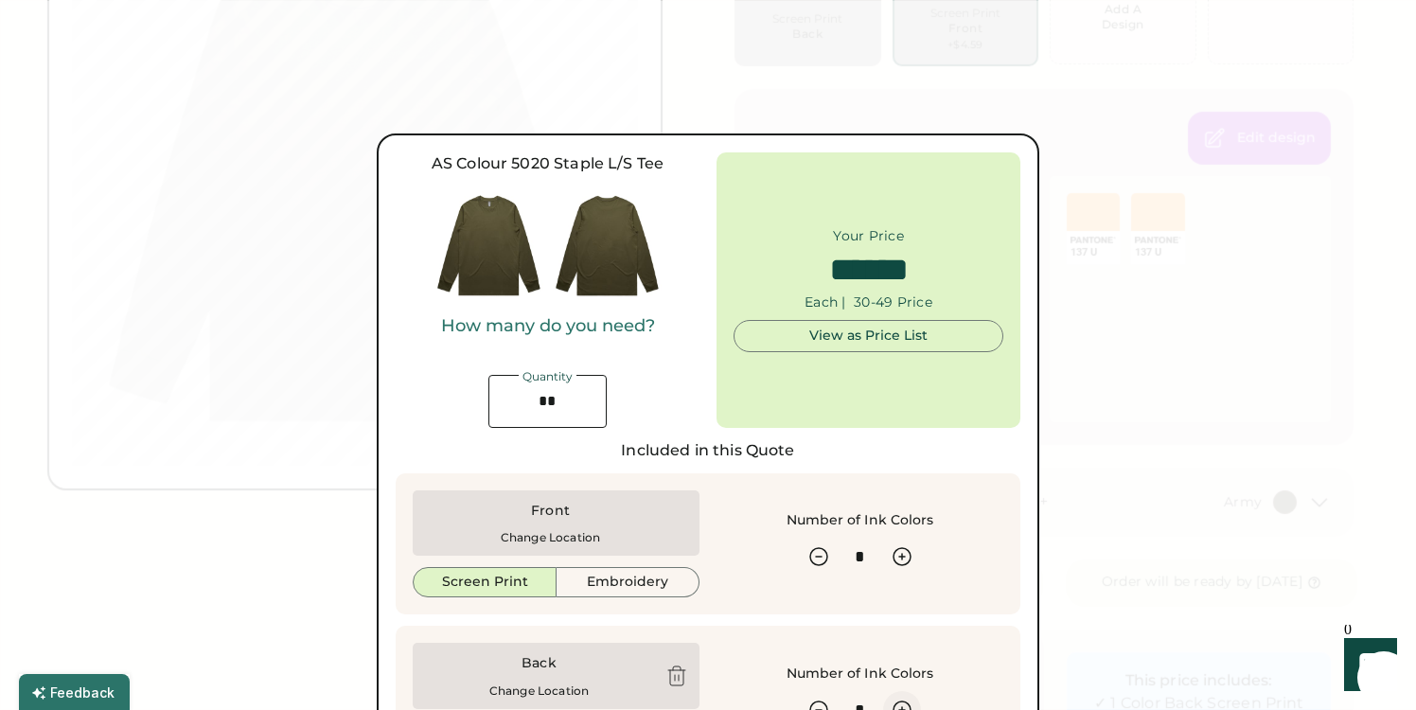
scroll to position [307, 3]
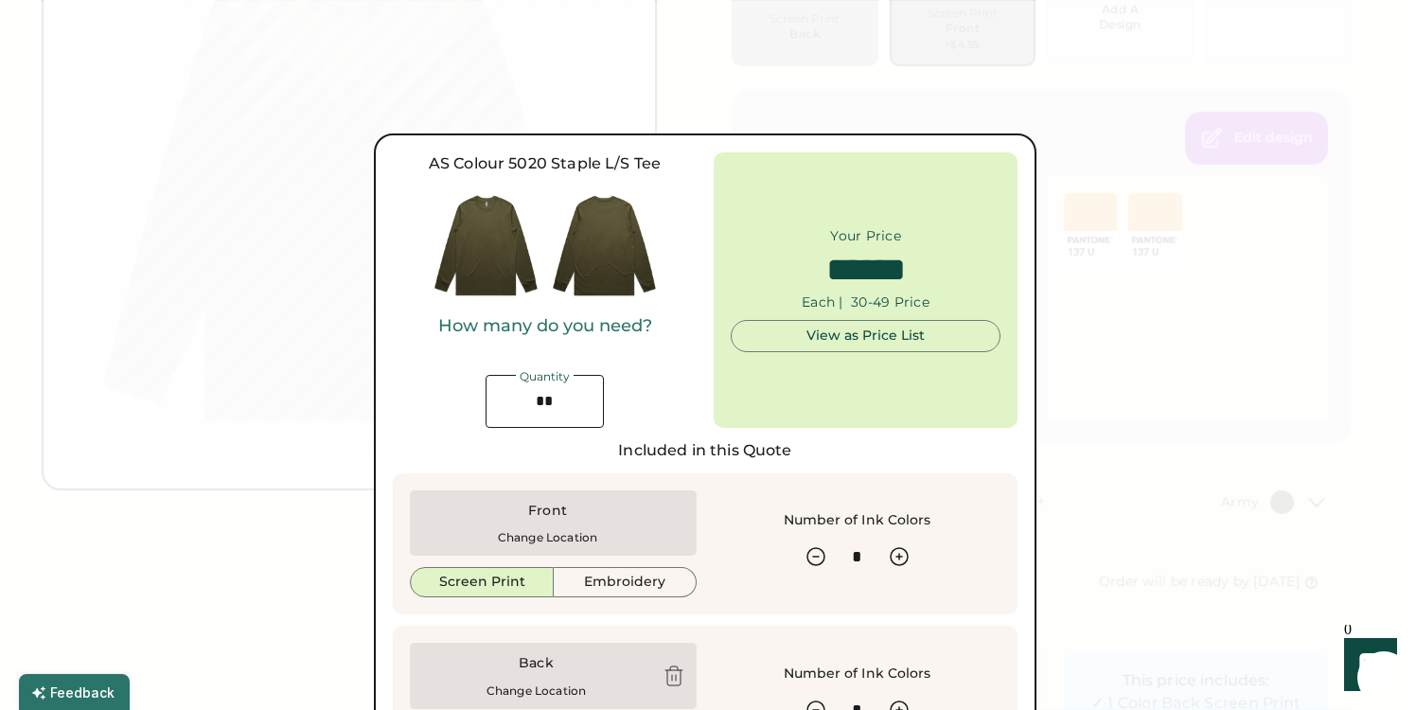
click at [1080, 353] on div at bounding box center [708, 355] width 1416 height 710
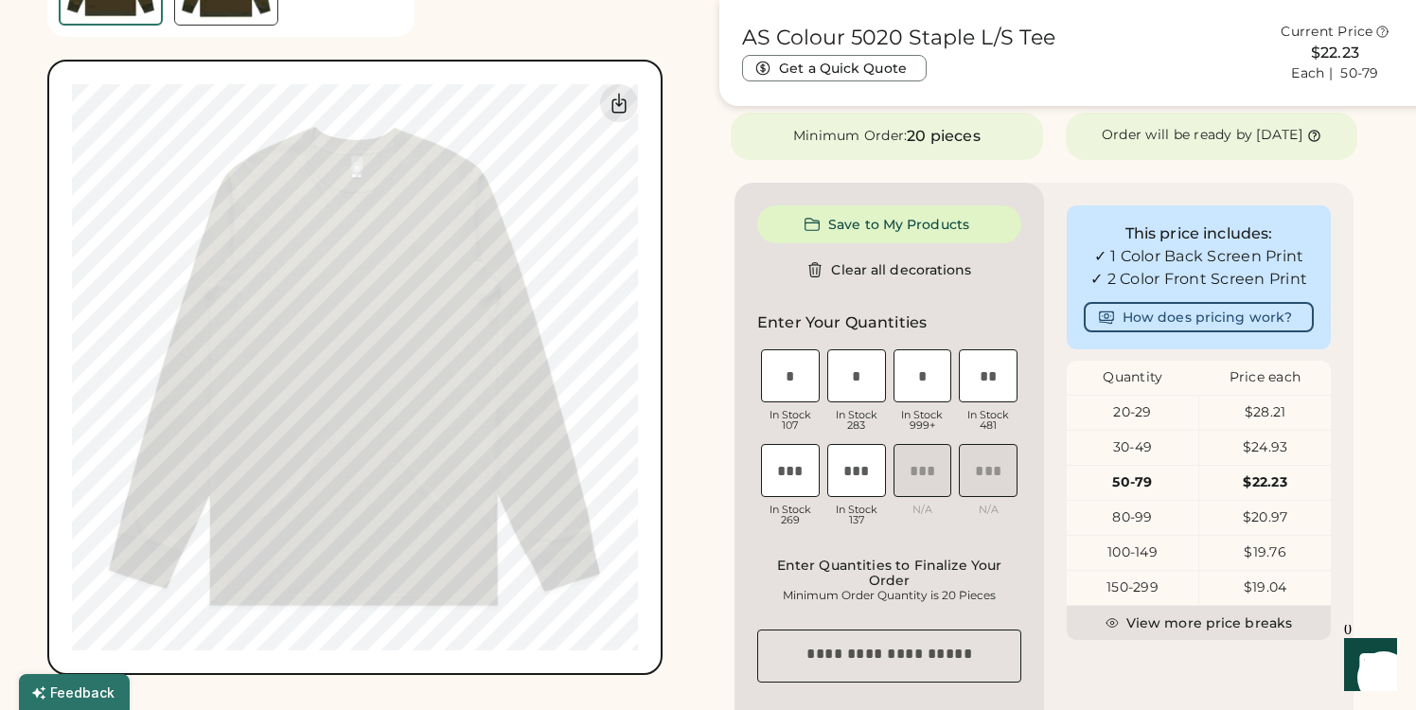
scroll to position [838, 0]
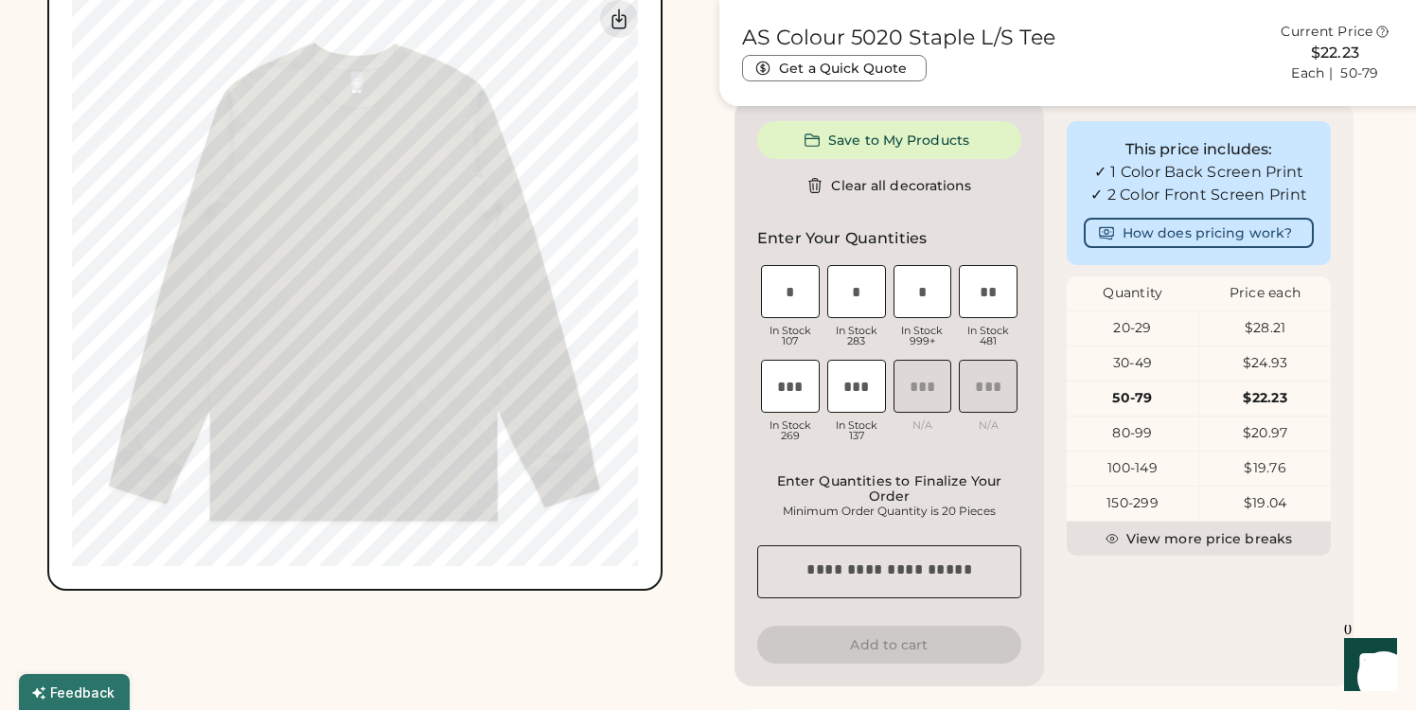
click at [696, 228] on div "Front Back Saved Switch to back My uploaded designs Upload new design SVG, Ai, …" at bounding box center [371, 192] width 649 height 797
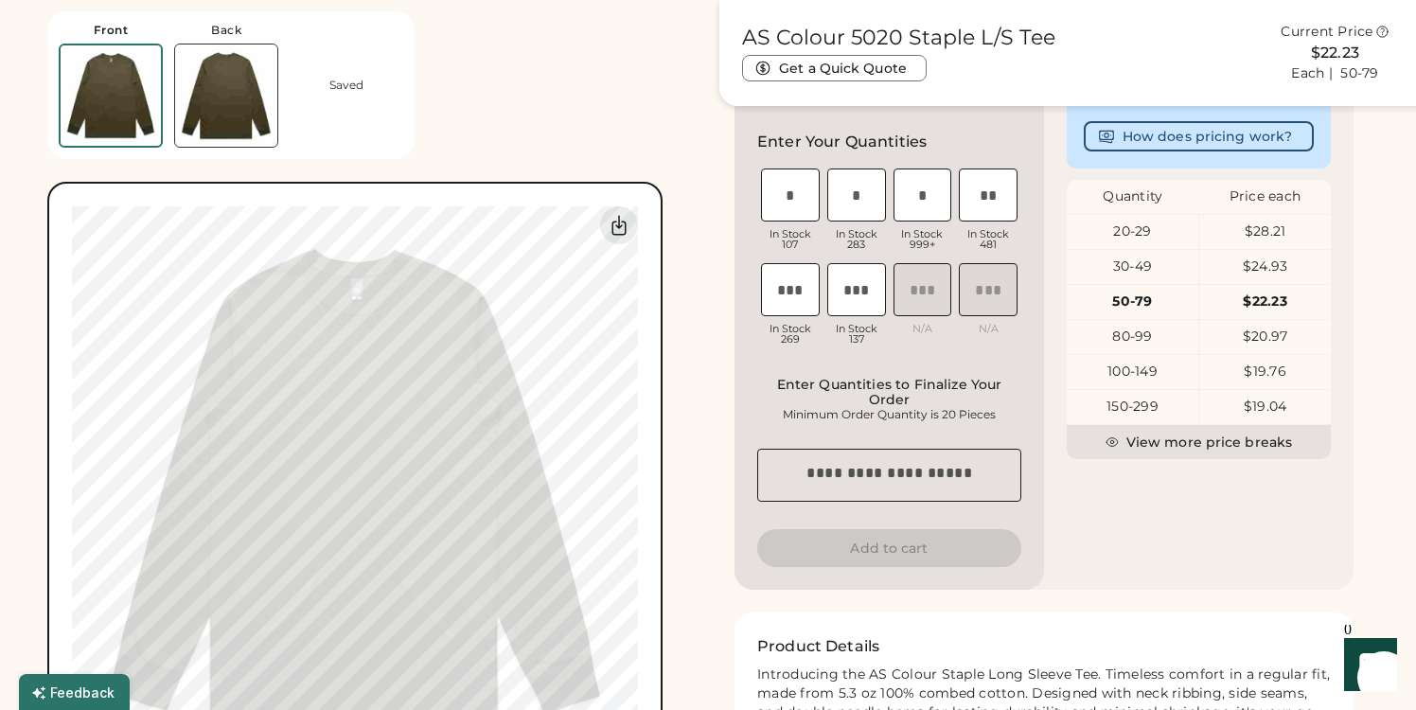
scroll to position [547, 0]
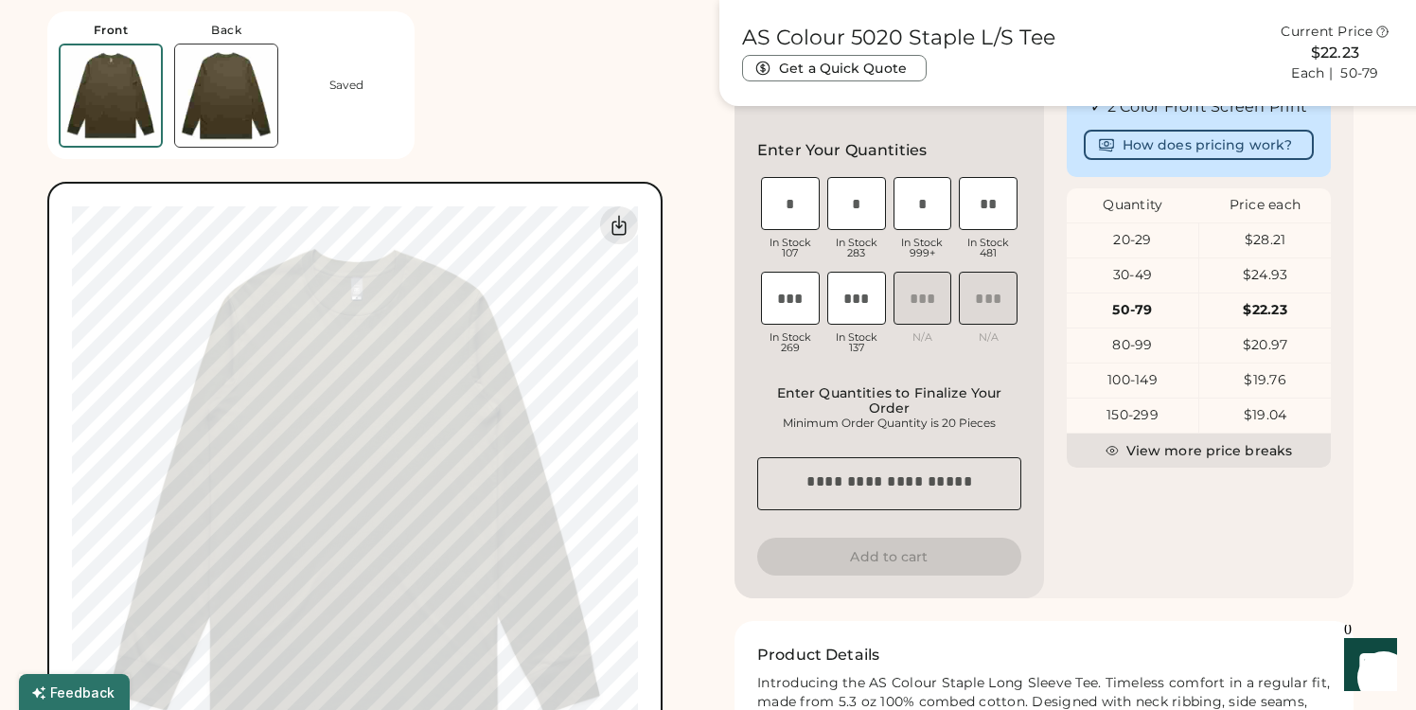
click at [213, 97] on img at bounding box center [226, 95] width 102 height 102
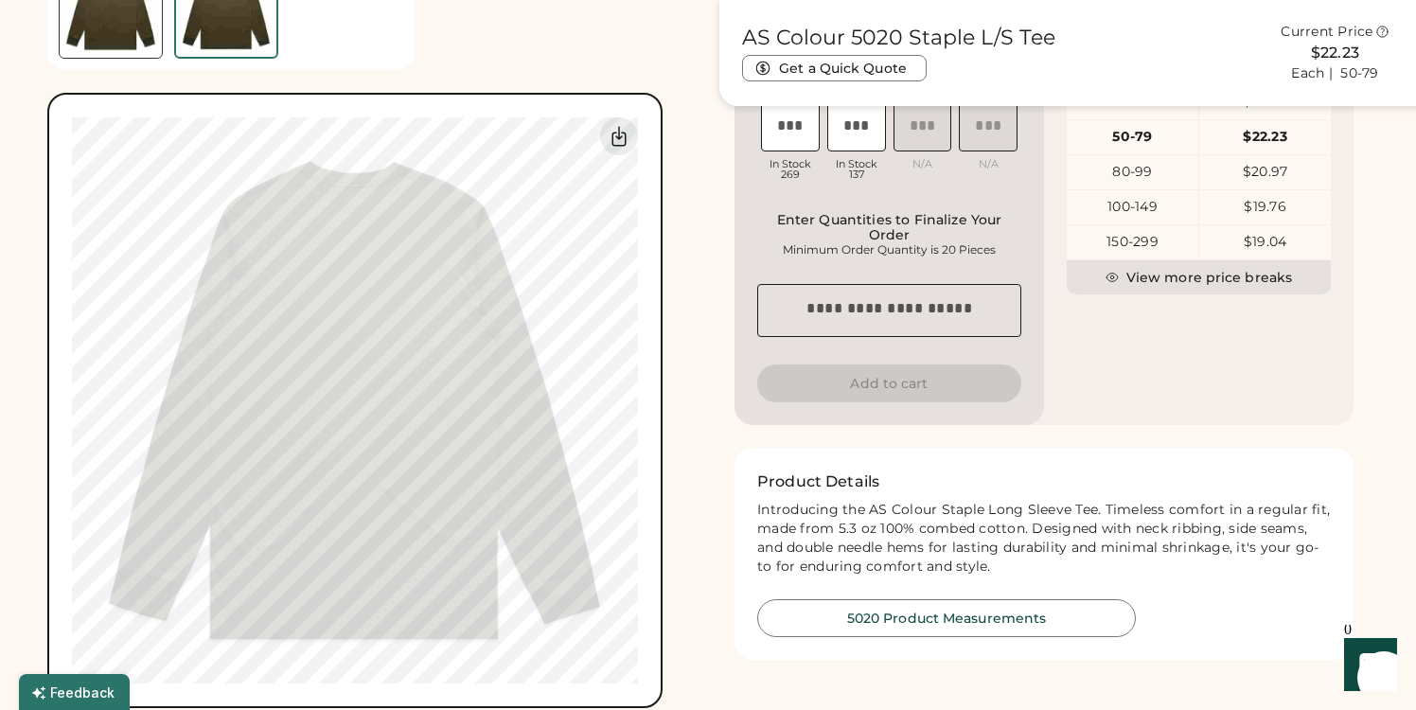
scroll to position [730, 0]
